Goal: Contribute content: Add original content to the website for others to see

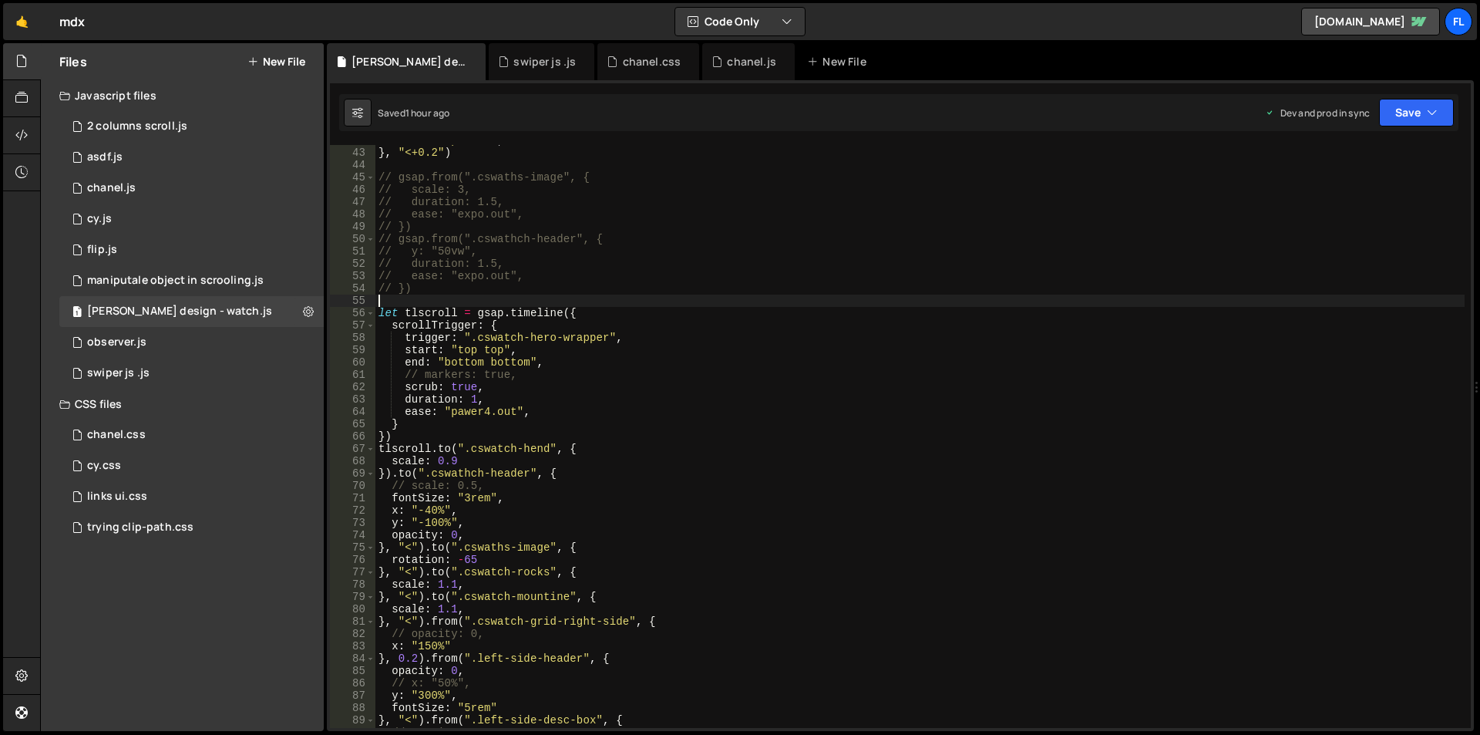
scroll to position [517, 0]
click at [470, 60] on icon at bounding box center [474, 61] width 11 height 15
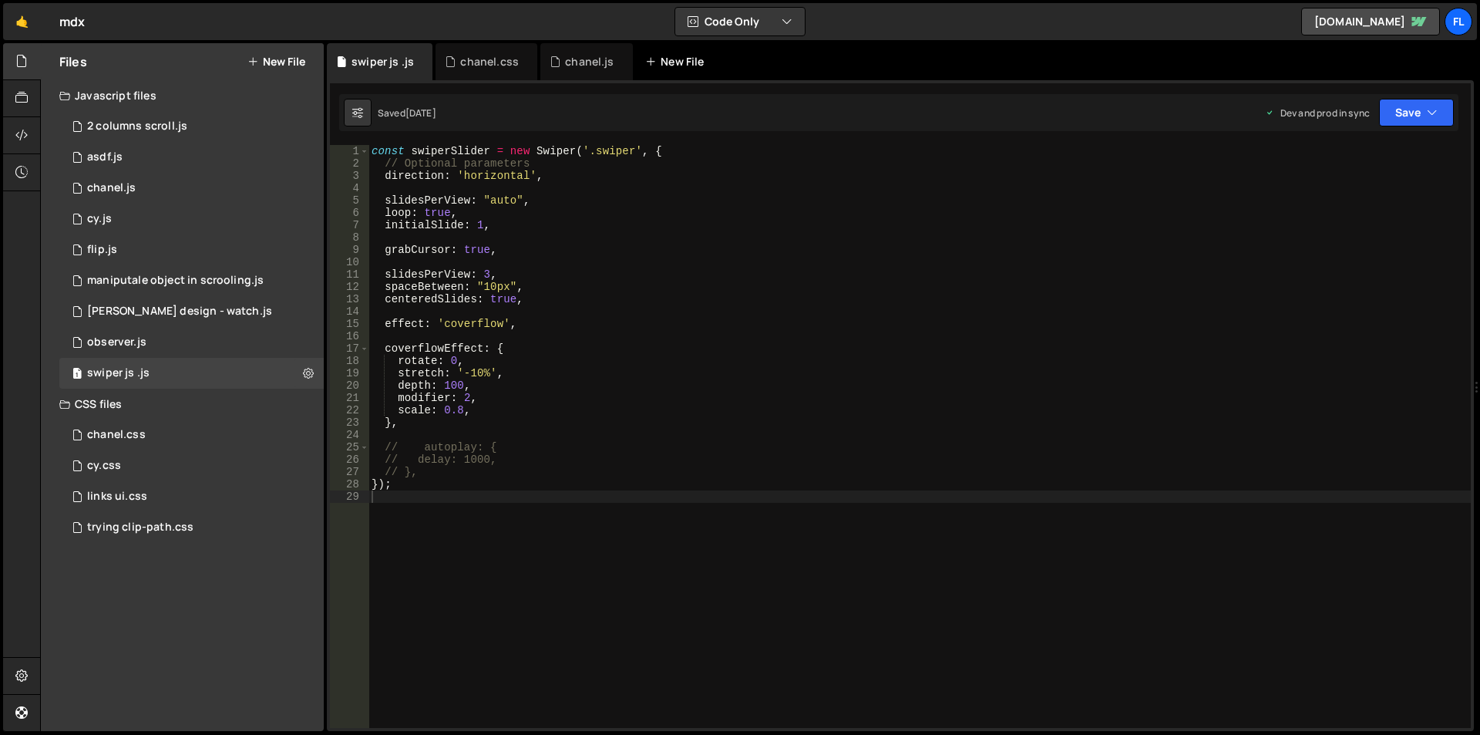
click at [685, 64] on div "New File" at bounding box center [677, 61] width 65 height 15
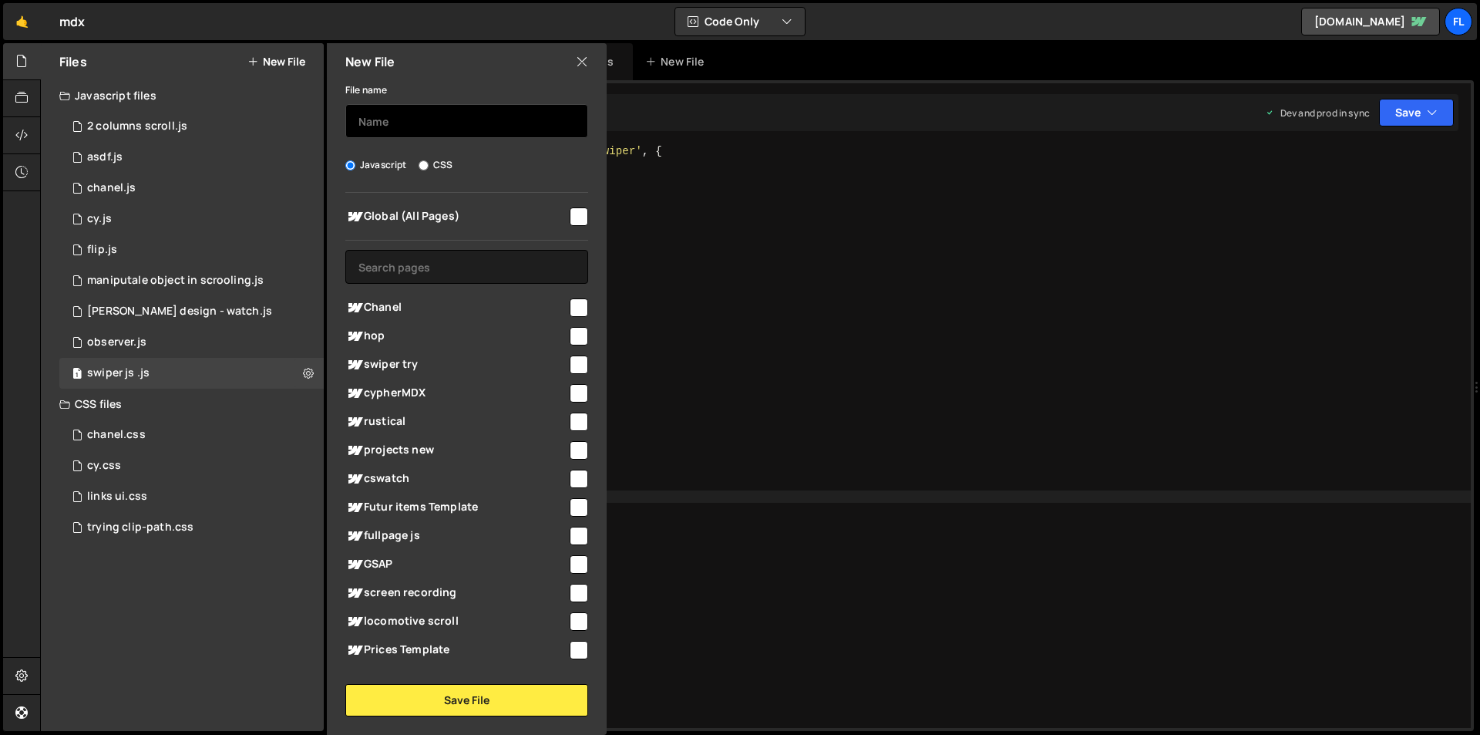
click at [448, 122] on input "text" at bounding box center [466, 121] width 243 height 34
click at [658, 243] on div "const swiperSlider = new Swiper ( '.swiper' , { // Optional parameters directio…" at bounding box center [920, 449] width 1103 height 608
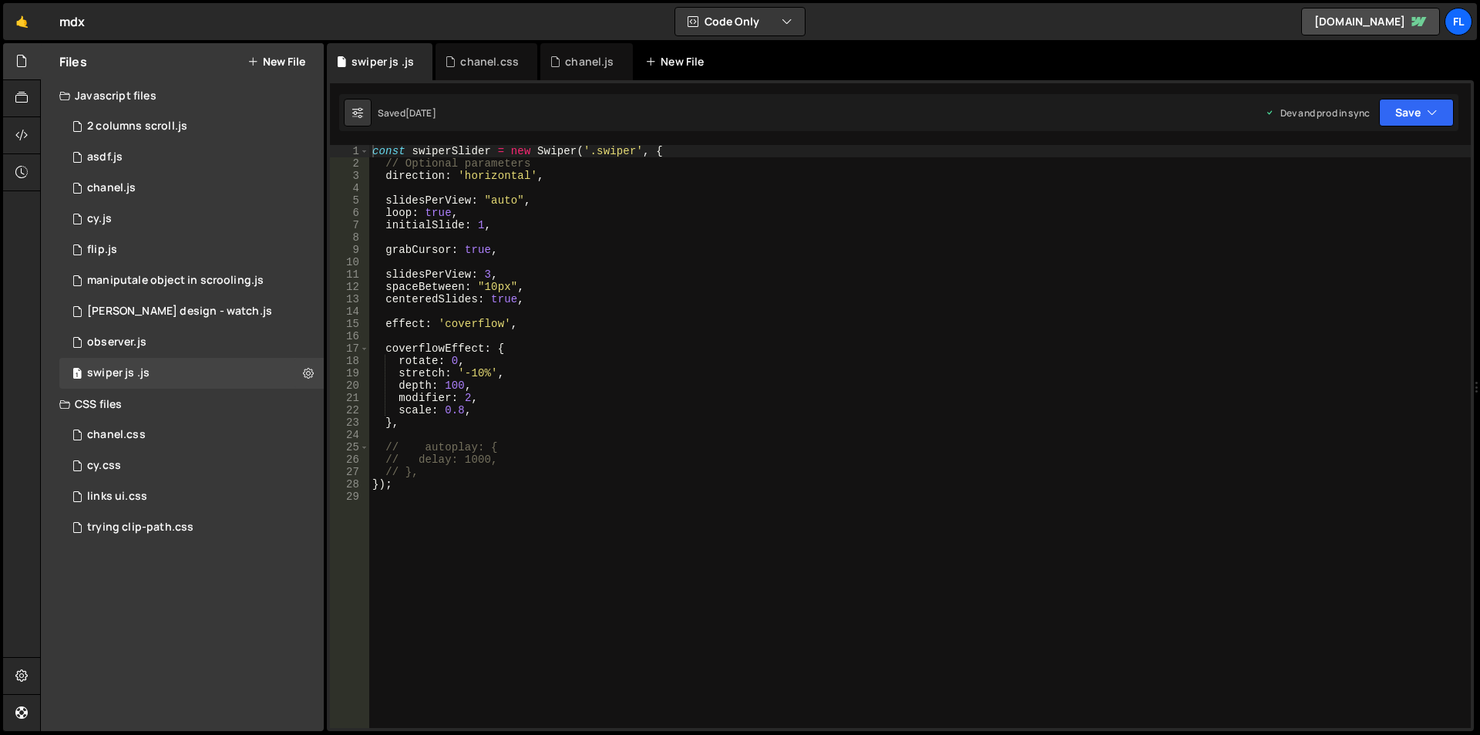
click at [665, 70] on div "New File" at bounding box center [682, 61] width 93 height 37
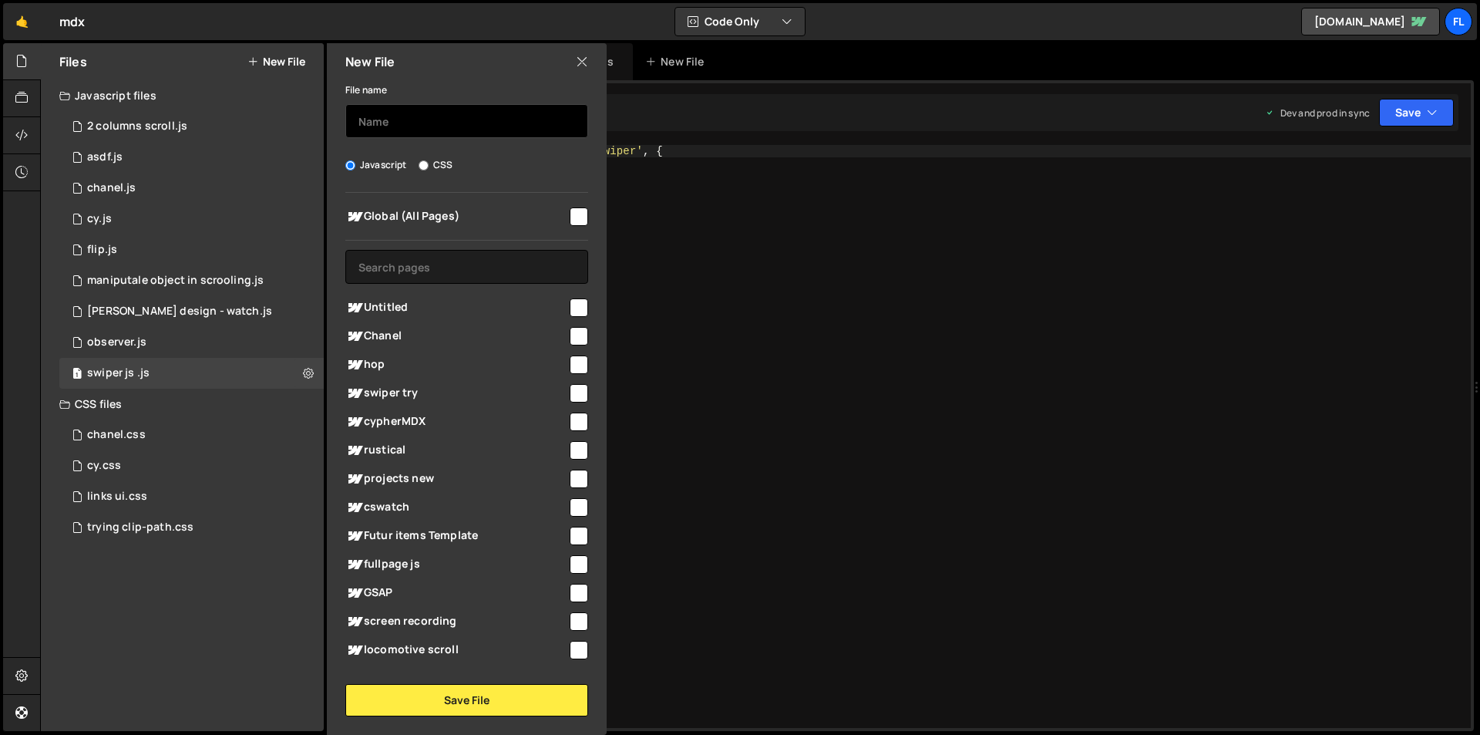
click at [419, 129] on input "text" at bounding box center [466, 121] width 243 height 34
type input "duyu"
click at [570, 303] on input "checkbox" at bounding box center [579, 307] width 19 height 19
checkbox input "true"
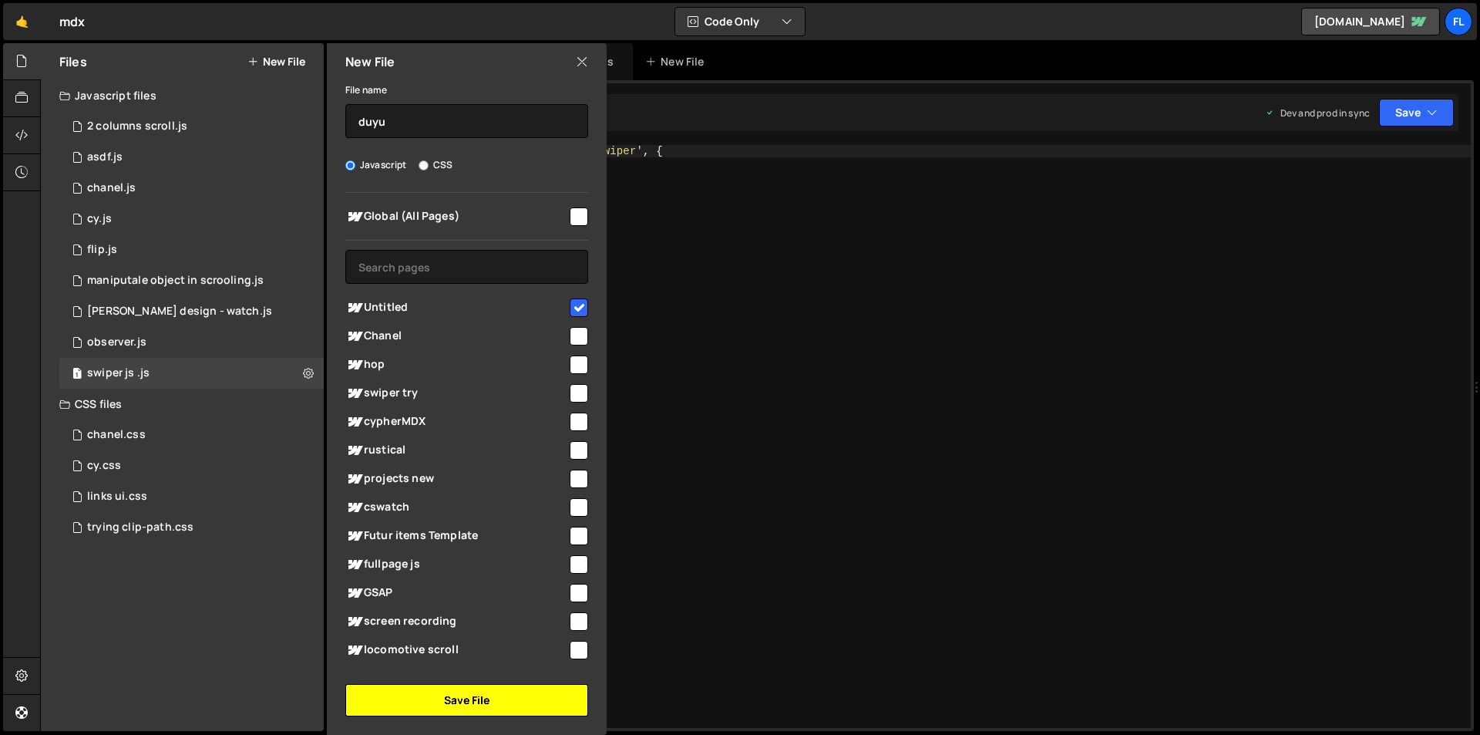
click at [498, 696] on button "Save File" at bounding box center [466, 700] width 243 height 32
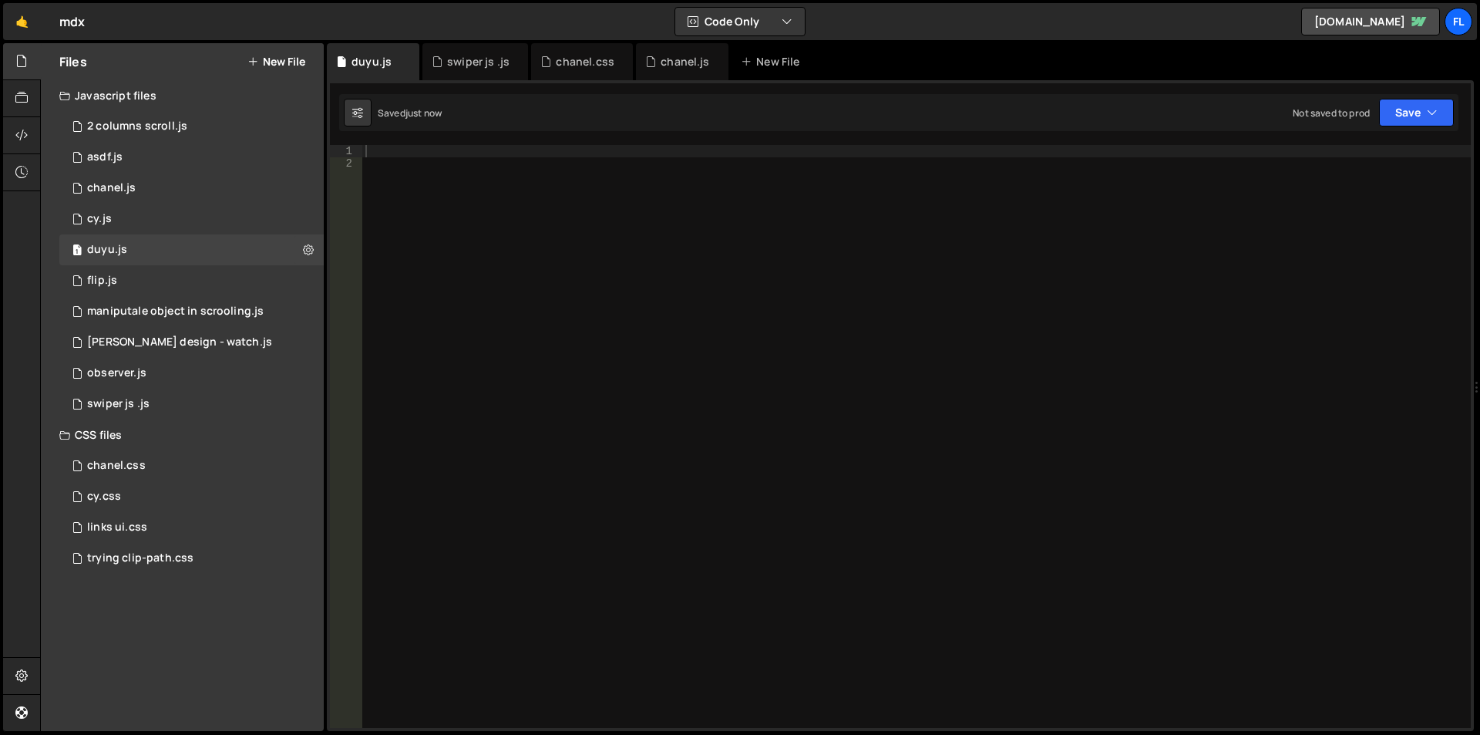
click at [470, 205] on div at bounding box center [916, 449] width 1109 height 608
click at [480, 150] on div at bounding box center [916, 449] width 1109 height 608
type textarea "let counter = {"
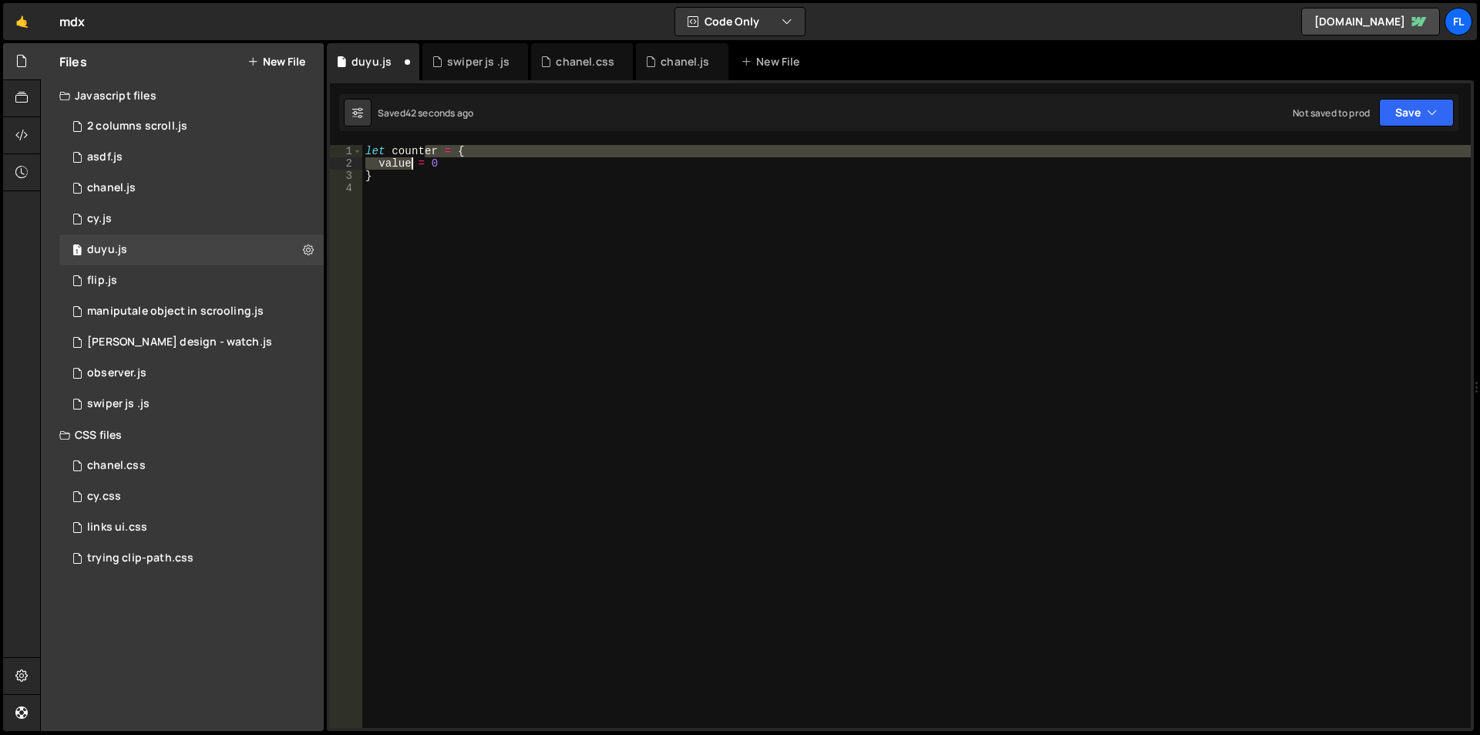
drag, startPoint x: 424, startPoint y: 157, endPoint x: 414, endPoint y: 160, distance: 10.5
click at [413, 160] on div "let counter = { value = 0 }" at bounding box center [916, 449] width 1109 height 608
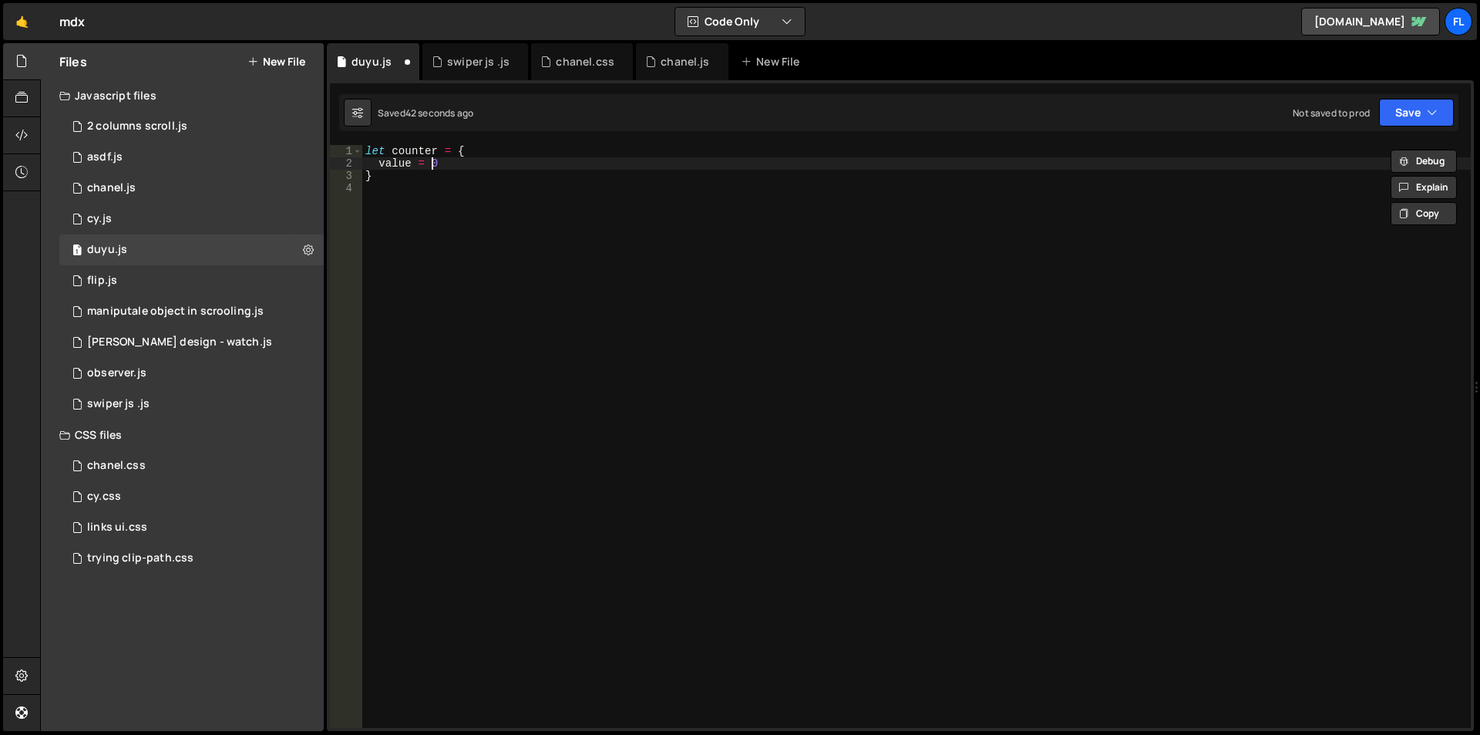
click at [429, 167] on div "let counter = { value = 0 }" at bounding box center [916, 449] width 1109 height 608
drag, startPoint x: 423, startPoint y: 166, endPoint x: 413, endPoint y: 166, distance: 10.0
click at [413, 166] on div "let counter = { value = 0 }" at bounding box center [916, 449] width 1109 height 608
type textarea "value: 0"
click at [537, 279] on div "let counter = { value : 0 }" at bounding box center [916, 449] width 1109 height 608
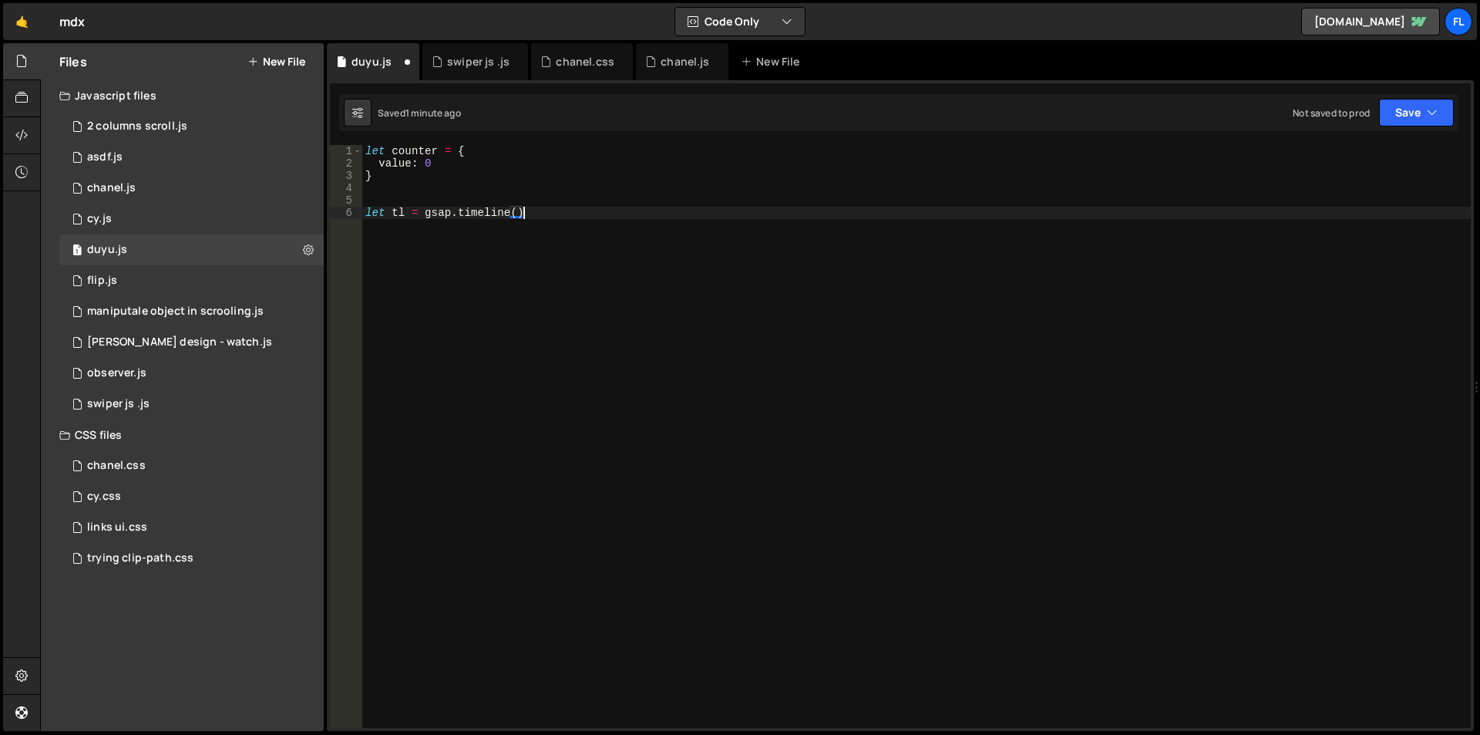
scroll to position [0, 10]
type textarea "let tl = gsap.timeline()"
click at [404, 254] on div "let counter = { value : 0 } let tl = gsap . timeline ( )" at bounding box center [916, 449] width 1109 height 608
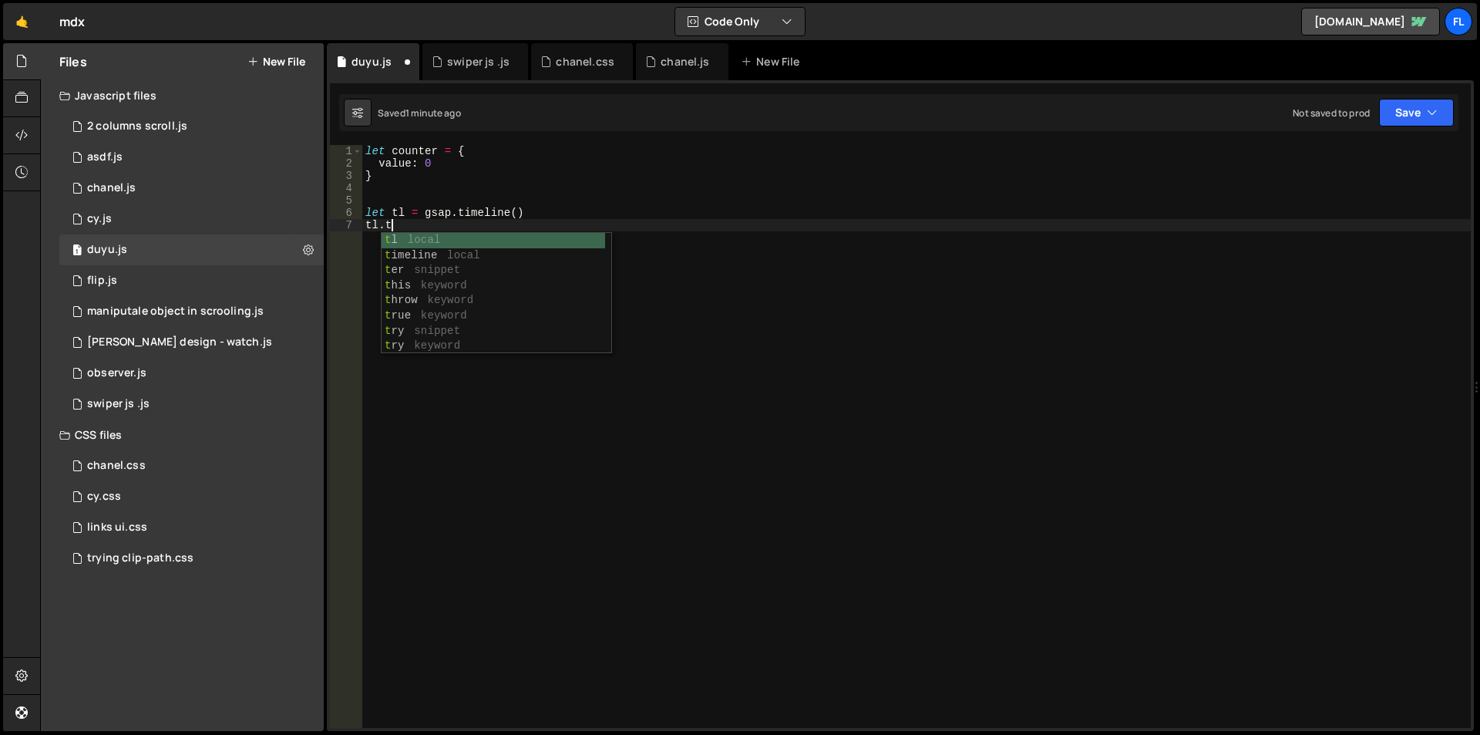
scroll to position [0, 2]
type textarea "tl.to(counter, {)"
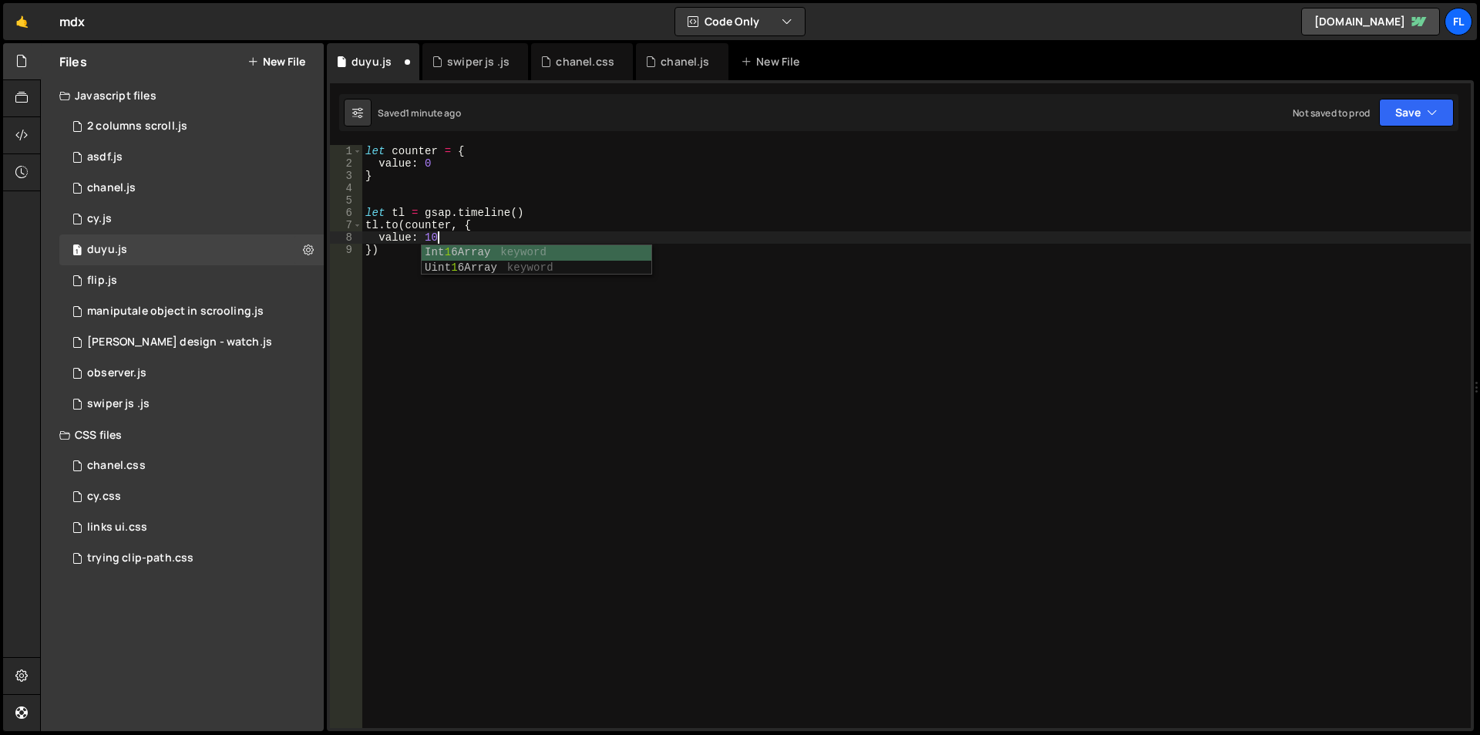
scroll to position [0, 5]
type textarea "value: 100,"
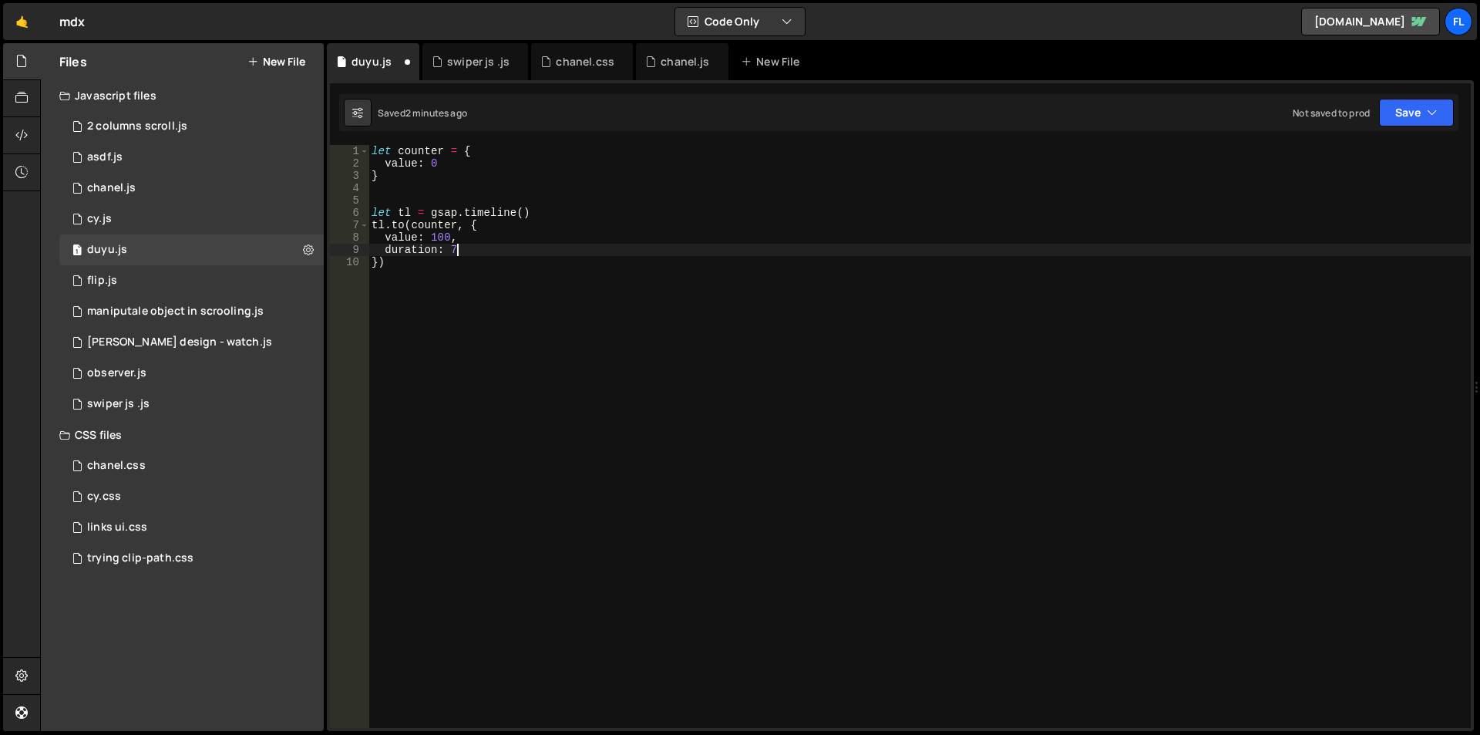
type textarea "duration: 7"
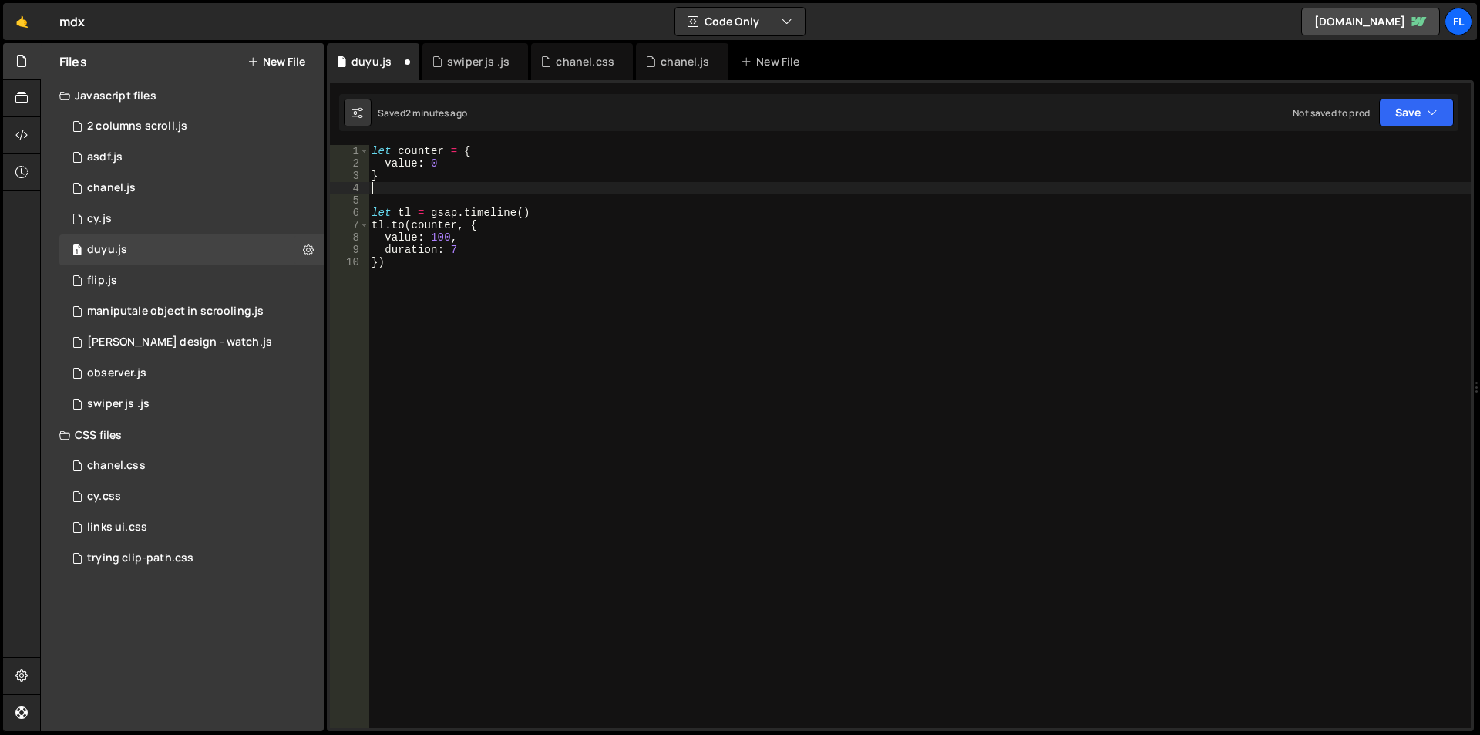
click at [487, 185] on div "let counter = { value : 0 } let tl = gsap . timeline ( ) tl . to ( counter , { …" at bounding box center [920, 449] width 1103 height 608
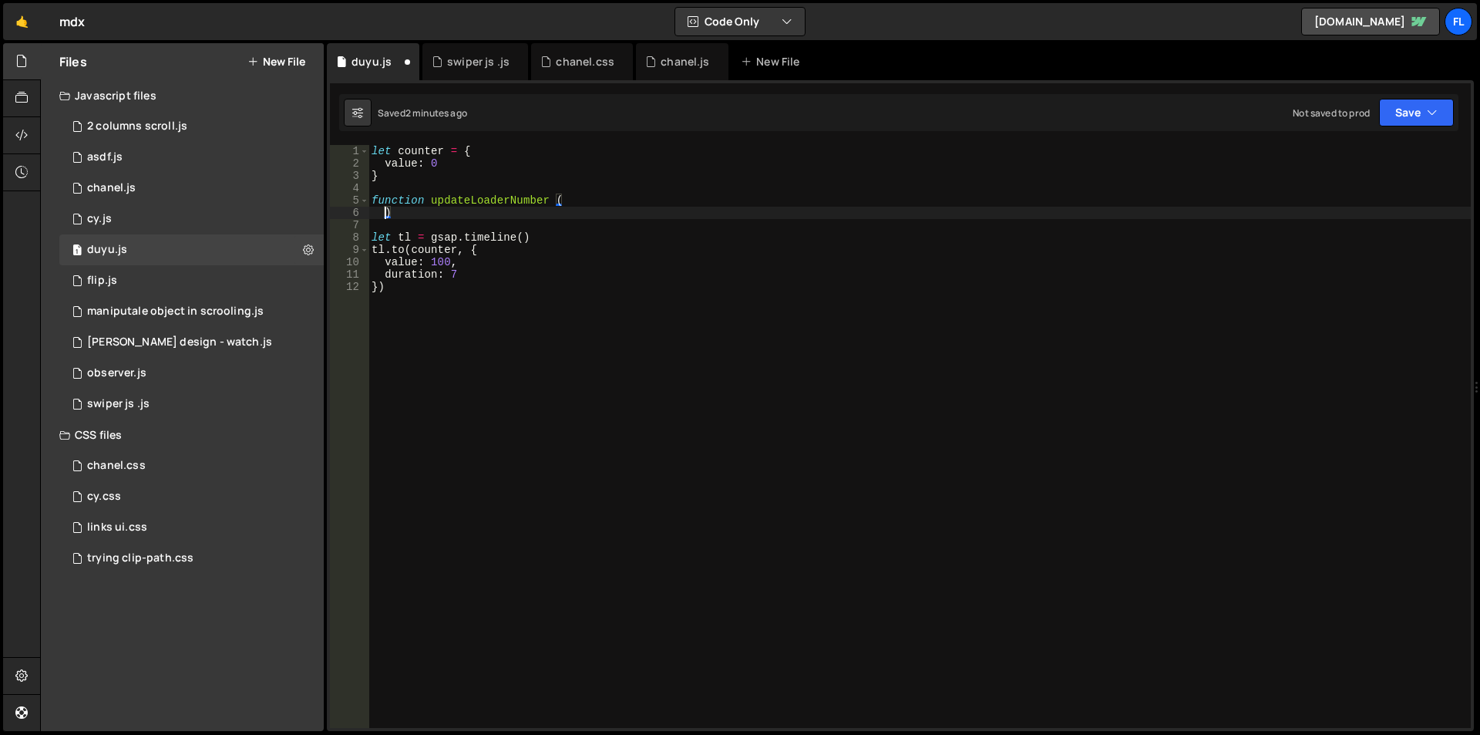
scroll to position [0, 1]
type textarea ")"
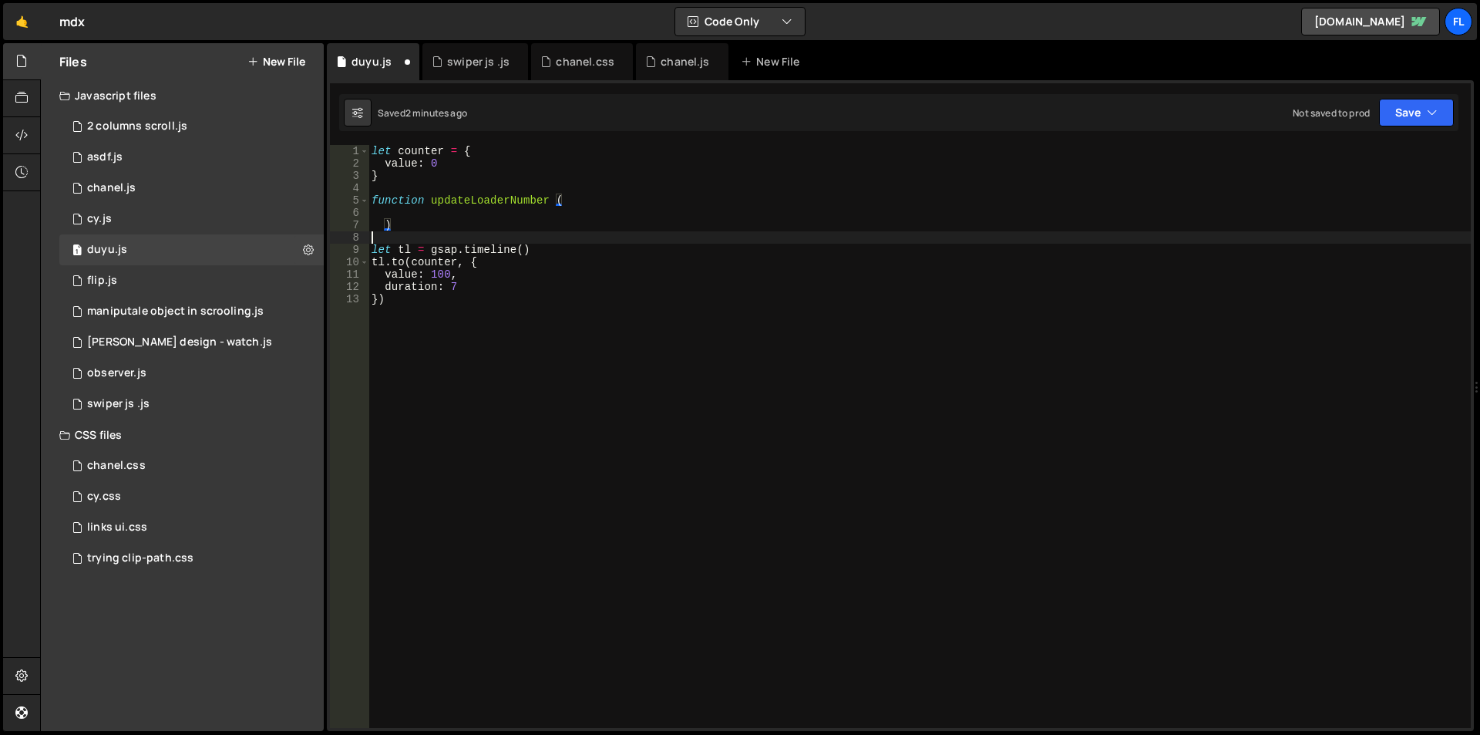
type textarea "let tl = gsap.timeline()"
type textarea ")"
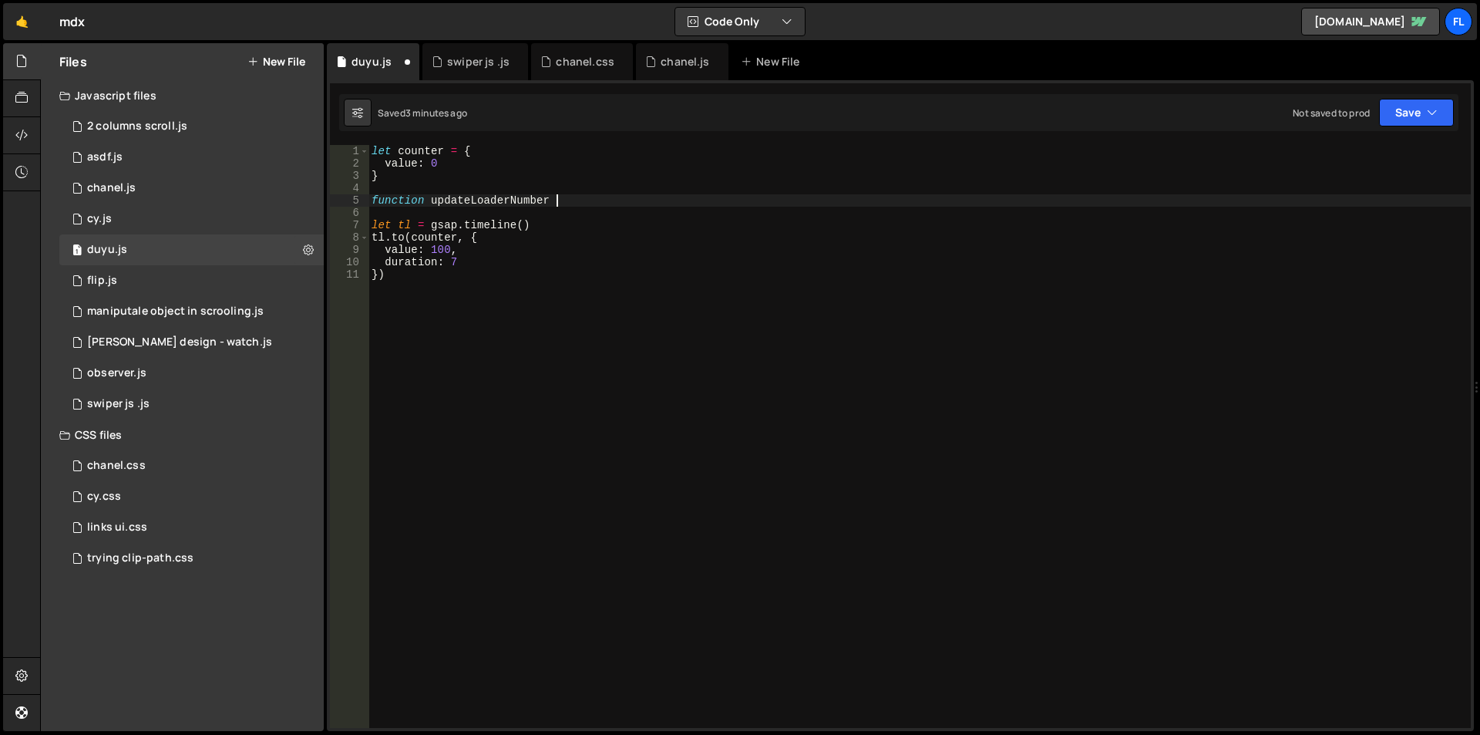
type textarea "function updateLoaderNumber {"
click at [548, 197] on div "let counter = { value : 0 } function updateLoaderNumber { } let tl = gsap . tim…" at bounding box center [920, 449] width 1103 height 608
type textarea "function updateLoaderNumber( {"
click at [531, 210] on div "let counter = { value : 0 } function updateLoaderNumber ( ) { } let tl = gsap .…" at bounding box center [920, 449] width 1103 height 608
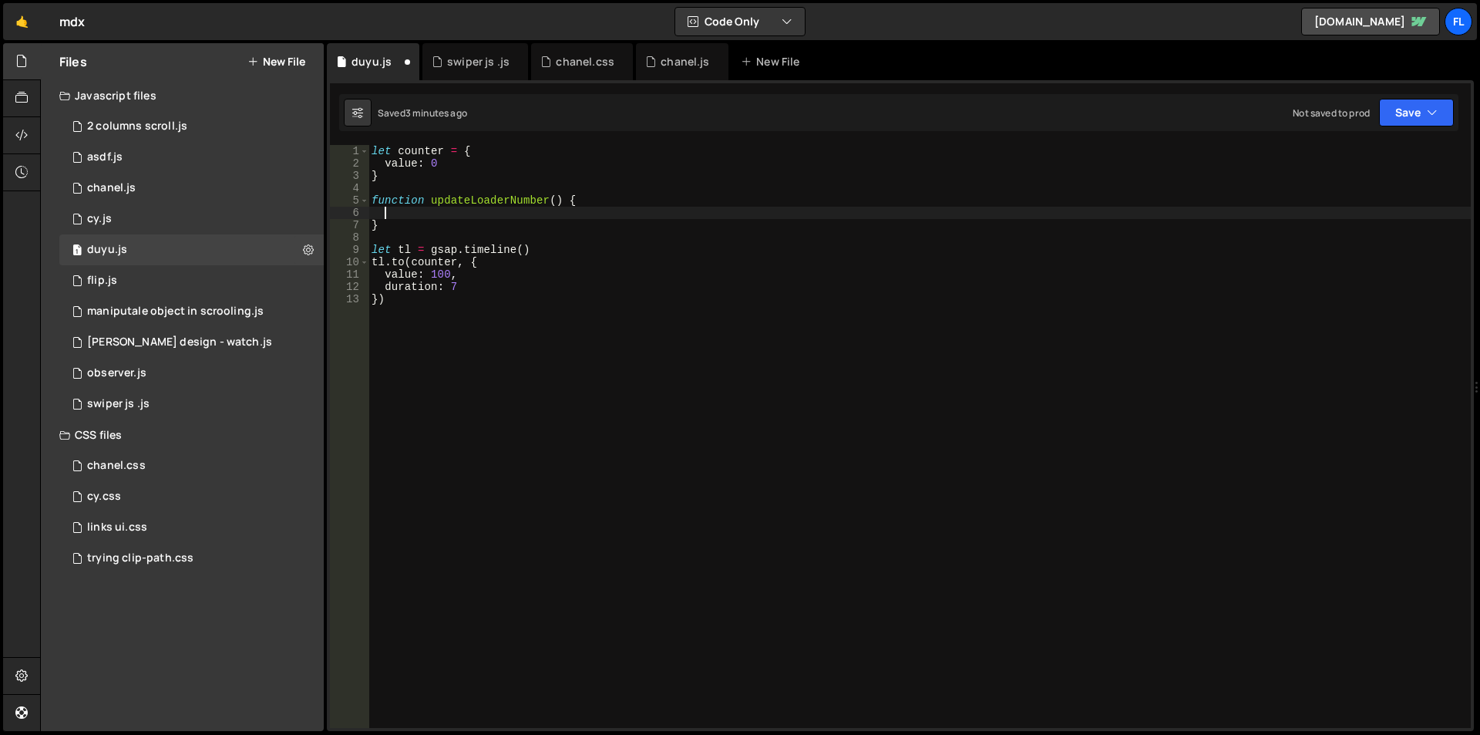
scroll to position [0, 0]
click at [438, 214] on div "let counter = { value : 0 } function updateLoaderNumber ( ) { } let tl = gsap .…" at bounding box center [920, 449] width 1103 height 608
type textarea "^"
type textarea "%"
type textarea "&"
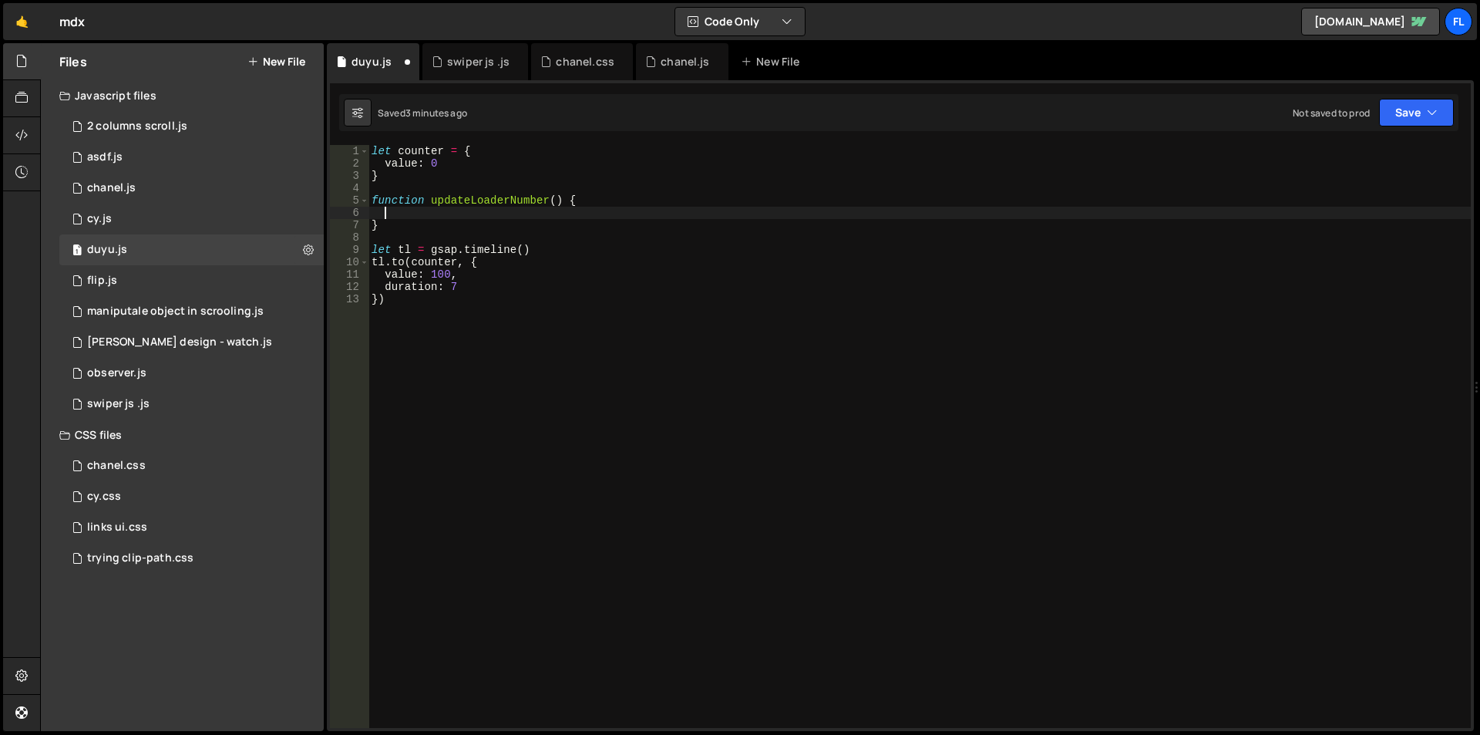
type textarea "%"
type textarea "$"
paste textarea "duyu-percante')"
click at [520, 217] on div "let counter = { value : 0 } function updateLoaderNumber ( ) { $ ( '.duyu-percan…" at bounding box center [920, 449] width 1103 height 608
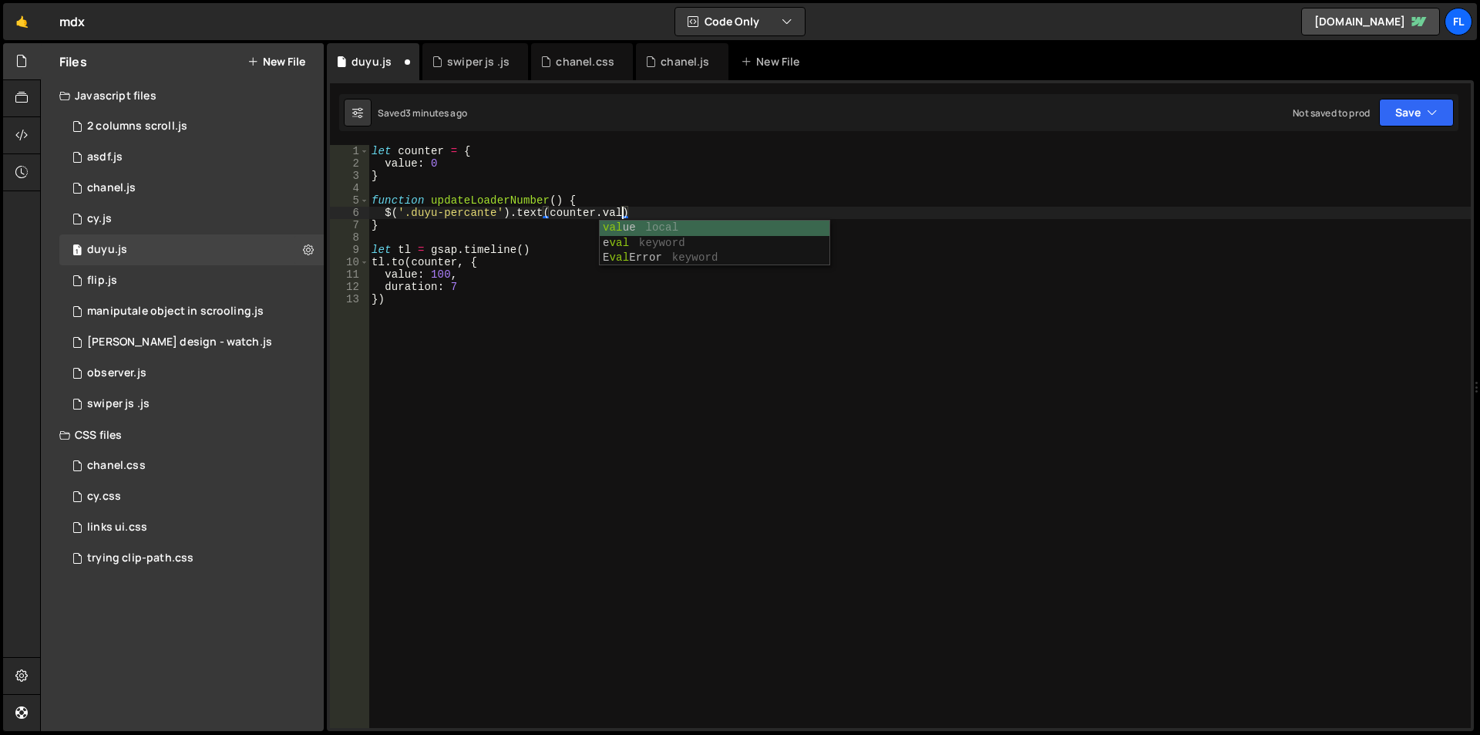
scroll to position [0, 18]
click at [510, 261] on div "let counter = { value : 0 } function updateLoaderNumber ( ) { $ ( '.duyu-percan…" at bounding box center [920, 449] width 1103 height 608
type textarea "tl.to(counter, {"
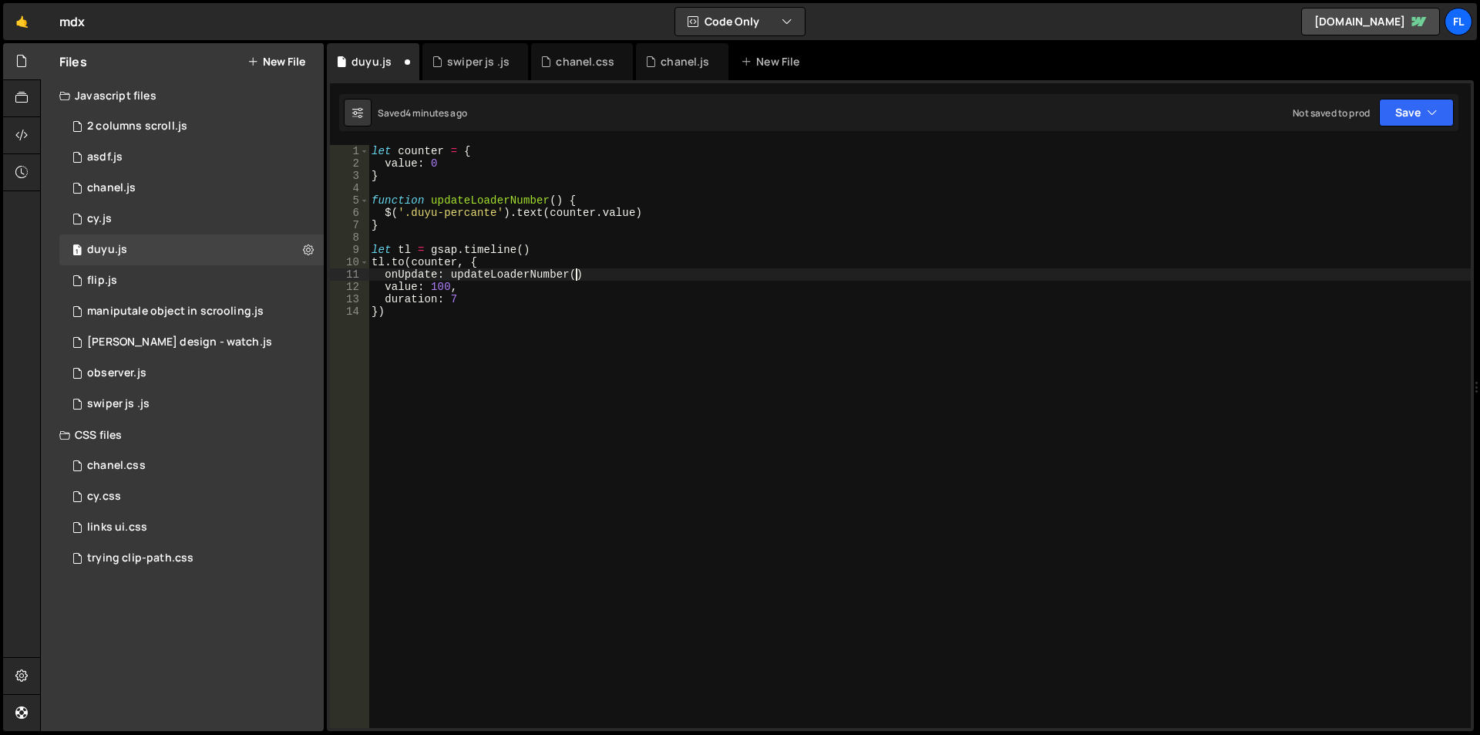
scroll to position [0, 14]
click at [581, 274] on div "let counter = { value : 0 } function updateLoaderNumber ( ) { $ ( '.duyu-percan…" at bounding box center [920, 449] width 1103 height 608
click at [827, 288] on div "let counter = { value : 0 } function updateLoaderNumber ( ) { $ ( '.duyu-percan…" at bounding box center [920, 449] width 1103 height 608
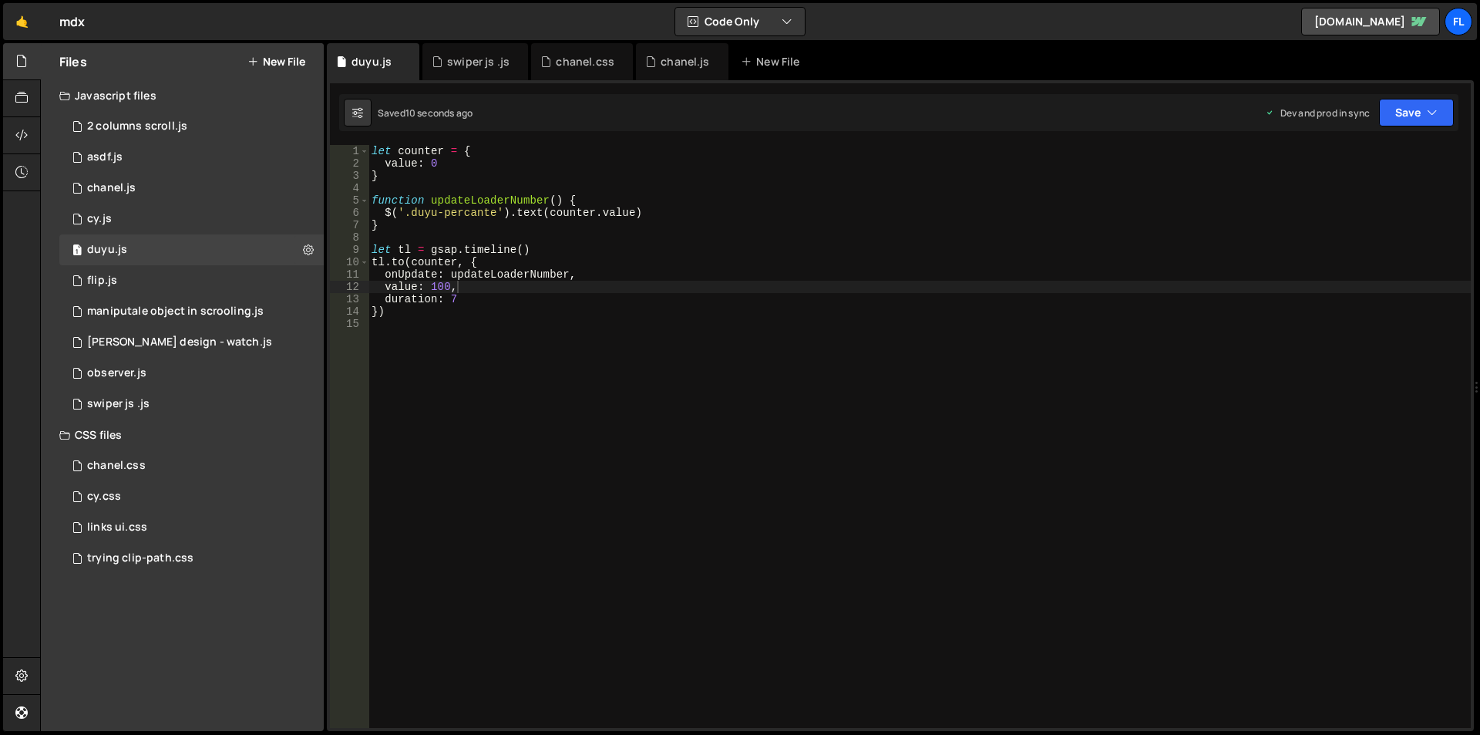
click at [432, 261] on div "let counter = { value : 0 } function updateLoaderNumber ( ) { $ ( '.duyu-percan…" at bounding box center [920, 449] width 1103 height 608
click at [603, 203] on div "let counter = { value : 0 } function updateLoaderNumber ( ) { $ ( '.duyu-percan…" at bounding box center [920, 449] width 1103 height 608
type textarea "function updateLoaderNumber() {"
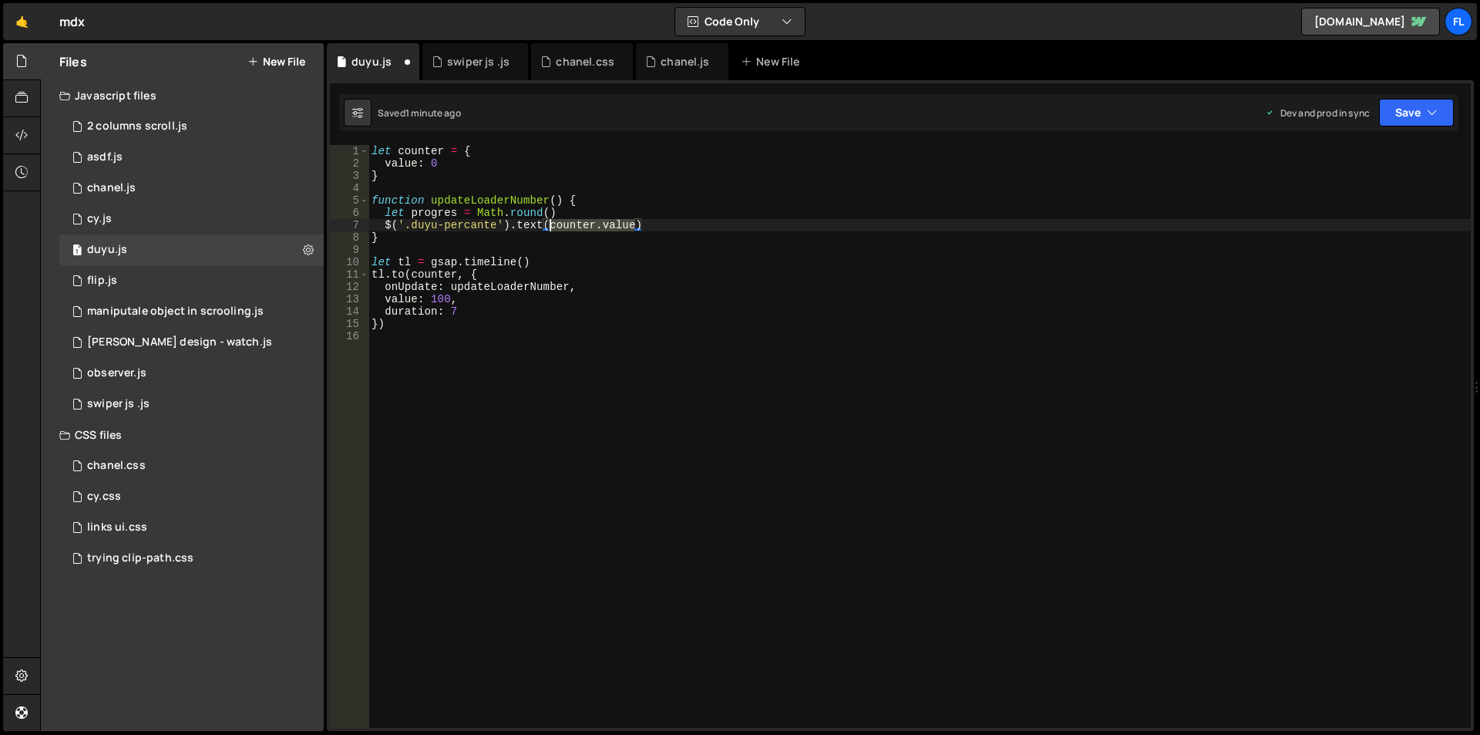
drag, startPoint x: 635, startPoint y: 224, endPoint x: 550, endPoint y: 226, distance: 84.1
click at [550, 226] on div "let counter = { value : 0 } function updateLoaderNumber ( ) { let progres = Mat…" at bounding box center [920, 449] width 1103 height 608
click at [550, 210] on div "let counter = { value : 0 } function updateLoaderNumber ( ) { let progres = Mat…" at bounding box center [920, 449] width 1103 height 608
paste textarea "counter.value"
click at [436, 212] on div "let counter = { value : 0 } function updateLoaderNumber ( ) { let progres = Mat…" at bounding box center [920, 449] width 1103 height 608
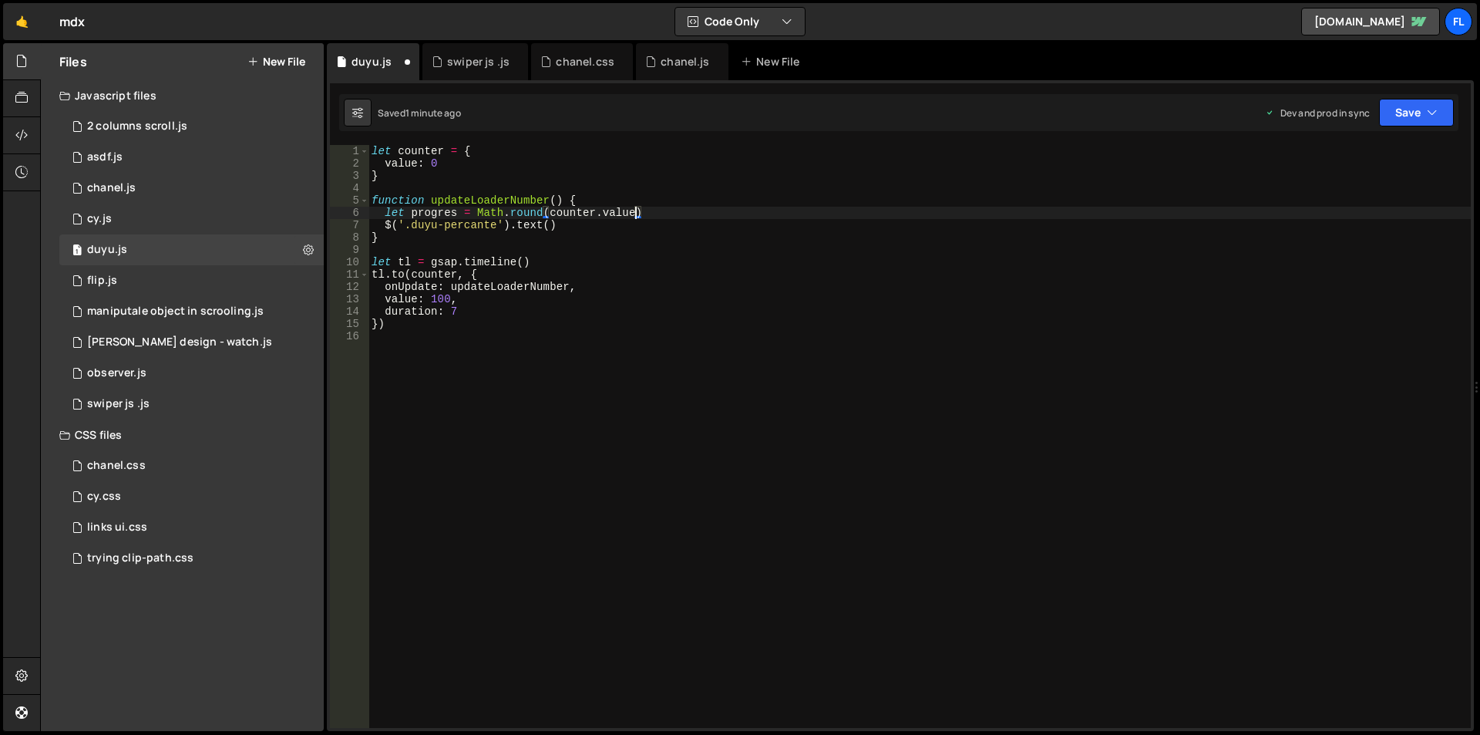
click at [436, 212] on div "let counter = { value : 0 } function updateLoaderNumber ( ) { let progres = Mat…" at bounding box center [920, 449] width 1103 height 608
click at [548, 224] on div "let counter = { value : 0 } function updateLoaderNumber ( ) { let progres = Mat…" at bounding box center [920, 449] width 1103 height 608
paste textarea "progres"
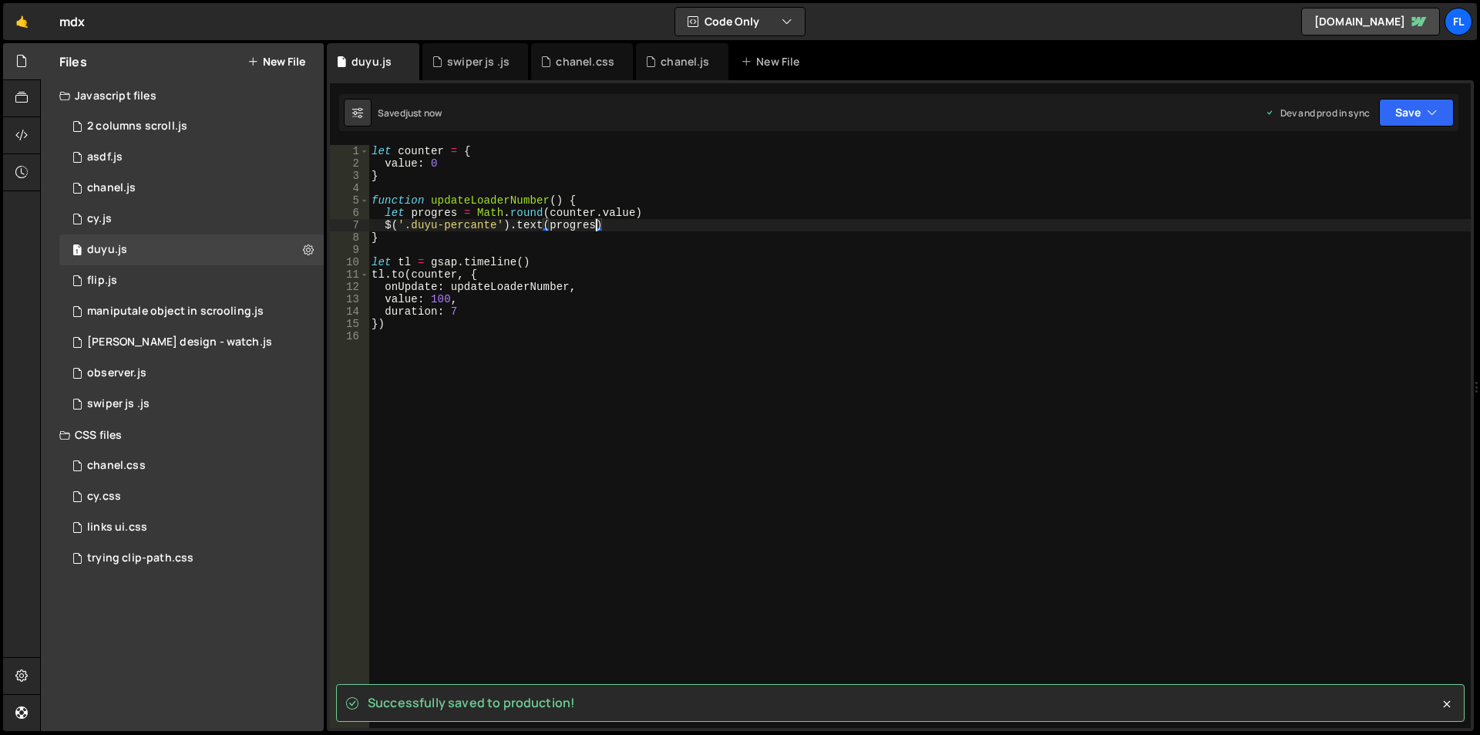
type textarea "$('.duyu-percante').text(progres)"
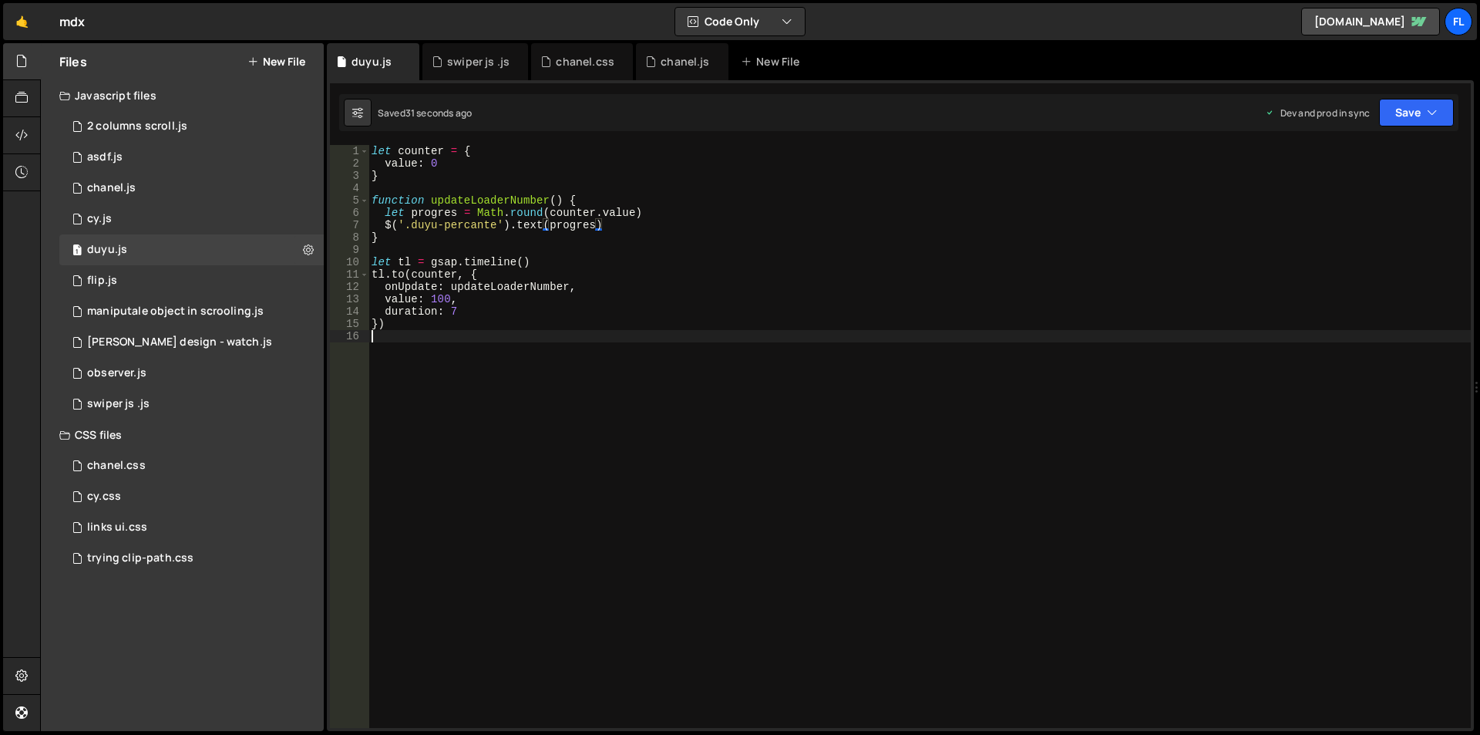
click at [702, 453] on div "let counter = { value : 0 } function updateLoaderNumber ( ) { let progres = Mat…" at bounding box center [920, 449] width 1103 height 608
click at [611, 224] on div "let counter = { value : 0 } function updateLoaderNumber ( ) { let progres = Mat…" at bounding box center [920, 449] width 1103 height 608
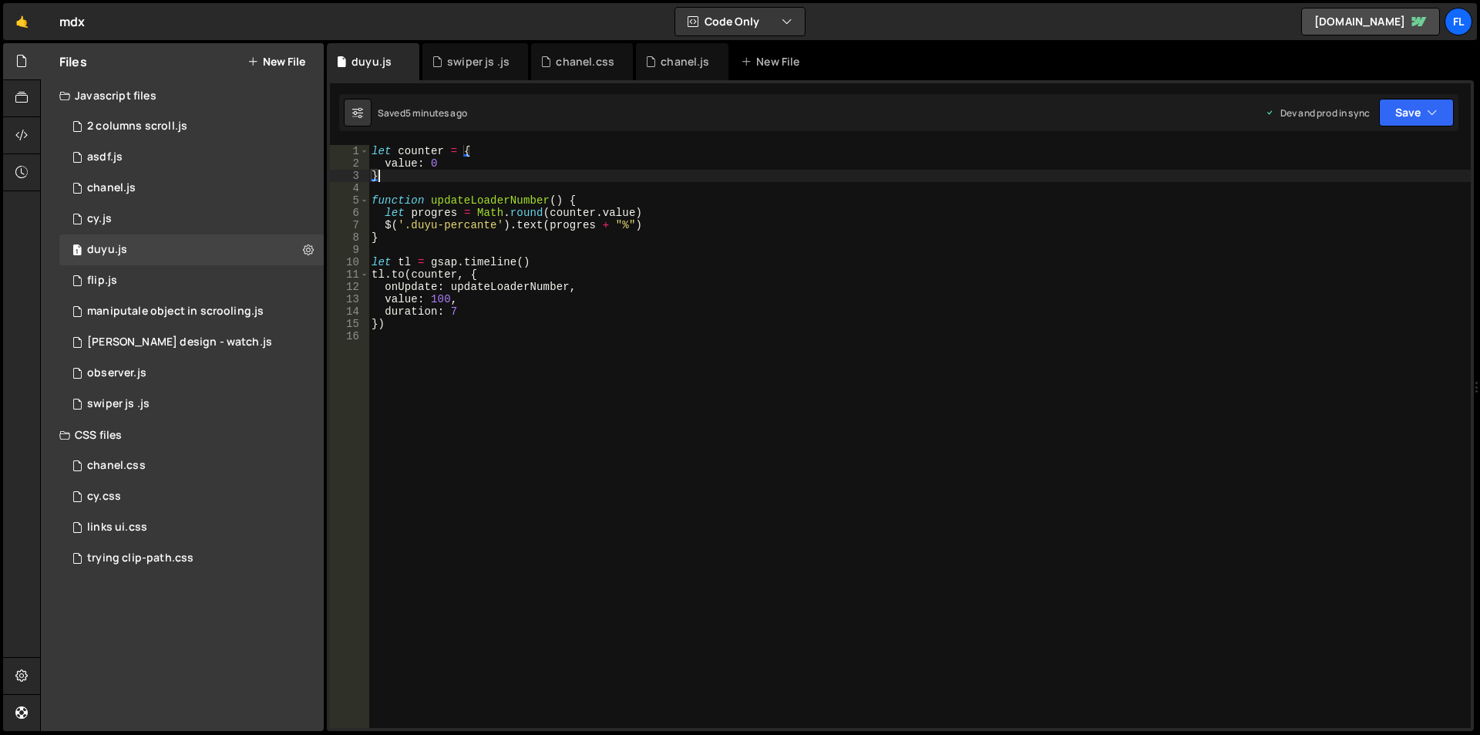
click at [414, 173] on div "let counter = { value : 0 } function updateLoaderNumber ( ) { let progres = Mat…" at bounding box center [920, 449] width 1103 height 608
type textarea "}"
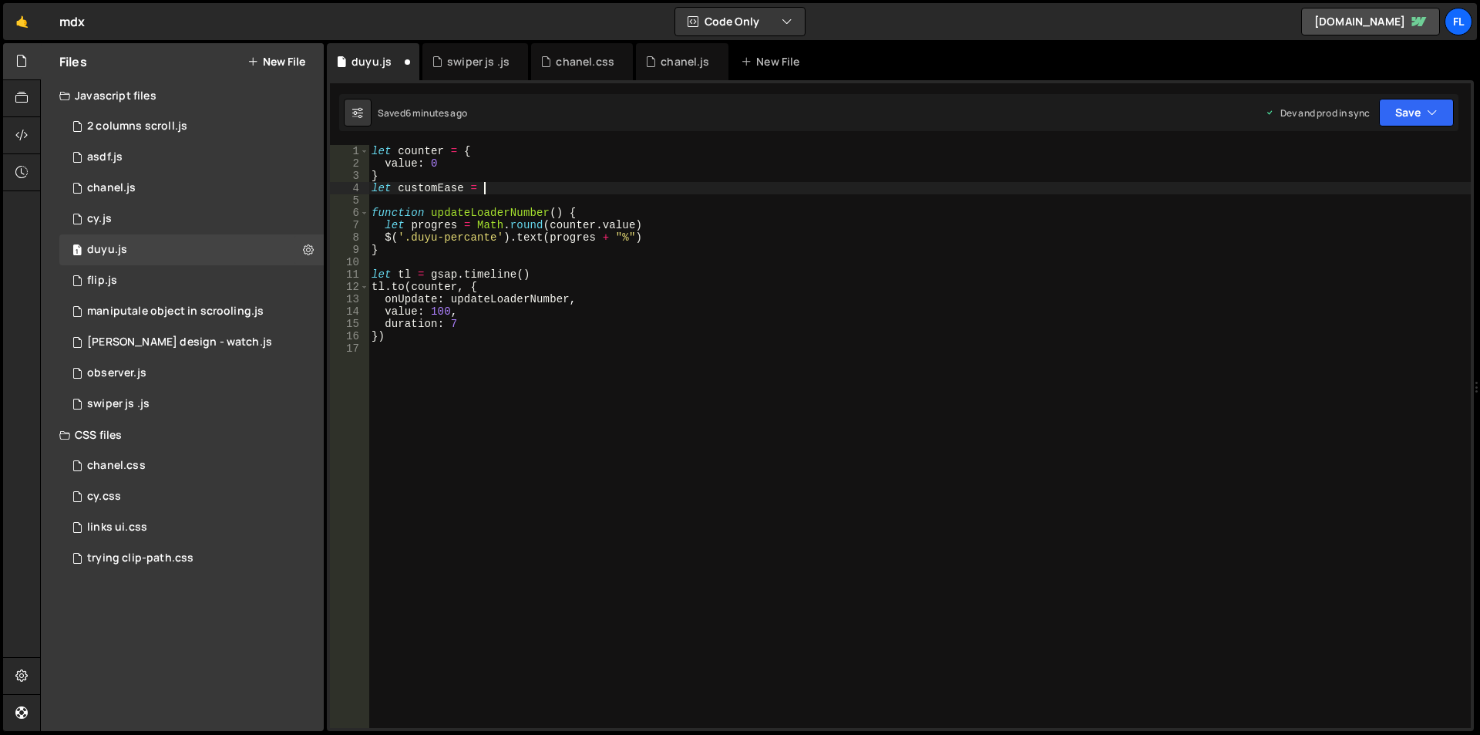
scroll to position [0, 7]
paste textarea ""M0,0 C0,0 0.075,0.249 0.2,0.4 0.305,0.527 0.452,0.521 0.516,0.569 0.712,0.716 …"
click at [1293, 186] on div "let counter = { value : 0 } let customEase = "M0,0 C0,0 0.075,0.249 0.2,0.4 0.3…" at bounding box center [920, 449] width 1103 height 608
click at [474, 332] on div "let counter = { value : 0 } let customEase = "M0,0 C0,0 0.075,0.249 0.2,0.4 0.3…" at bounding box center [920, 449] width 1103 height 608
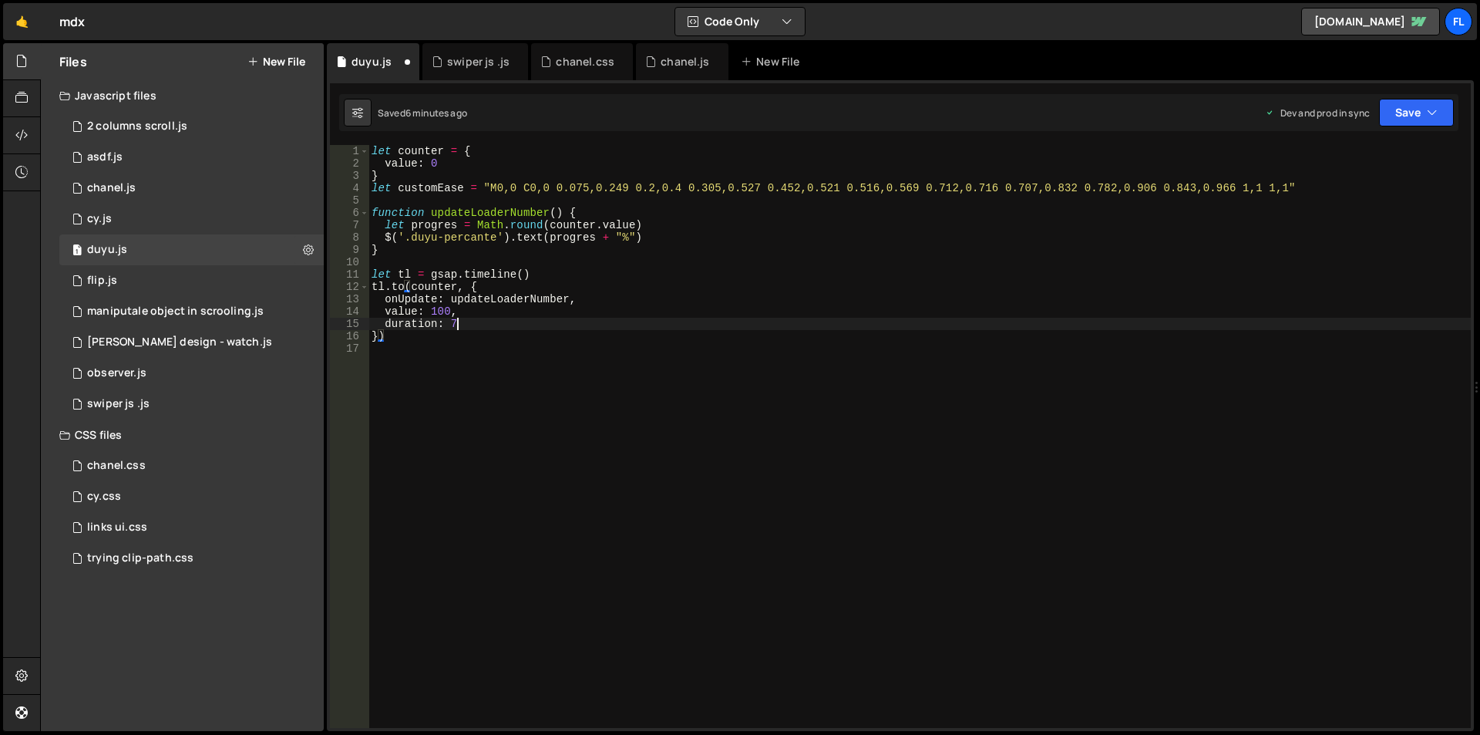
click at [476, 322] on div "let counter = { value : 0 } let customEase = "M0,0 C0,0 0.075,0.249 0.2,0.4 0.3…" at bounding box center [920, 449] width 1103 height 608
type textarea "duration: 7,"
drag, startPoint x: 384, startPoint y: 337, endPoint x: 419, endPoint y: 334, distance: 35.6
click at [419, 335] on div "let counter = { value : 0 } let customEase = "M0,0 C0,0 0.075,0.249 0.2,0.4 0.3…" at bounding box center [920, 449] width 1103 height 608
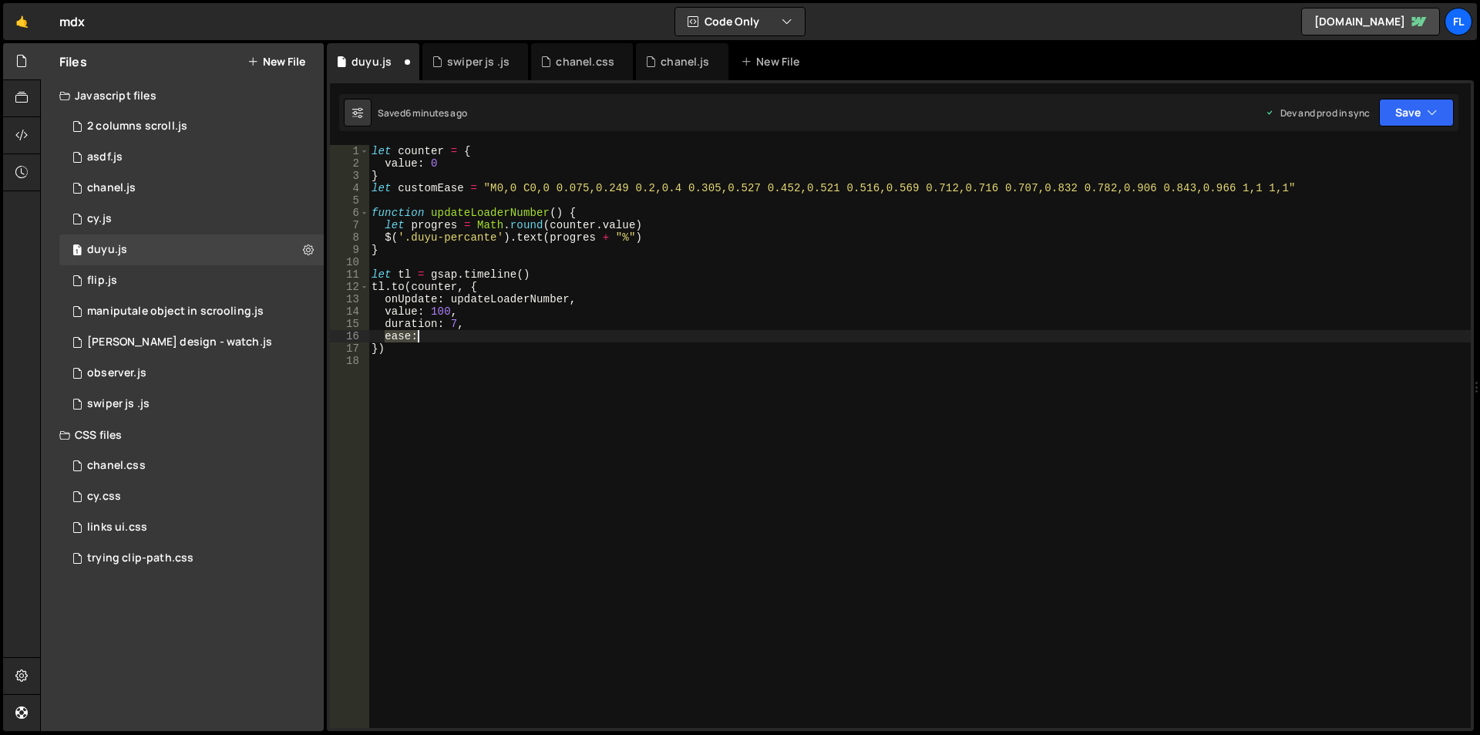
paste textarea "CustomEase.create("custom""
click at [486, 307] on div "let counter = { value : 0 } let customEase = "M0,0 C0,0 0.075,0.249 0.2,0.4 0.3…" at bounding box center [920, 449] width 1103 height 608
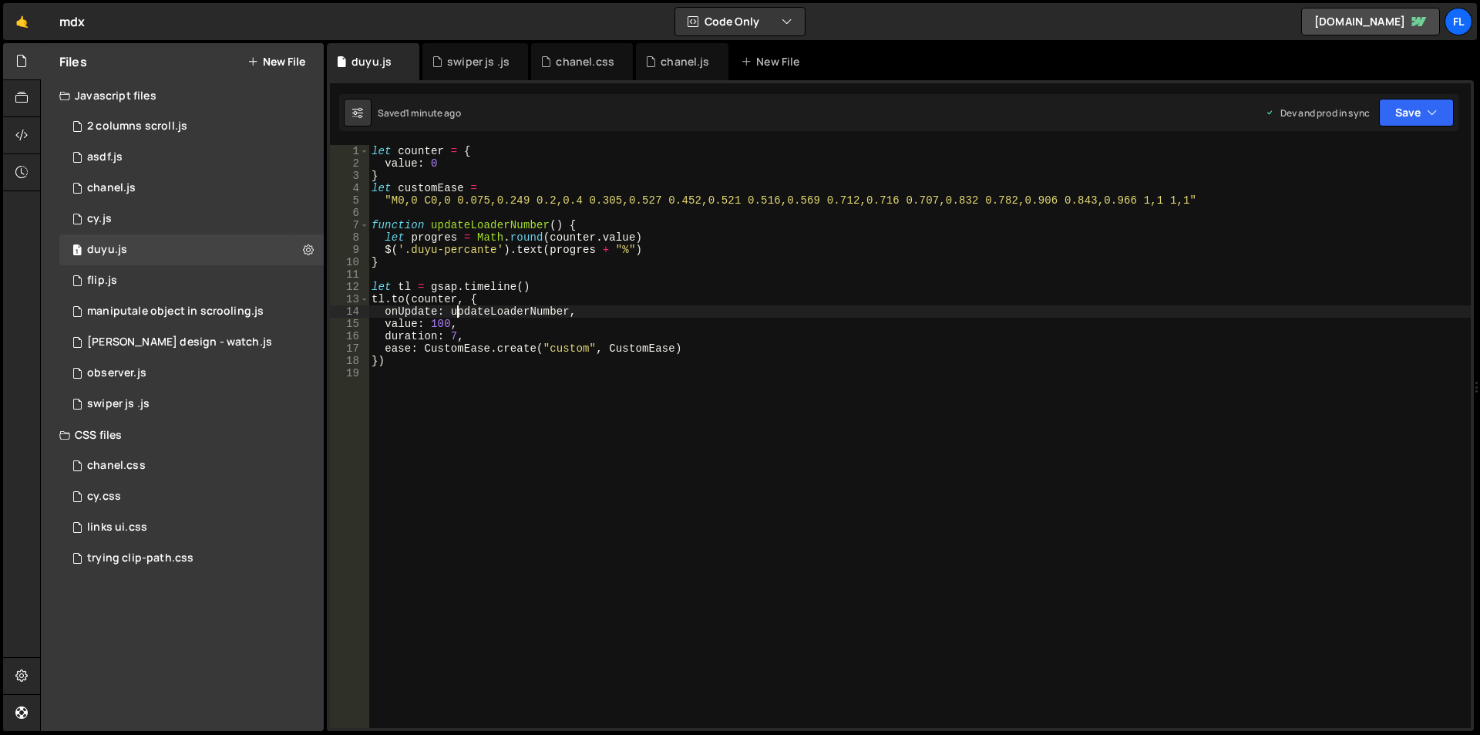
click at [443, 177] on div "let counter = { value : 0 } let customEase = "M0,0 C0,0 0.075,0.249 0.2,0.4 0.3…" at bounding box center [920, 449] width 1103 height 608
type textarea "}"
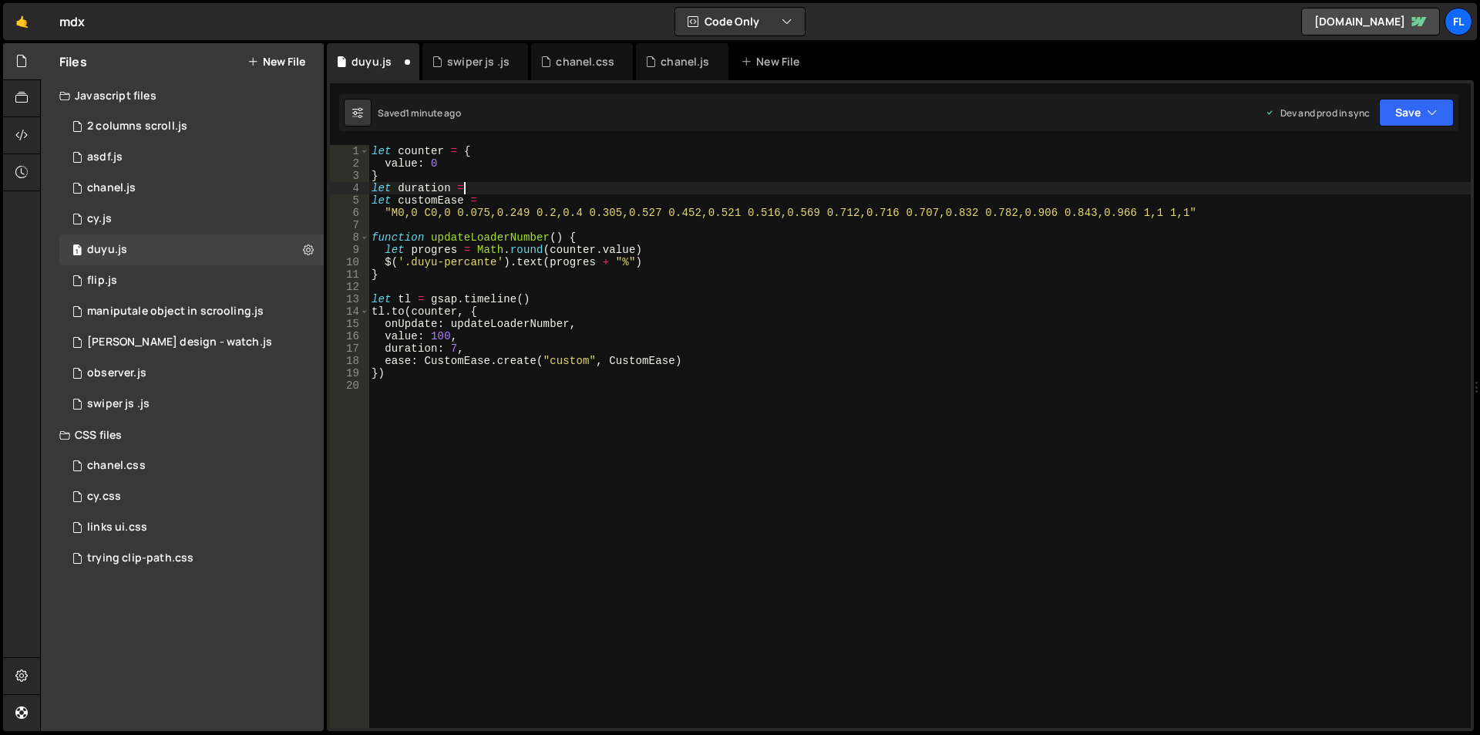
scroll to position [0, 6]
click at [948, 352] on div "let counter = { value : 0 } let duration = 7 let customEase = "M0,0 C0,0 0.075,…" at bounding box center [920, 449] width 1103 height 608
click at [1217, 212] on div "let counter = { value : 0 } let duration = 7 let customEase = "M0,0 C0,0 0.075,…" at bounding box center [920, 449] width 1103 height 608
click at [499, 183] on div "let counter = { value : 0 } let duration = 7 let customEase = "M0,0 C0,0 0.075,…" at bounding box center [920, 449] width 1103 height 608
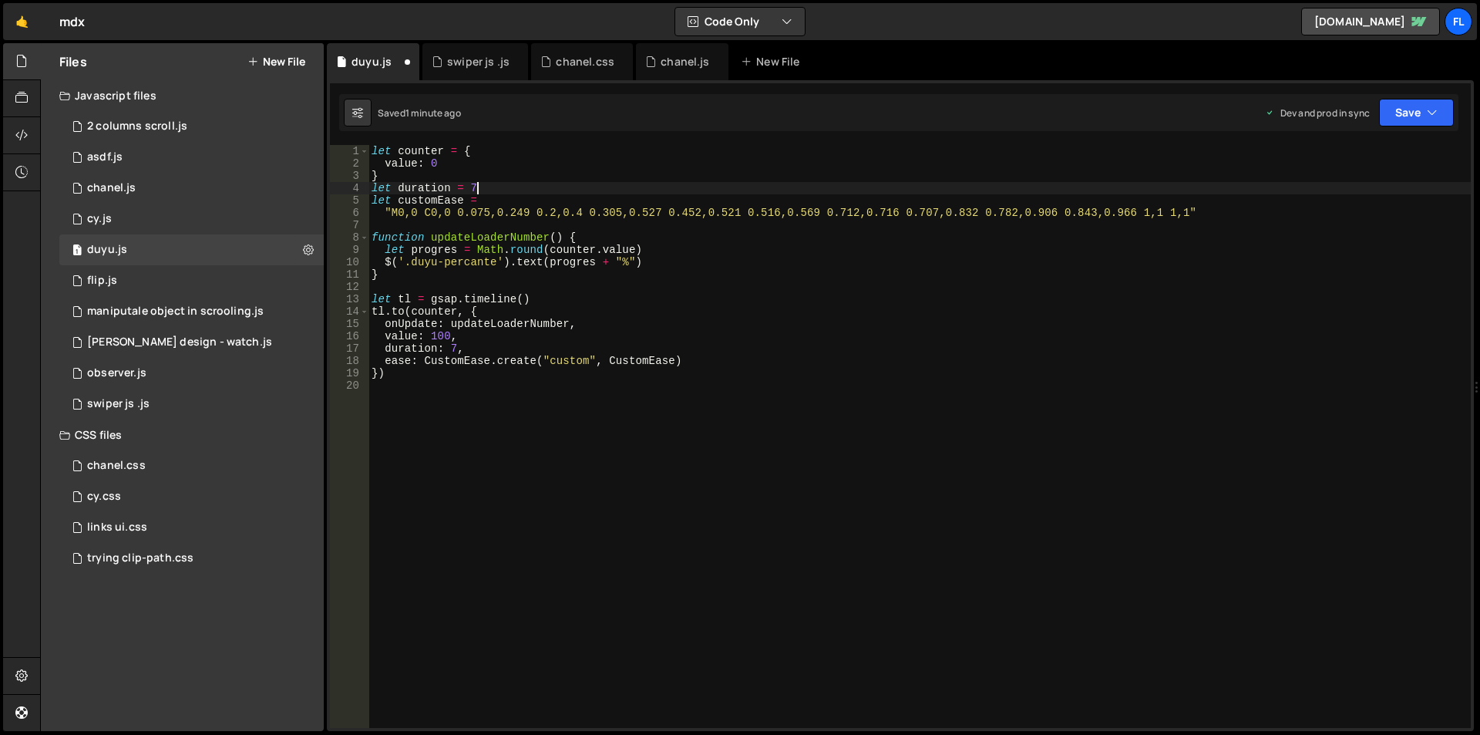
scroll to position [0, 7]
click at [1212, 204] on div "let counter = { value : 0 } let duration = 7 ; let customEase = "M0,0 C0,0 0.07…" at bounding box center [920, 449] width 1103 height 608
click at [1212, 214] on div "let counter = { value : 0 } let duration = 7 ; let customEase = "M0,0 C0,0 0.07…" at bounding box center [920, 449] width 1103 height 608
click at [429, 190] on div "let counter = { value : 0 } let duration = 7 ; let customEase = "M0,0 C0,0 0.07…" at bounding box center [920, 449] width 1103 height 608
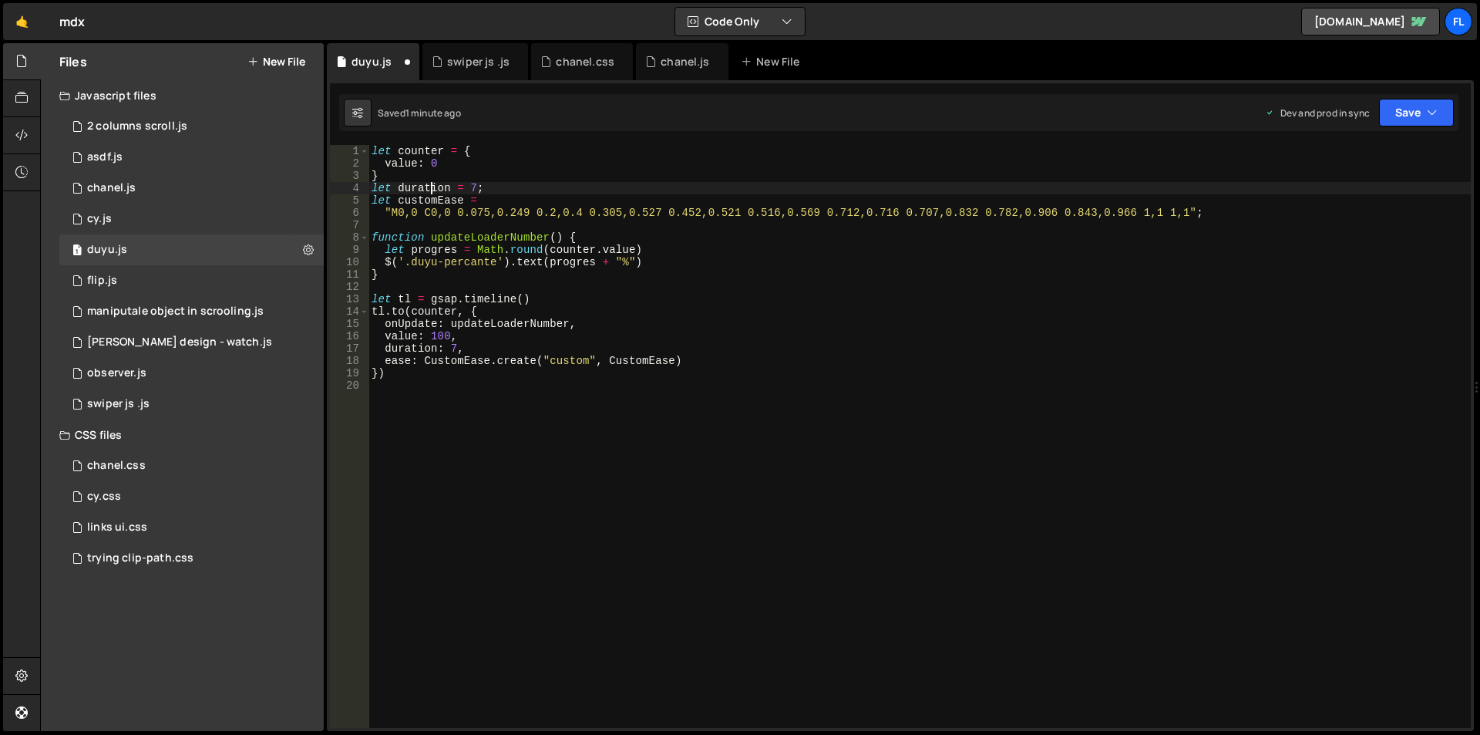
scroll to position [0, 7]
click at [429, 190] on div "let counter = { value : 0 } let duration = 7 ; let customEase = "M0,0 C0,0 0.07…" at bounding box center [920, 449] width 1103 height 608
click at [453, 349] on div "let counter = { value : 0 } let duration = 7 ; let customEase = "M0,0 C0,0 0.07…" at bounding box center [920, 449] width 1103 height 608
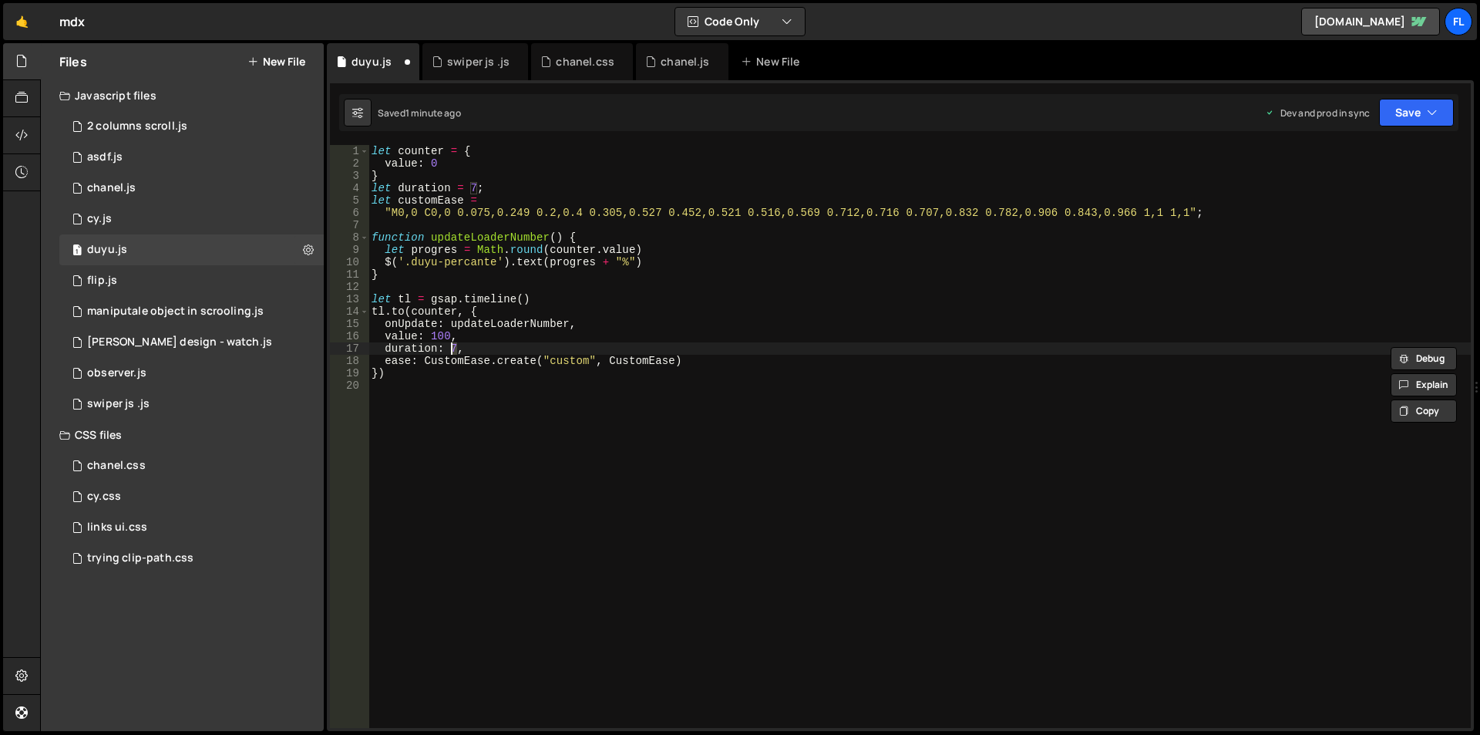
paste textarea "duration"
click at [397, 187] on div "let counter = { value : 0 } let duration = 7 ; let customEase = "M0,0 C0,0 0.07…" at bounding box center [920, 449] width 1103 height 608
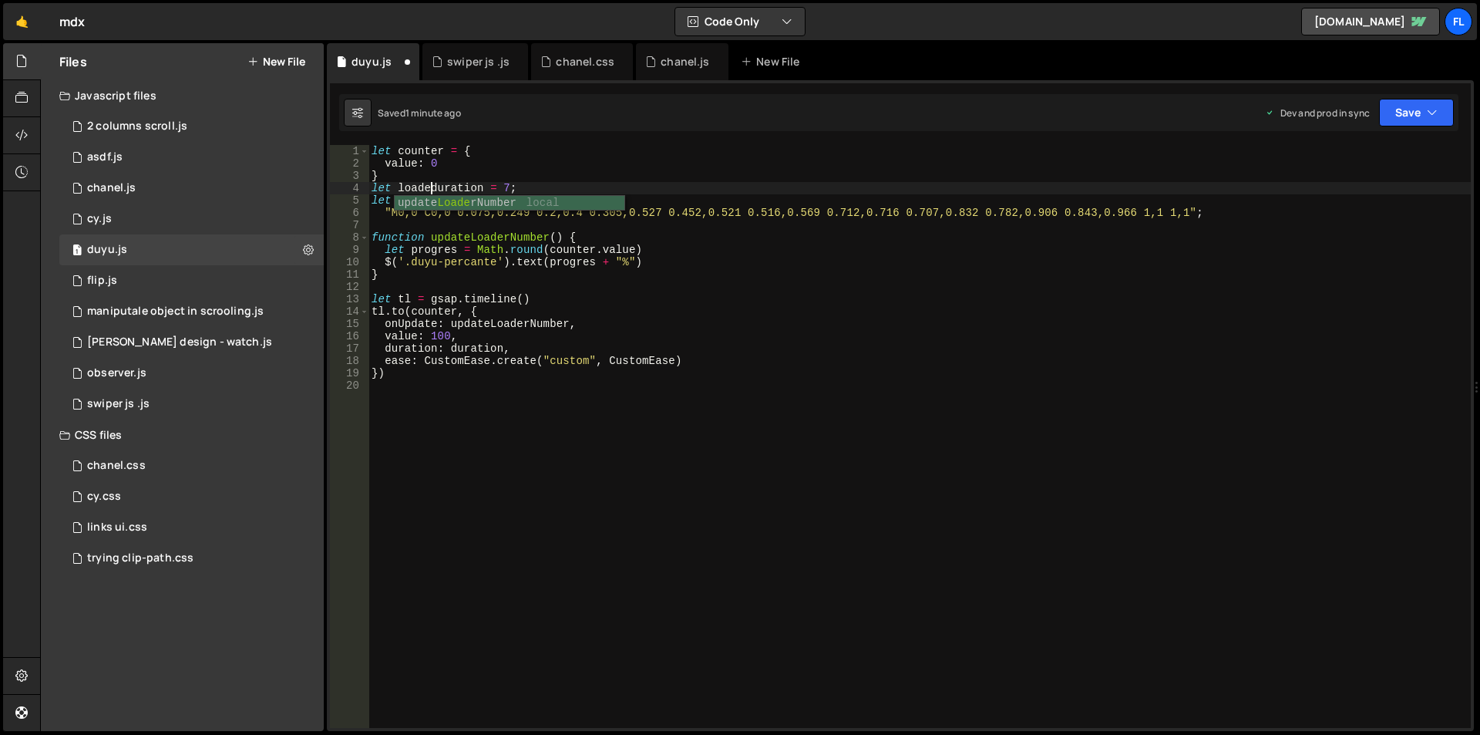
scroll to position [0, 5]
click at [454, 187] on div "let counter = { value : 0 } let loaderDuration = 7 ; let customEase = "M0,0 C0,…" at bounding box center [920, 449] width 1103 height 608
click at [482, 348] on div "let counter = { value : 0 } let loaderDuration = 7 ; let customEase = "M0,0 C0,…" at bounding box center [920, 449] width 1103 height 608
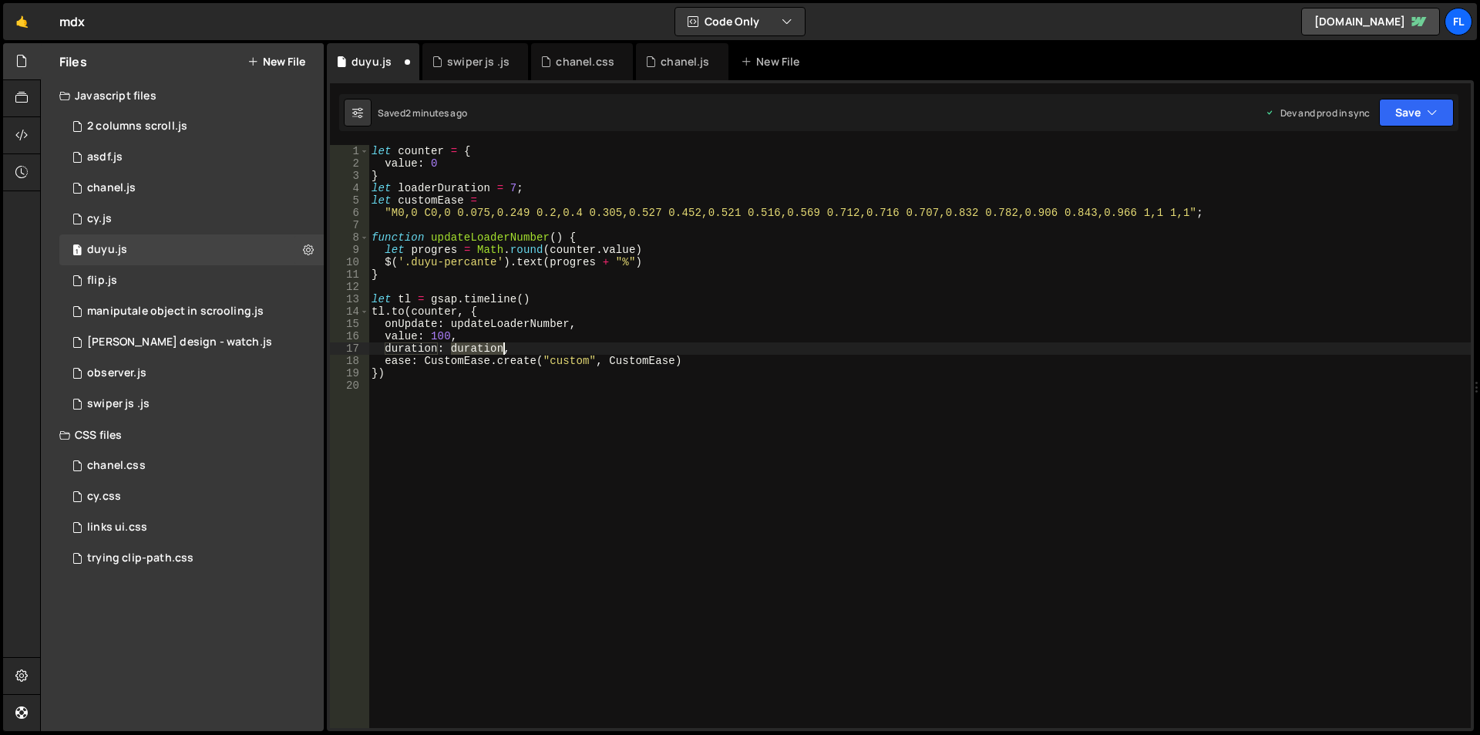
click at [482, 348] on div "let counter = { value : 0 } let loaderDuration = 7 ; let customEase = "M0,0 C0,…" at bounding box center [920, 449] width 1103 height 608
paste textarea "loaderD"
click at [412, 200] on div "let counter = { value : 0 } let loaderDuration = 7 ; let customEase = "M0,0 C0,…" at bounding box center [920, 449] width 1103 height 608
click at [750, 325] on div "let counter = { value : 0 } let loaderDuration = 7 ; let customEase = "M0,0 C0,…" at bounding box center [920, 449] width 1103 height 608
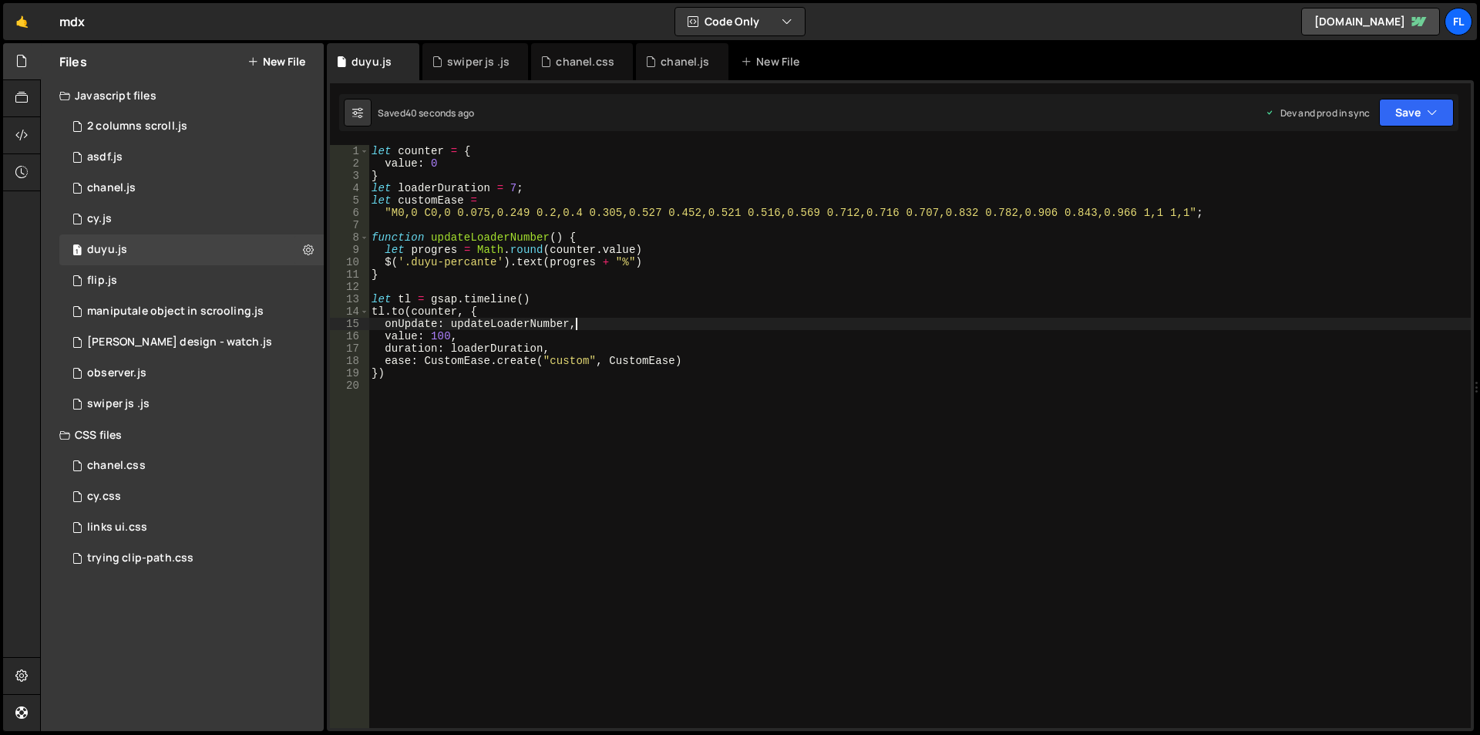
click at [655, 362] on div "let counter = { value : 0 } let loaderDuration = 7 ; let customEase = "M0,0 C0,…" at bounding box center [920, 449] width 1103 height 608
click at [616, 359] on div "let counter = { value : 0 } let loaderDuration = 7 ; let customEase = "M0,0 C0,…" at bounding box center [920, 436] width 1103 height 583
type textarea "ease: CustomEase.create("custom", customEase)"
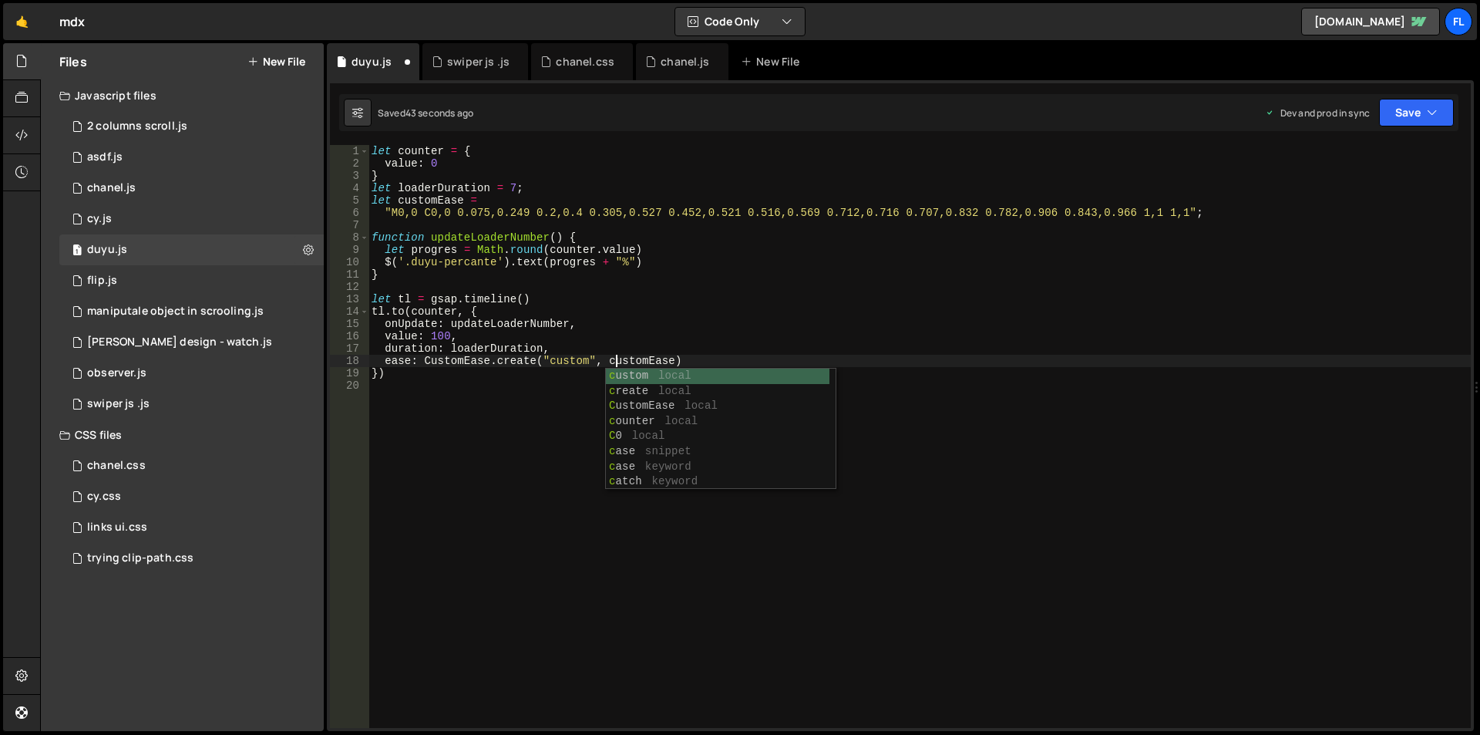
scroll to position [0, 17]
click at [522, 524] on div "let counter = { value : 0 } let loaderDuration = 7 ; let customEase = "M0,0 C0,…" at bounding box center [920, 449] width 1103 height 608
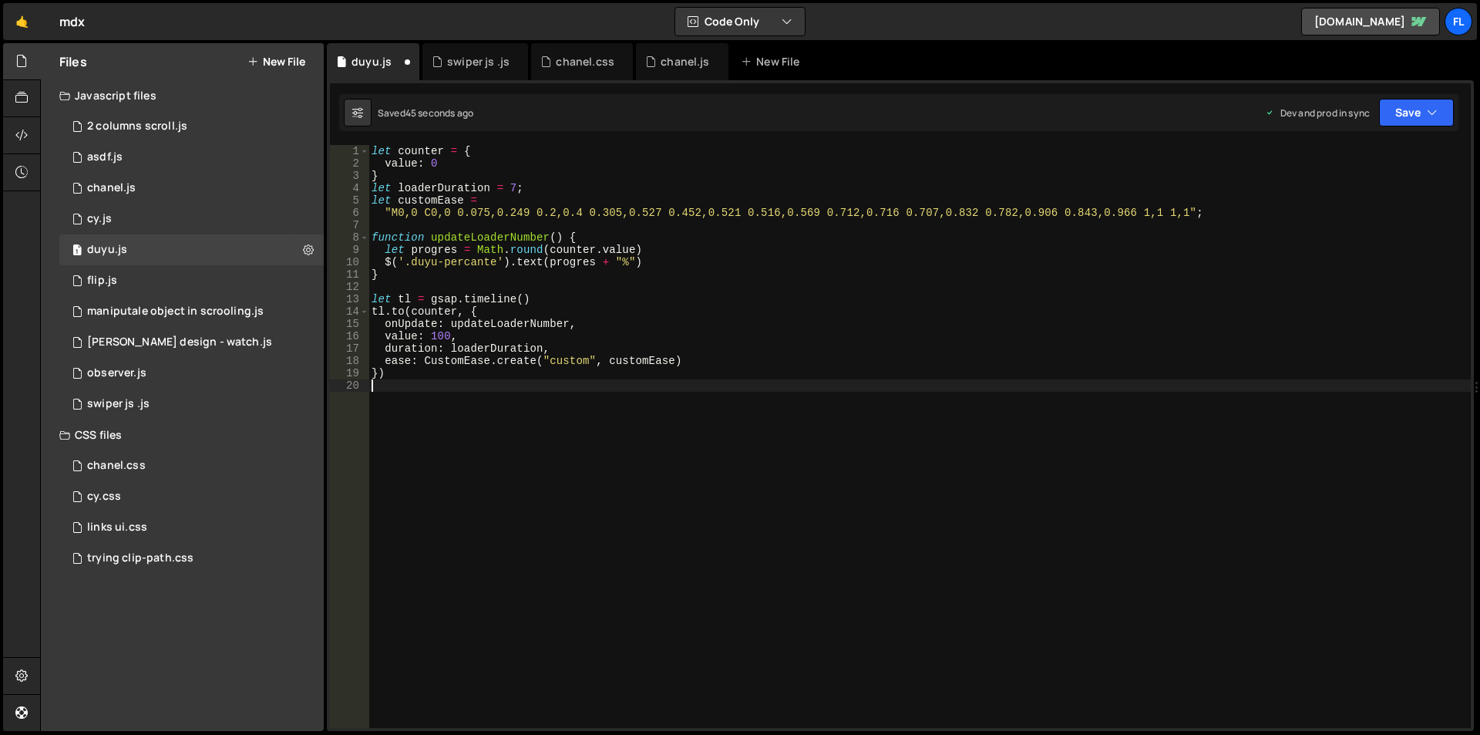
scroll to position [0, 0]
click at [522, 225] on div "let counter = { value : 0 } let loaderDuration = 7 ; let customEase = "M0,0 C0,…" at bounding box center [920, 449] width 1103 height 608
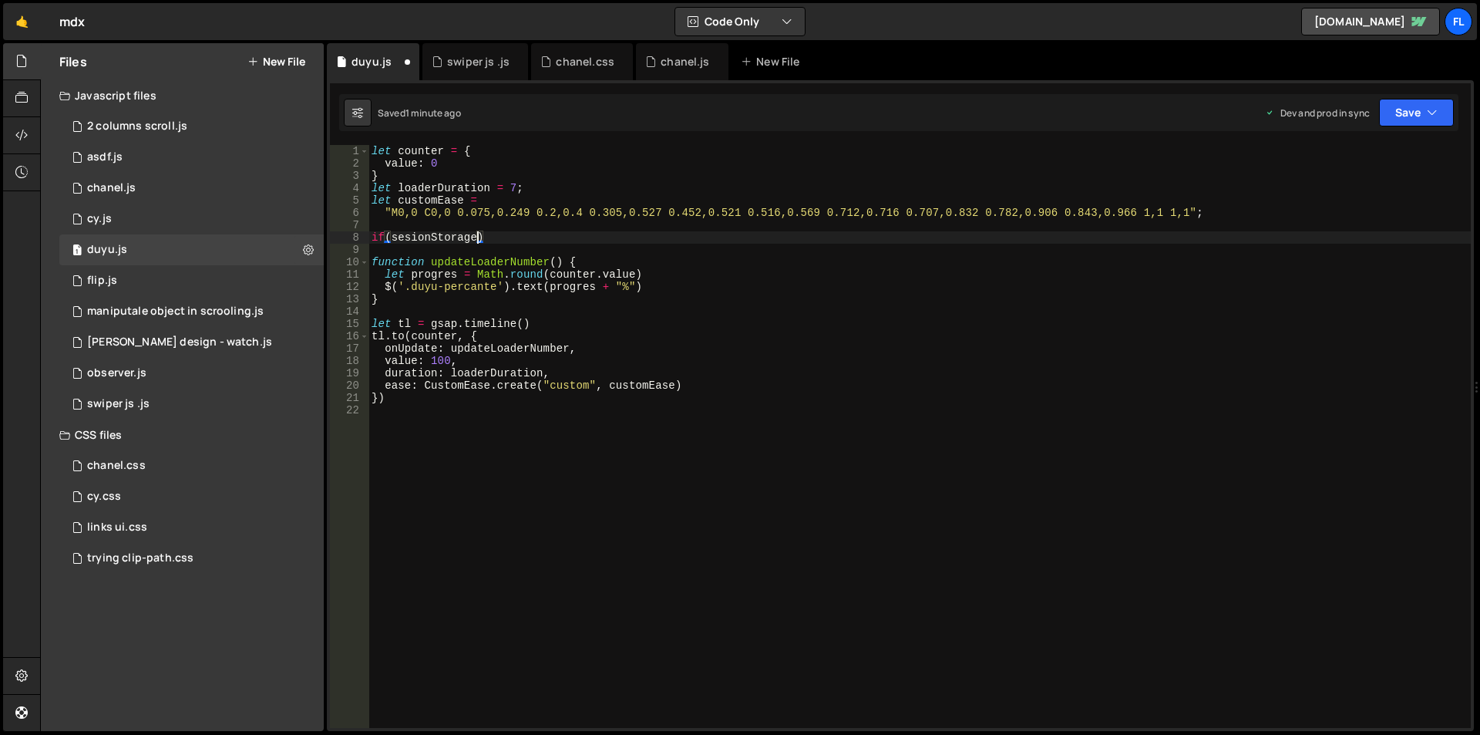
scroll to position [0, 7]
click at [410, 236] on div "let counter = { value : 0 } let loaderDuration = 7 ; let customEase = "M0,0 C0,…" at bounding box center [920, 449] width 1103 height 608
click at [482, 238] on div "let counter = { value : 0 } let loaderDuration = 7 ; let customEase = "M0,0 C0,…" at bounding box center [920, 449] width 1103 height 608
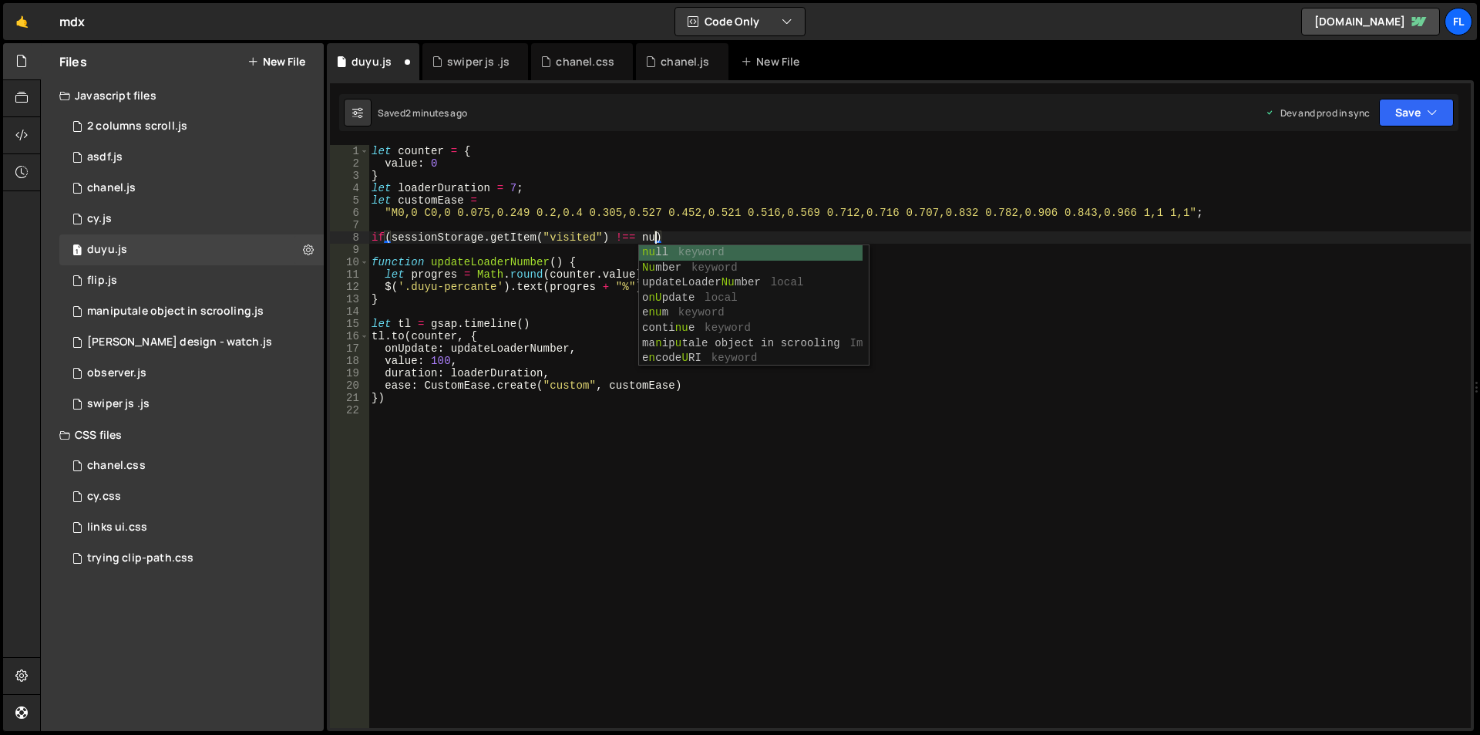
scroll to position [0, 20]
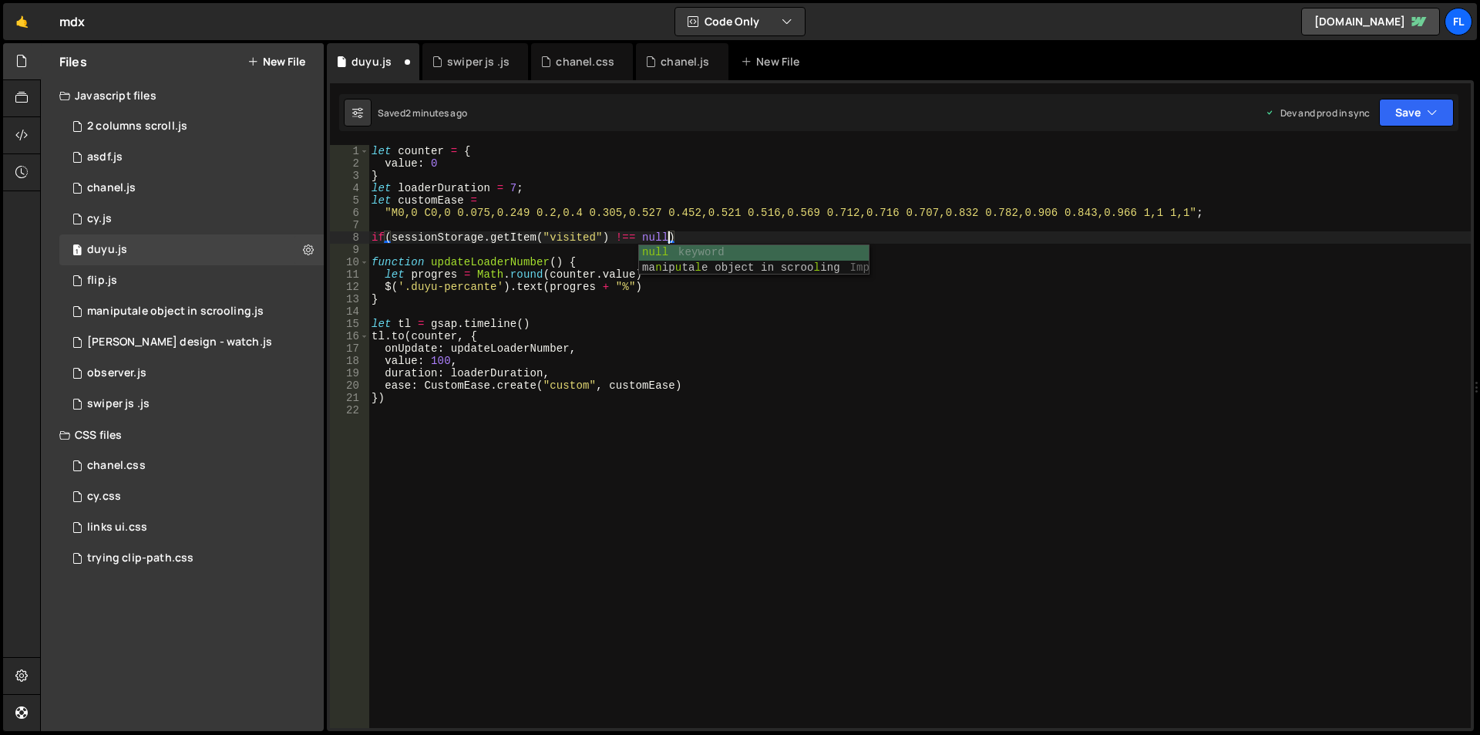
click at [685, 235] on div "let counter = { value : 0 } let loaderDuration = 7 ; let customEase = "M0,0 C0,…" at bounding box center [920, 449] width 1103 height 608
type textarea "if(sessionStorage.getItem("visited") !== null) {"
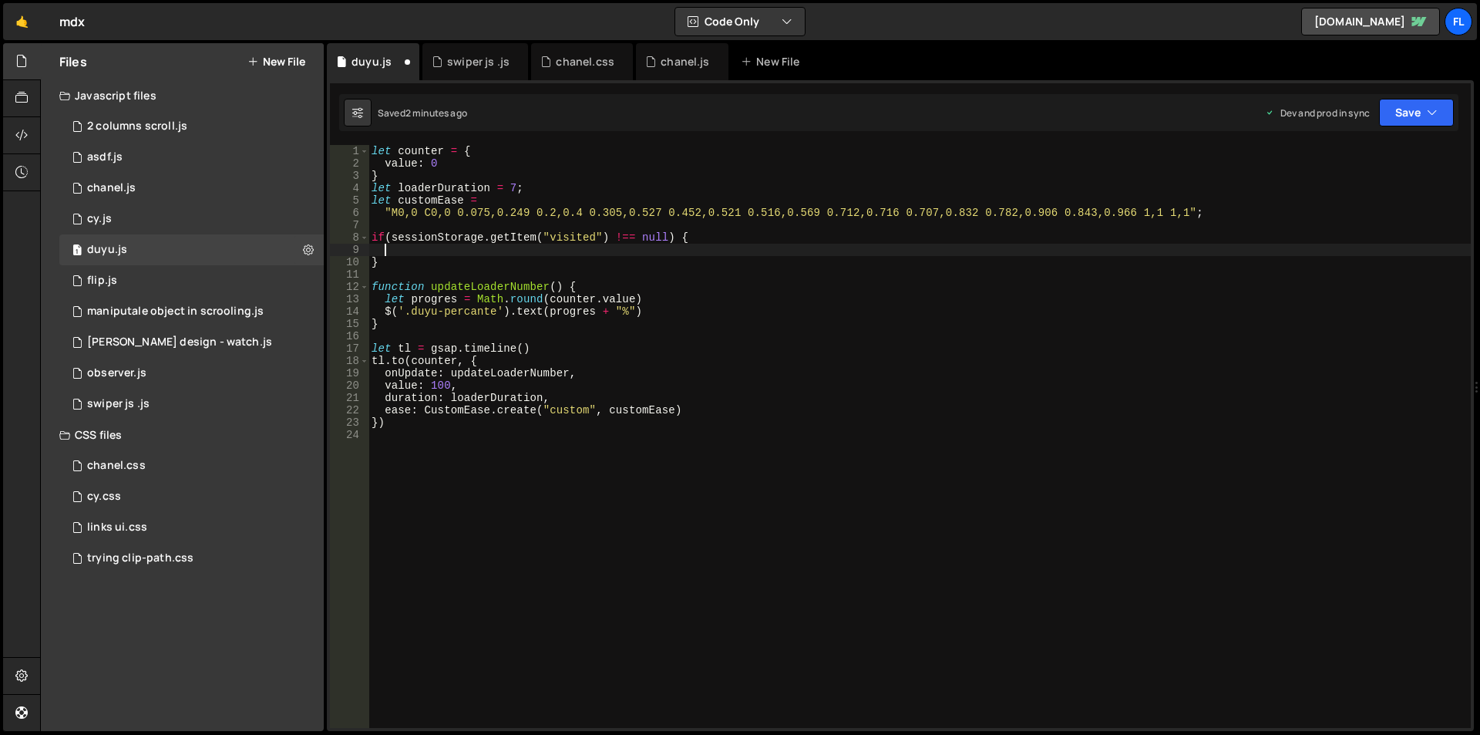
scroll to position [0, 0]
drag, startPoint x: 392, startPoint y: 235, endPoint x: 674, endPoint y: 237, distance: 282.2
click at [674, 237] on div "let counter = { value : 0 } let loaderDuration = 7 ; let customEase = "M0,0 C0,…" at bounding box center [920, 449] width 1103 height 608
type textarea "if(sessionStorage.getItem("visited") !== null) {"
click at [426, 268] on div "let counter = { value : 0 } let loaderDuration = 7 ; let customEase = "M0,0 C0,…" at bounding box center [920, 449] width 1103 height 608
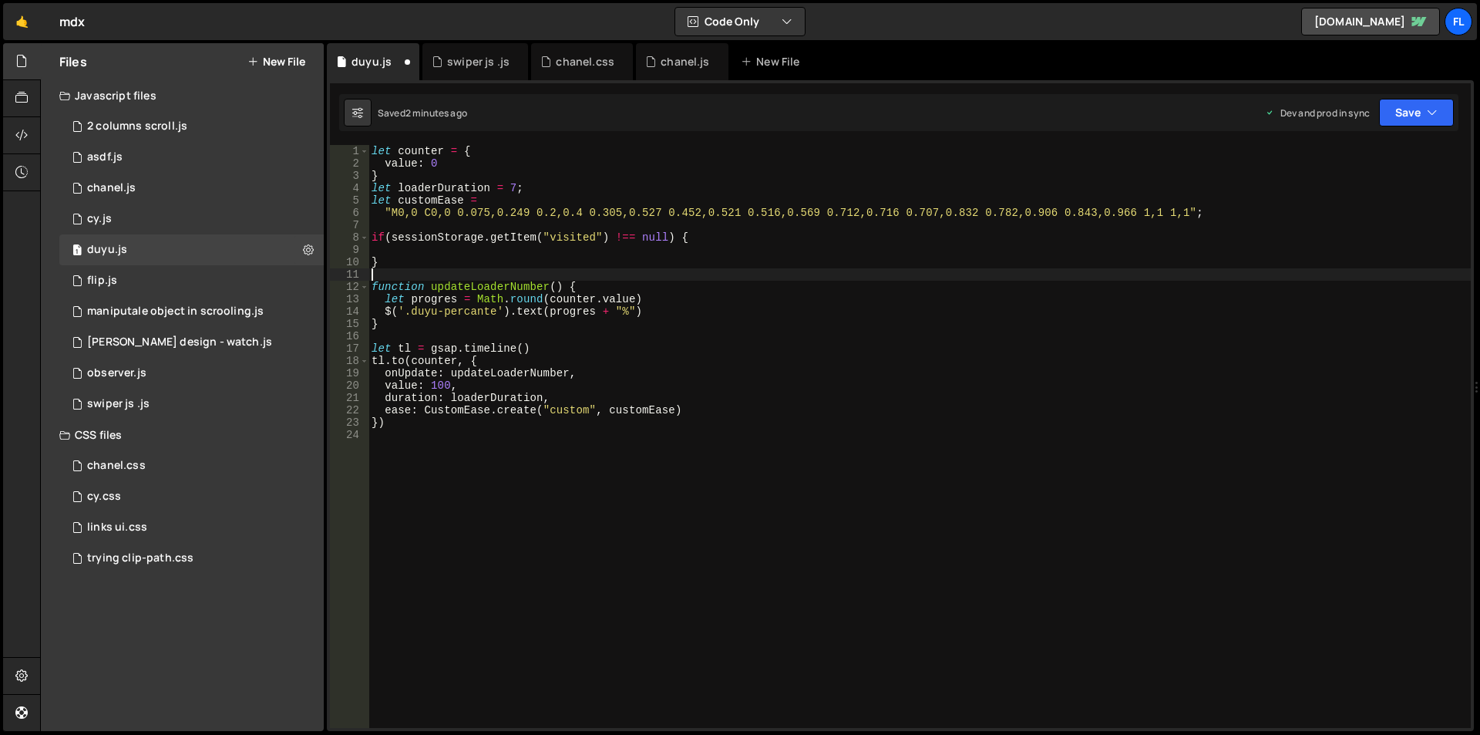
paste textarea "sessionStorage.getItem("visited") !== null)"
drag, startPoint x: 490, startPoint y: 271, endPoint x: 471, endPoint y: 270, distance: 18.6
click at [471, 270] on div "let counter = { value : 0 } let loaderDuration = 7 ; let customEase = "M0,0 C0,…" at bounding box center [920, 449] width 1103 height 608
click at [478, 270] on div "let counter = { value : 0 } let loaderDuration = 7 ; let customEase = "M0,0 C0,…" at bounding box center [920, 436] width 1103 height 583
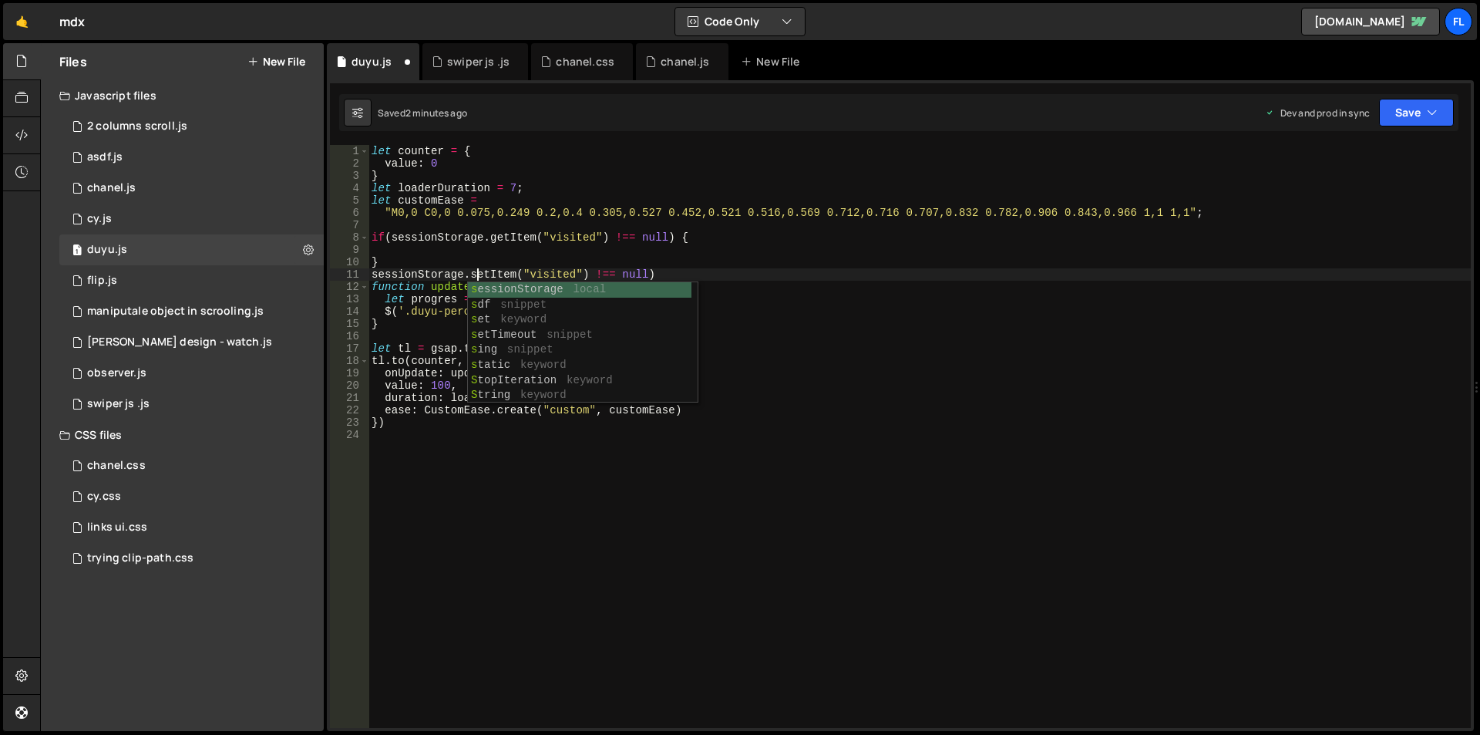
click at [645, 271] on div "let counter = { value : 0 } let loaderDuration = 7 ; let customEase = "M0,0 C0,…" at bounding box center [920, 449] width 1103 height 608
drag, startPoint x: 648, startPoint y: 271, endPoint x: 592, endPoint y: 272, distance: 56.3
click at [592, 272] on div "let counter = { value : 0 } let loaderDuration = 7 ; let customEase = "M0,0 C0,…" at bounding box center [920, 449] width 1103 height 608
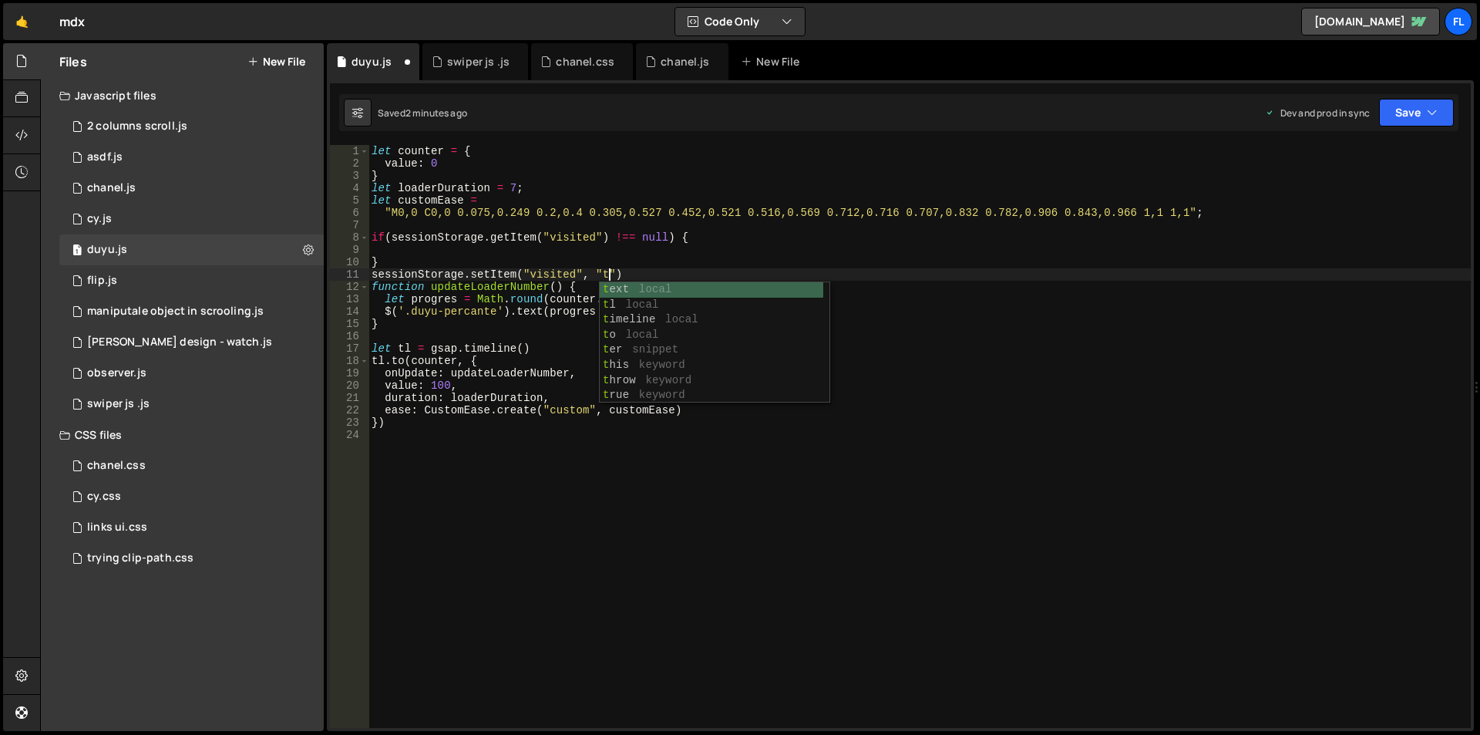
scroll to position [0, 18]
click at [736, 398] on div "let counter = { value : 0 } let loaderDuration = 7 ; let customEase = "M0,0 C0,…" at bounding box center [920, 449] width 1103 height 608
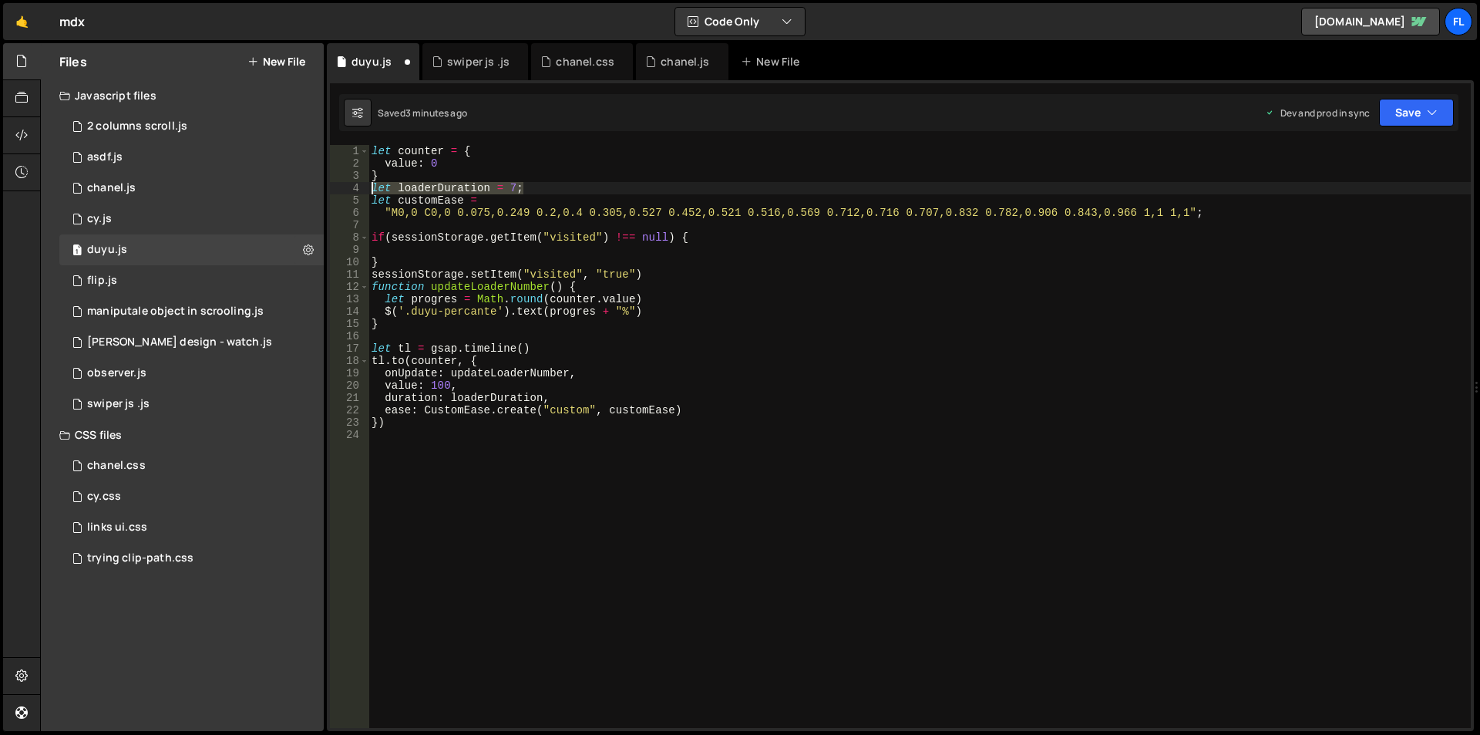
drag, startPoint x: 530, startPoint y: 187, endPoint x: 367, endPoint y: 190, distance: 162.7
click at [367, 190] on div "duration: loaderDuration, 1 2 3 4 5 6 7 8 9 10 11 12 13 14 15 16 17 18 19 20 21…" at bounding box center [900, 436] width 1141 height 583
type textarea "let loaderDuration = 7;"
click at [458, 187] on div "let counter = { value : 0 } let loaderDuration = 7 ; let customEase = "M0,0 C0,…" at bounding box center [920, 436] width 1103 height 583
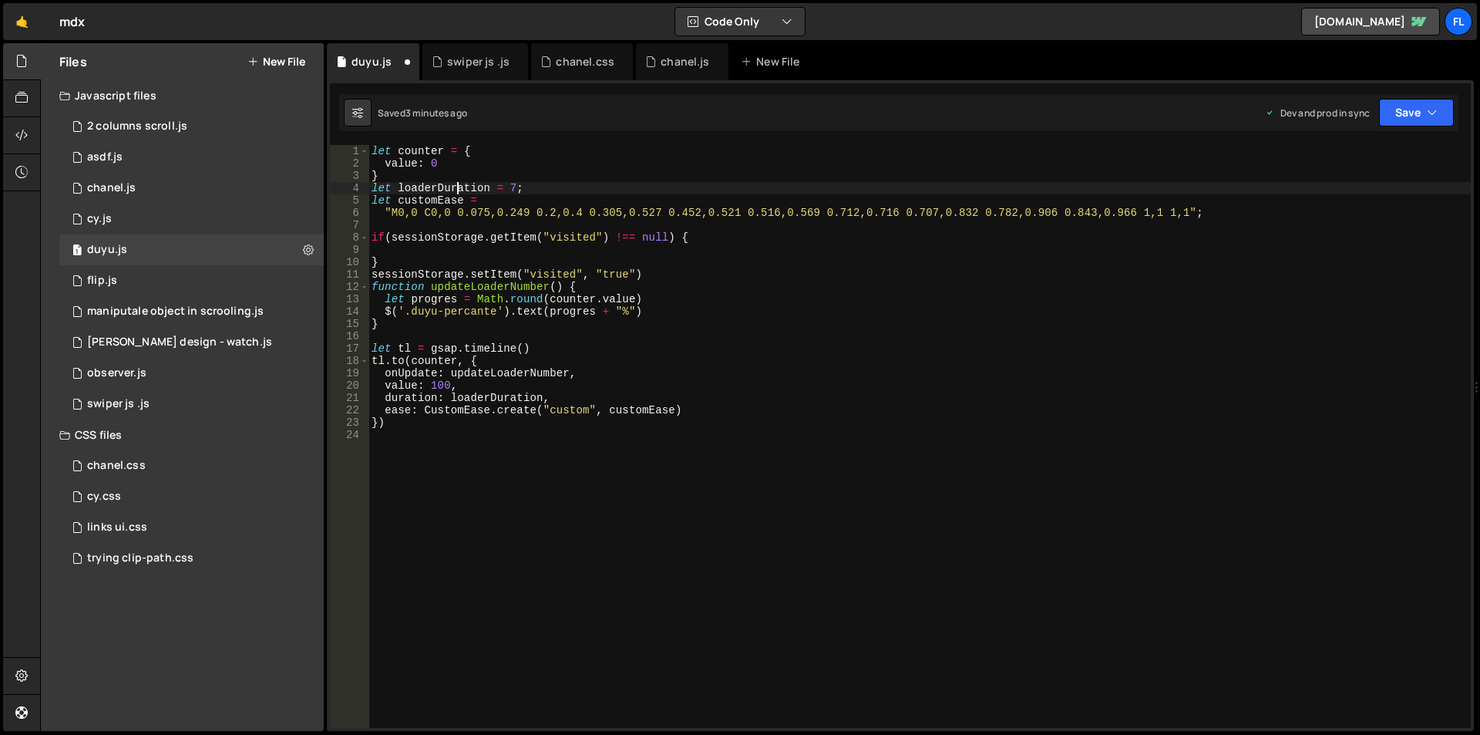
click at [440, 187] on div "let counter = { value : 0 } let loaderDuration = 7 ; let customEase = "M0,0 C0,…" at bounding box center [920, 449] width 1103 height 608
click at [400, 185] on div "let counter = { value : 0 } let loaderDuration = 7 ; let customEase = "M0,0 C0,…" at bounding box center [920, 436] width 1103 height 583
drag, startPoint x: 397, startPoint y: 187, endPoint x: 526, endPoint y: 175, distance: 129.3
click at [525, 183] on div "let counter = { value : 0 } let loaderDuration = 7 ; let customEase = "M0,0 C0,…" at bounding box center [920, 449] width 1103 height 608
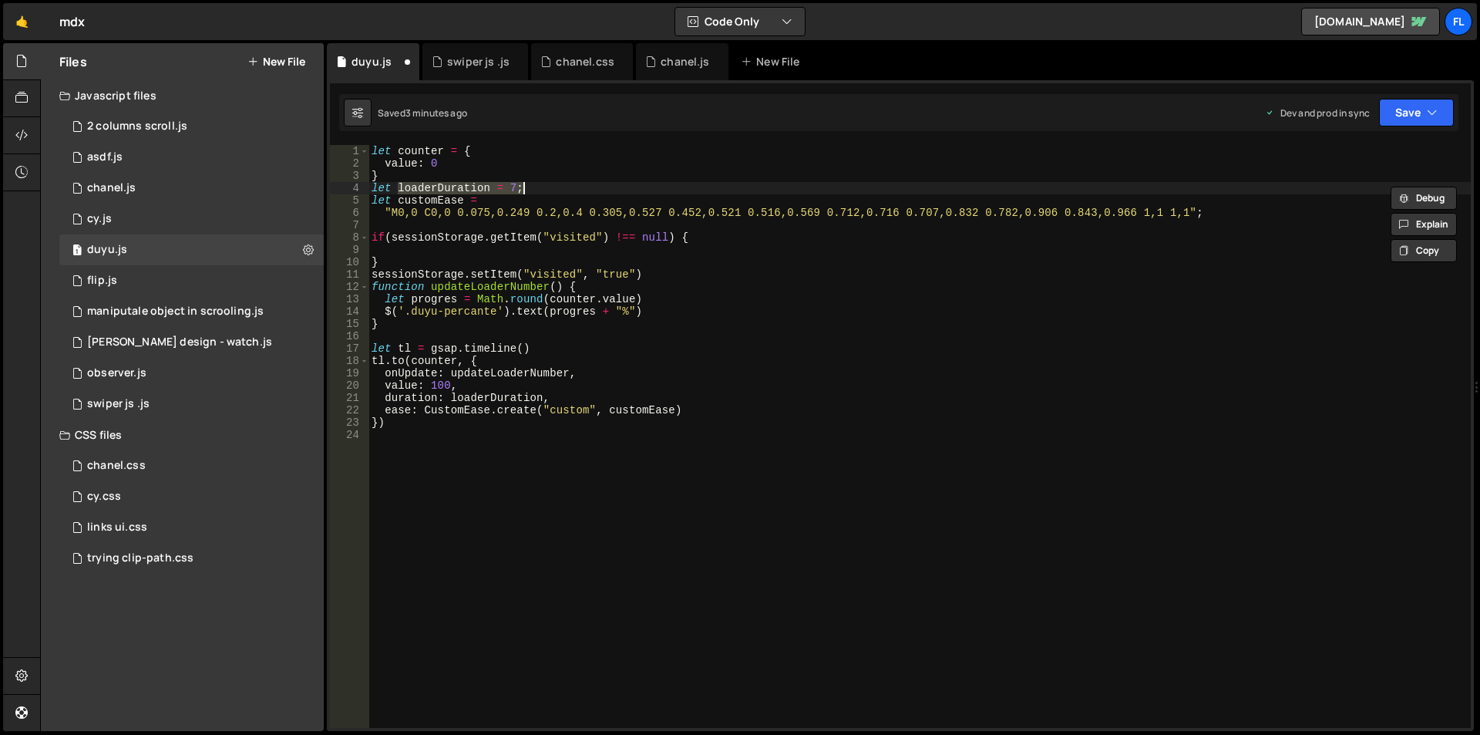
click at [490, 247] on div "let counter = { value : 0 } let loaderDuration = 7 ; let customEase = "M0,0 C0,…" at bounding box center [920, 449] width 1103 height 608
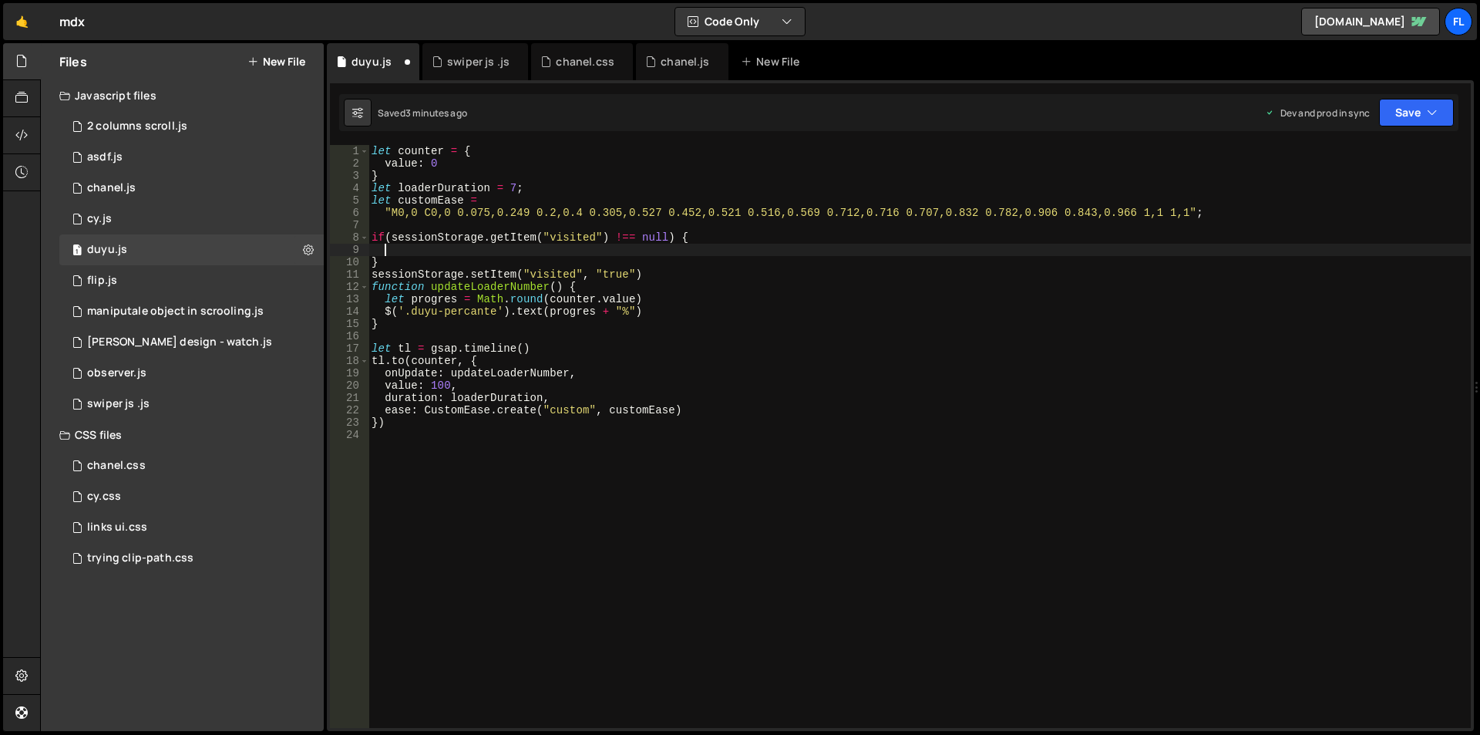
paste textarea "loaderDuration = 7;"
click at [497, 248] on div "let counter = { value : 0 } let loaderDuration = 7 ; let customEase = "M0,0 C0,…" at bounding box center [920, 449] width 1103 height 608
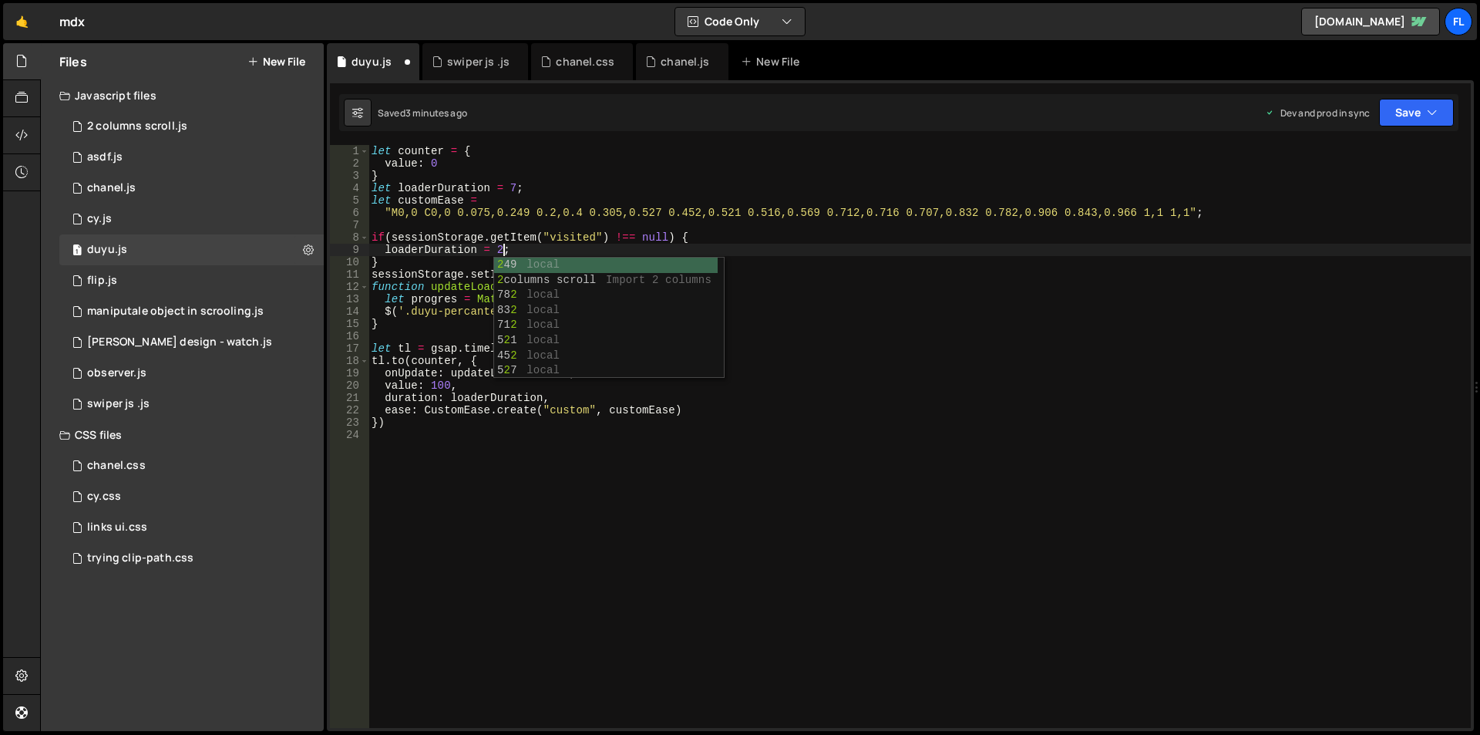
scroll to position [0, 8]
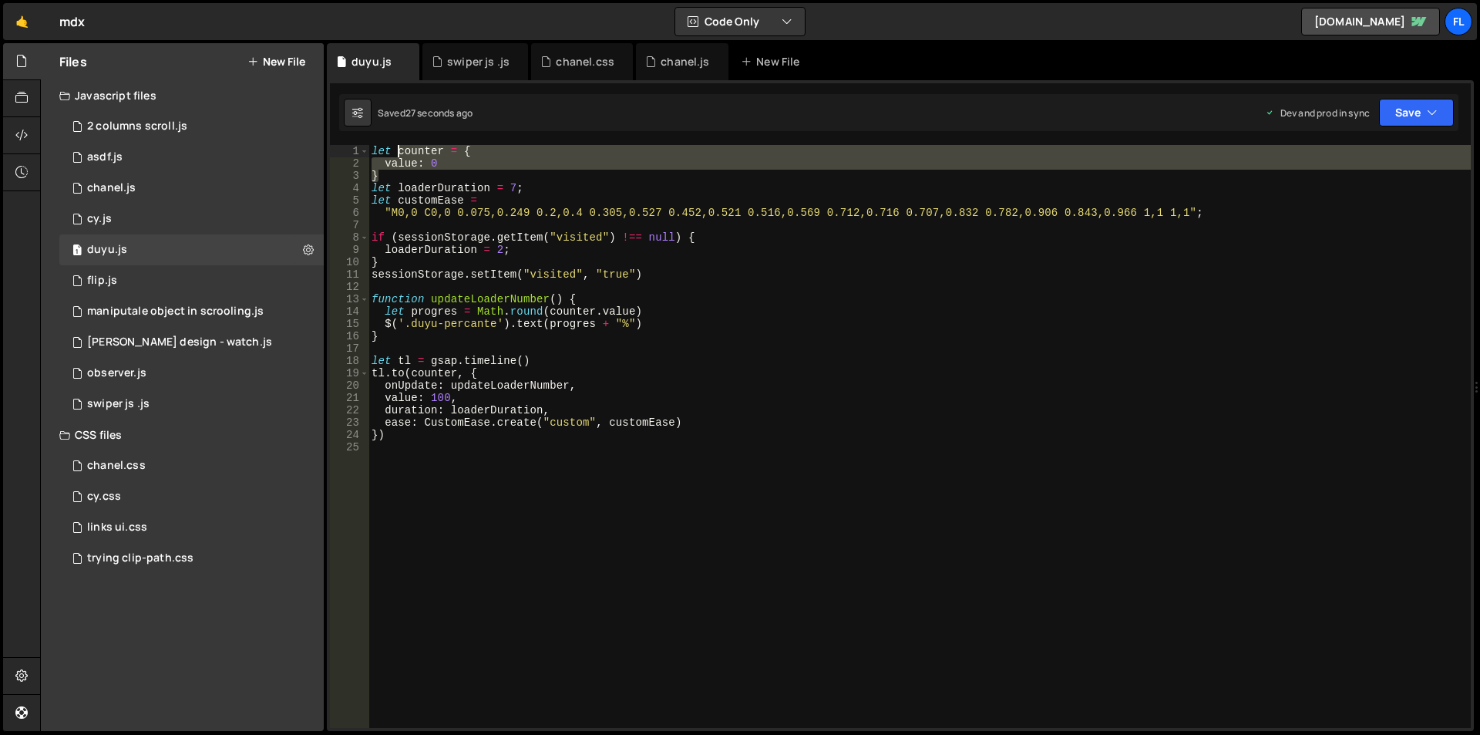
drag, startPoint x: 379, startPoint y: 173, endPoint x: 398, endPoint y: 153, distance: 27.3
click at [398, 153] on div "let counter = { value : 0 } let loaderDuration = 7 ; let customEase = "M0,0 C0,…" at bounding box center [920, 449] width 1103 height 608
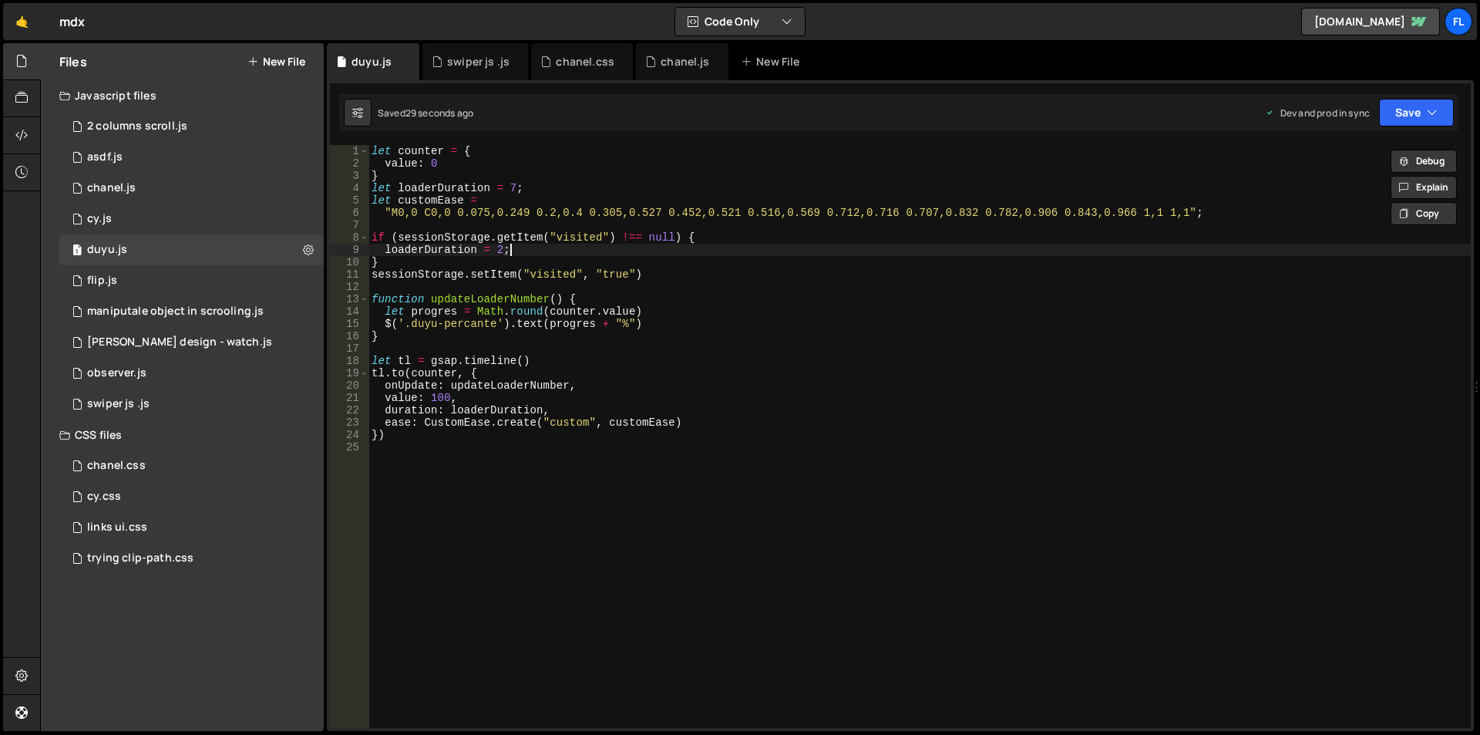
click at [534, 250] on div "let counter = { value : 0 } let loaderDuration = 7 ; let customEase = "M0,0 C0,…" at bounding box center [920, 449] width 1103 height 608
type textarea "loaderDuration = 2;"
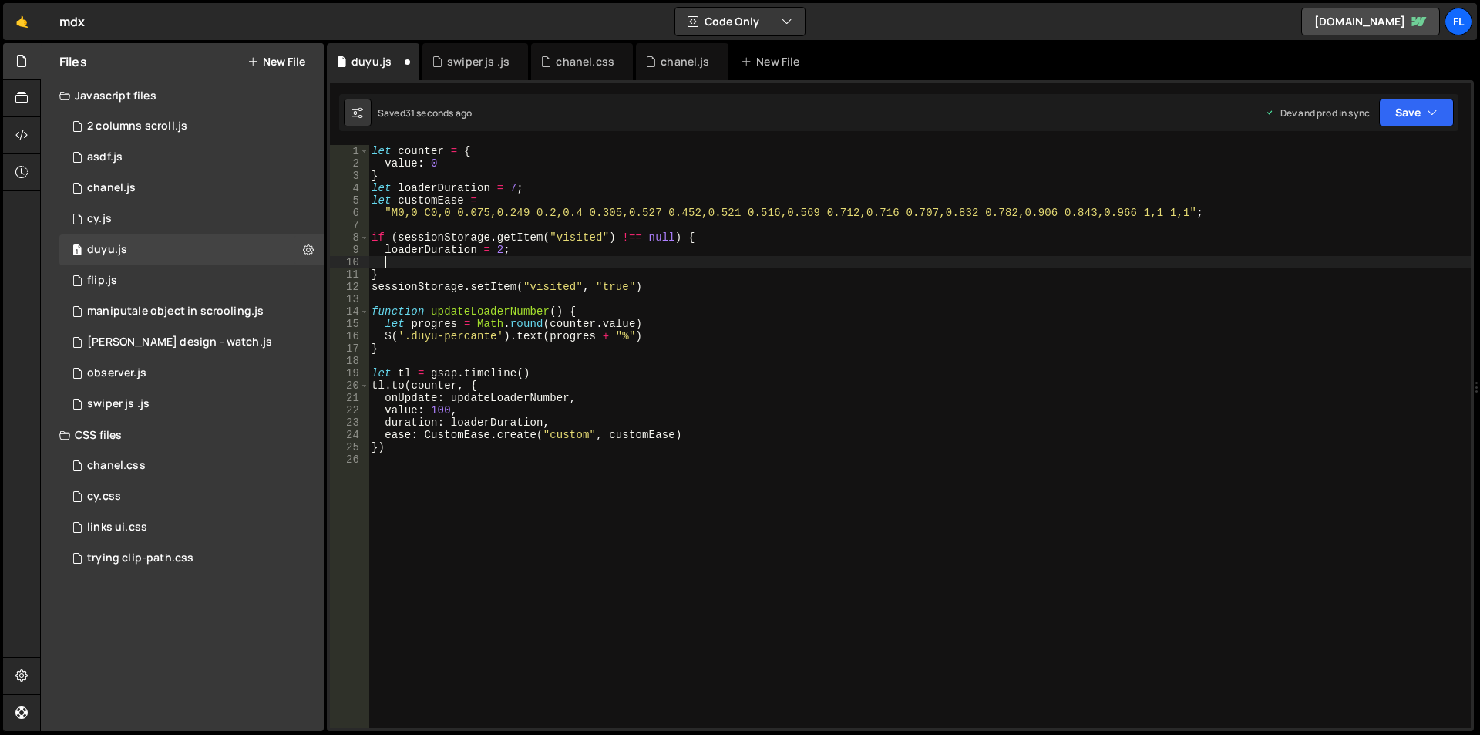
scroll to position [0, 0]
paste textarea "}"
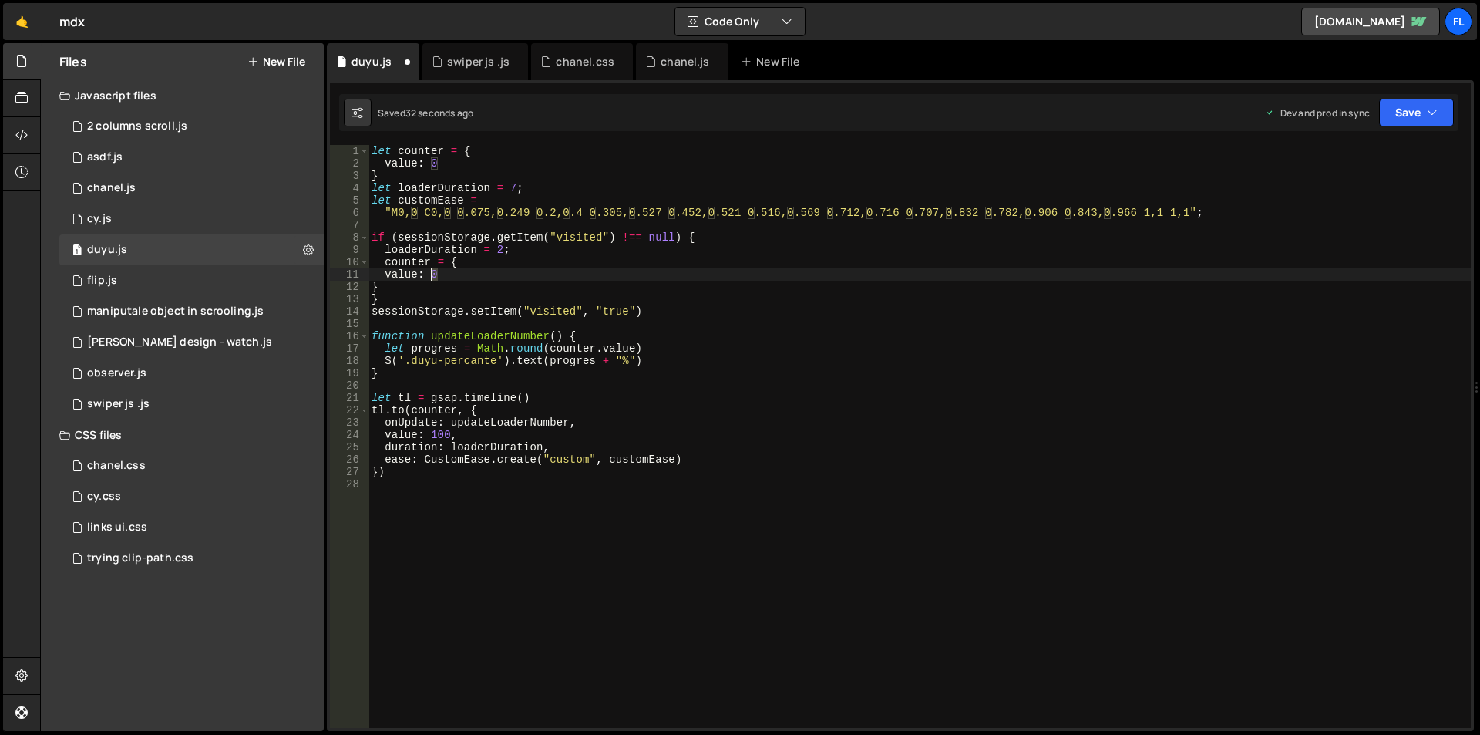
click at [433, 274] on div "let counter = { value : 0 } let loaderDuration = 7 ; let customEase = "M0,0 C0,…" at bounding box center [920, 449] width 1103 height 608
click at [777, 445] on div "let counter = { value : 0 } let loaderDuration = 7 ; let customEase = "M0,0 C0,…" at bounding box center [920, 449] width 1103 height 608
type textarea "duration: loaderDuration,"
click at [428, 381] on div "let counter = { value : 0 } let loaderDuration = 7 ; let customEase = "M0,0 C0,…" at bounding box center [920, 449] width 1103 height 608
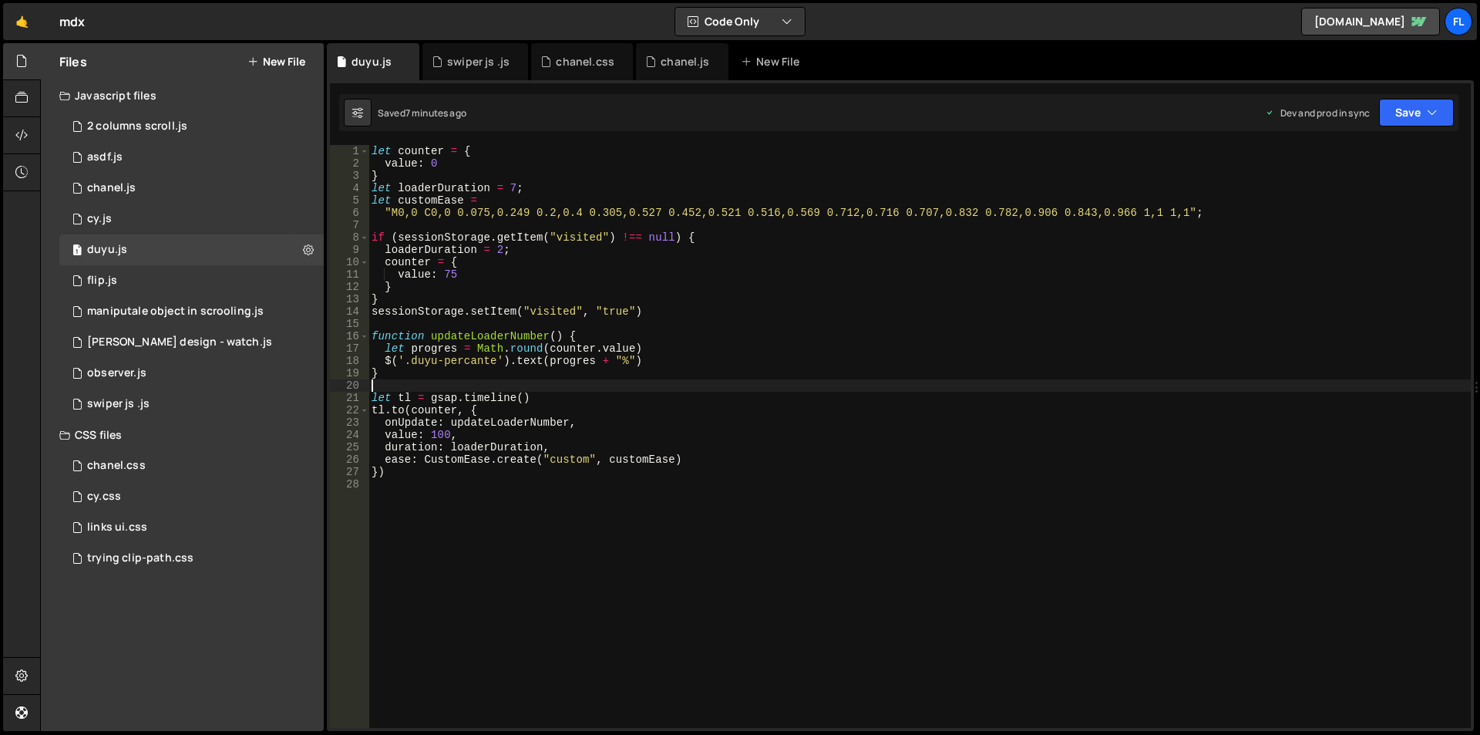
scroll to position [0, 0]
click at [428, 379] on div "let counter = { value : 0 } let loaderDuration = 7 ; let customEase = "M0,0 C0,…" at bounding box center [920, 449] width 1103 height 608
type textarea "}"
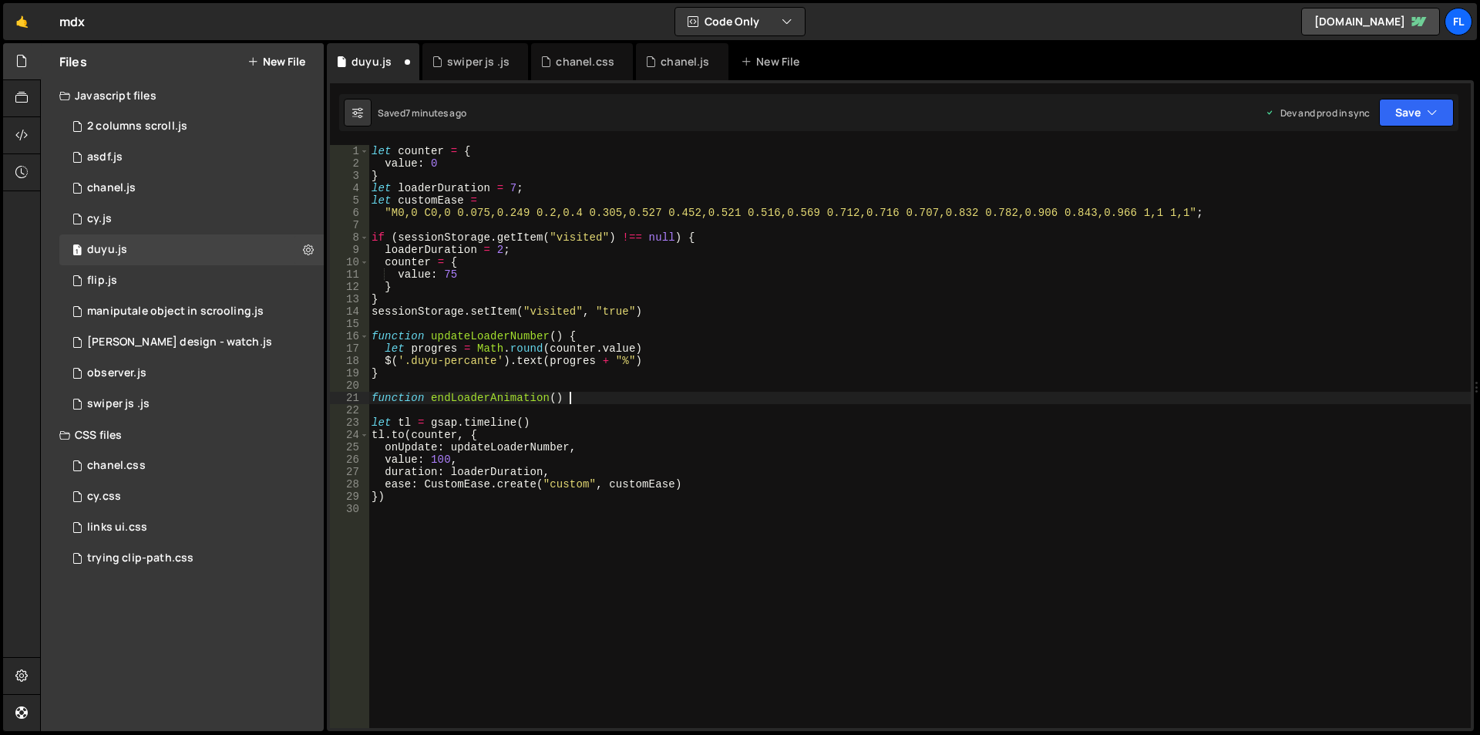
scroll to position [0, 13]
type textarea "function endLoaderAnimation() {"
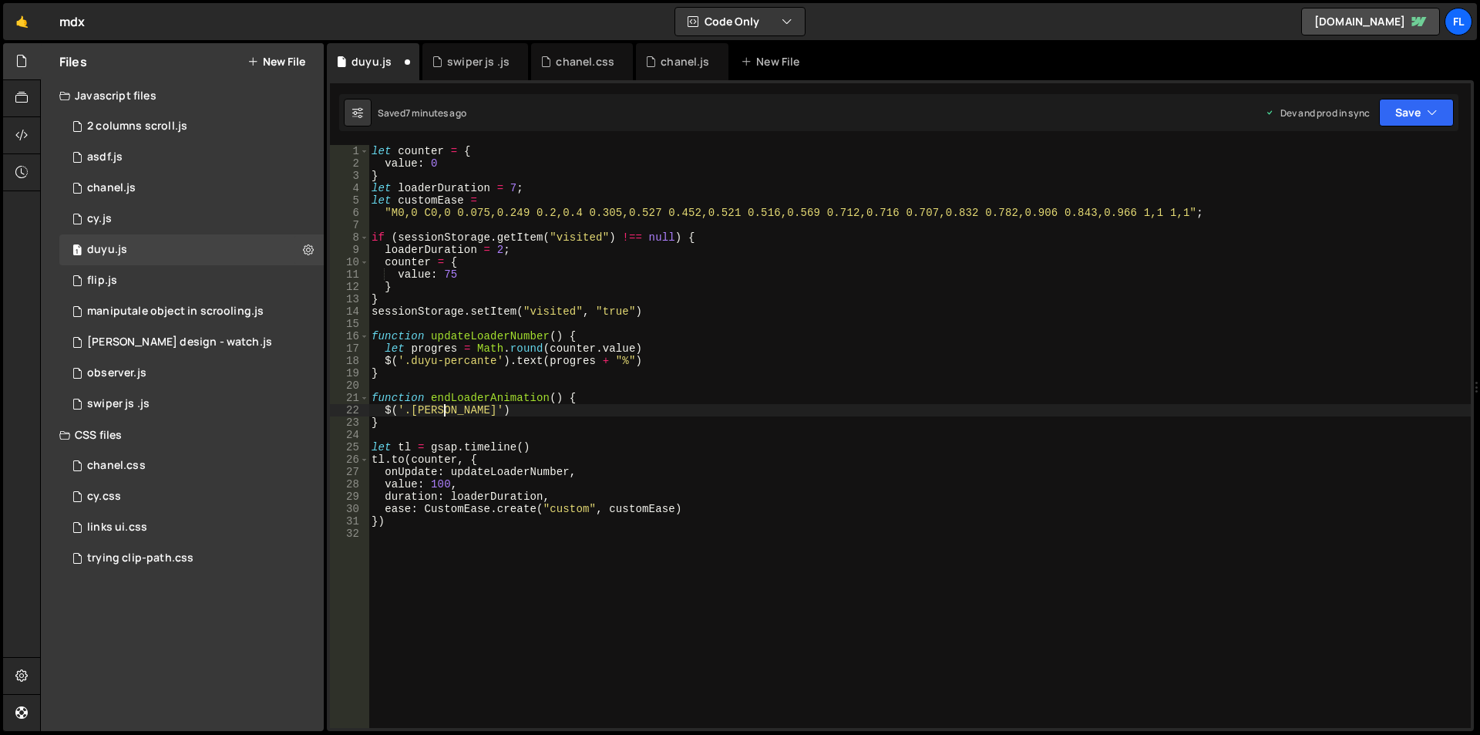
scroll to position [0, 5]
click at [476, 412] on div "let counter = { value : 0 } let loaderDuration = 7 ; let customEase = "M0,0 C0,…" at bounding box center [920, 449] width 1103 height 608
click at [456, 399] on div "let counter = { value : 0 } let loaderDuration = 7 ; let customEase = "M0,0 C0,…" at bounding box center [920, 449] width 1103 height 608
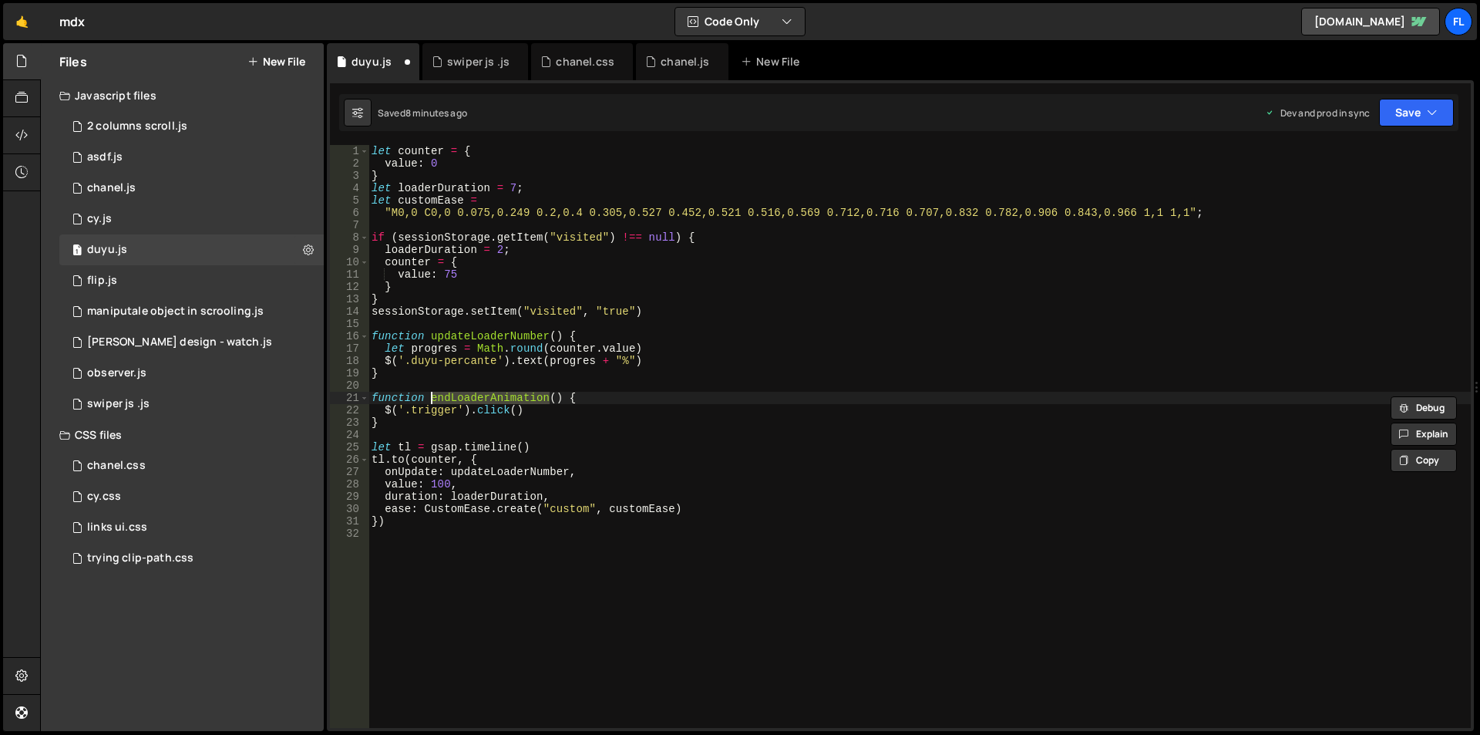
click at [523, 443] on div "let counter = { value : 0 } let loaderDuration = 7 ; let customEase = "M0,0 C0,…" at bounding box center [920, 449] width 1103 height 608
paste textarea "endLoaderAnimation"
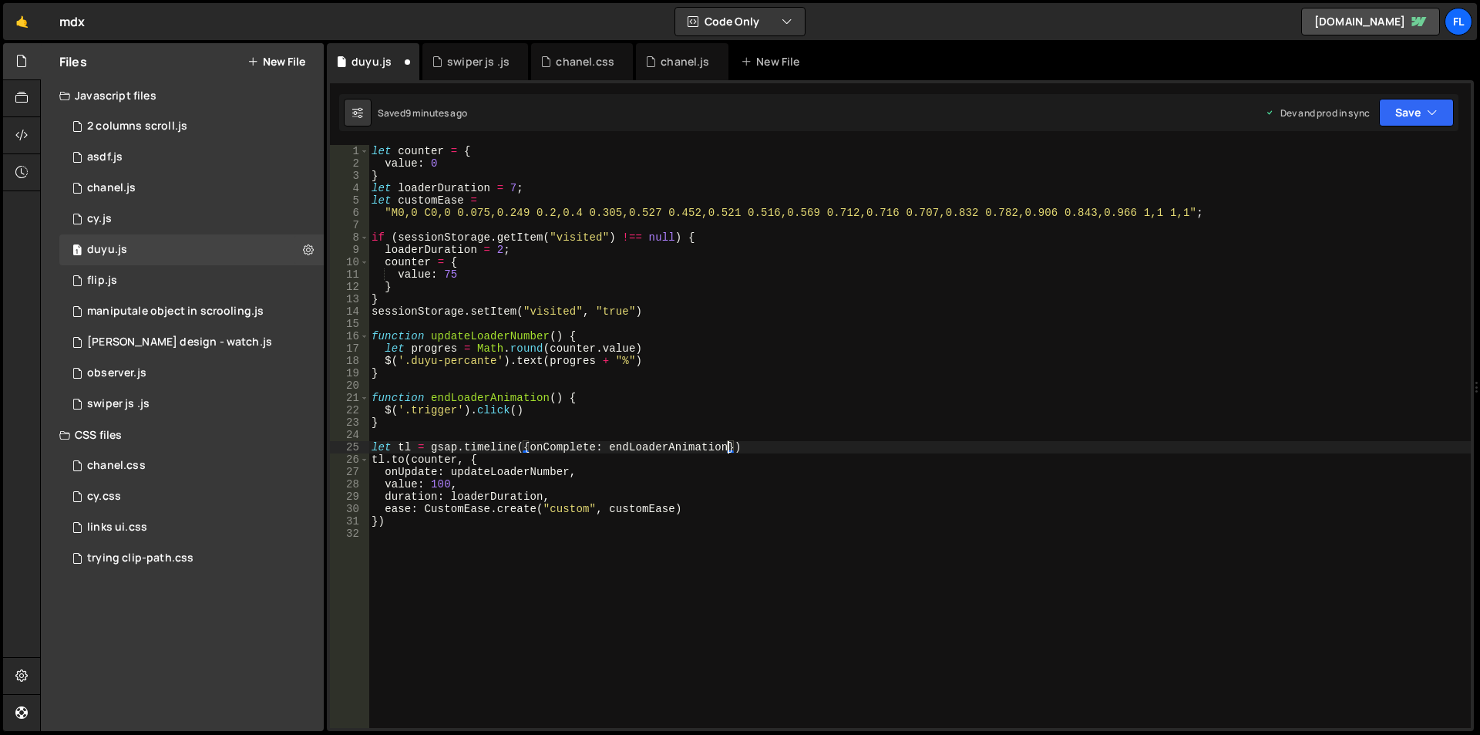
click at [809, 461] on div "let counter = { value : 0 } let loaderDuration = 7 ; let customEase = "M0,0 C0,…" at bounding box center [920, 449] width 1103 height 608
type textarea "tl.to(counter, {"
